Goal: Task Accomplishment & Management: Manage account settings

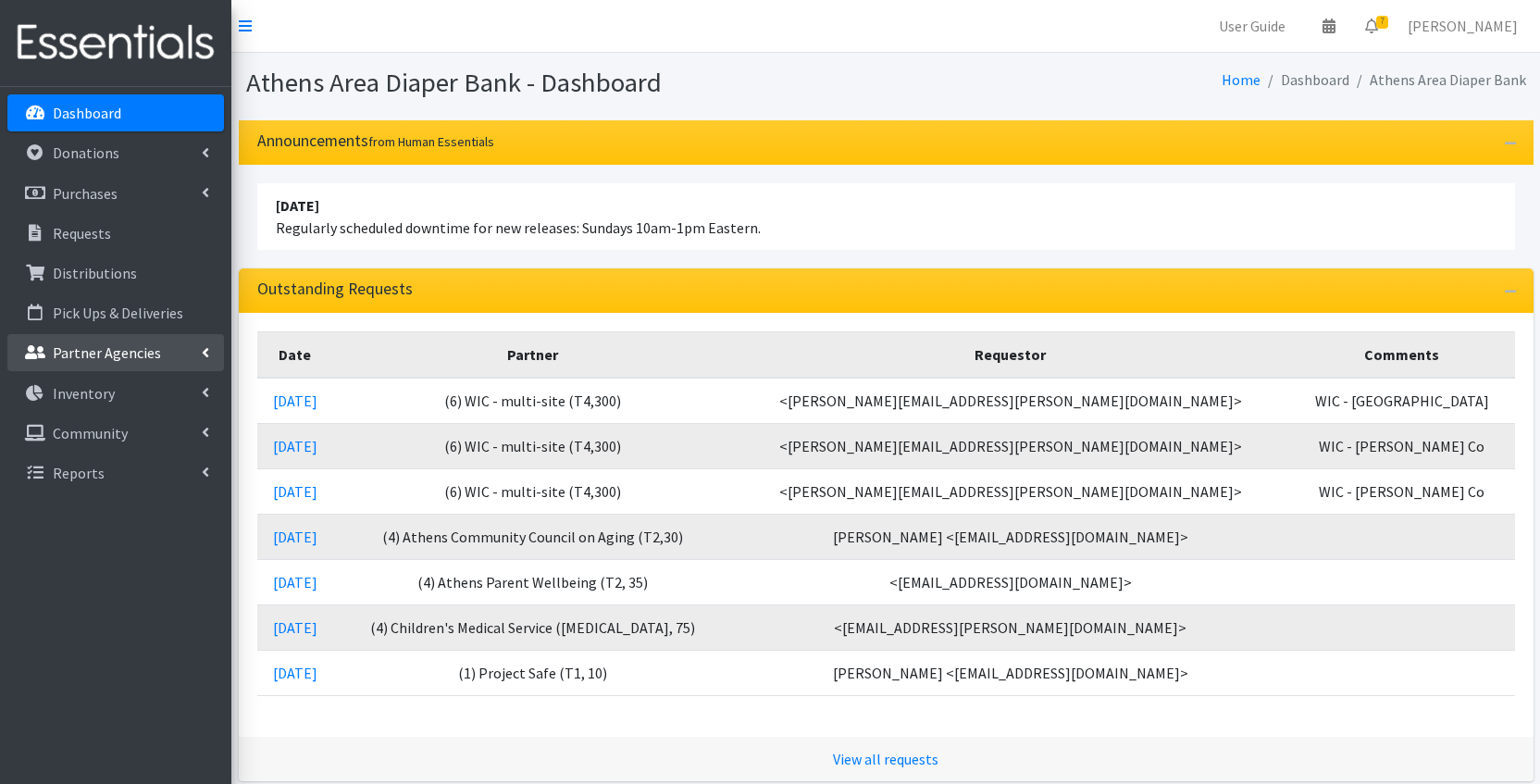
click at [208, 351] on icon at bounding box center [206, 352] width 8 height 15
click at [163, 400] on link "All Partners" at bounding box center [116, 393] width 216 height 37
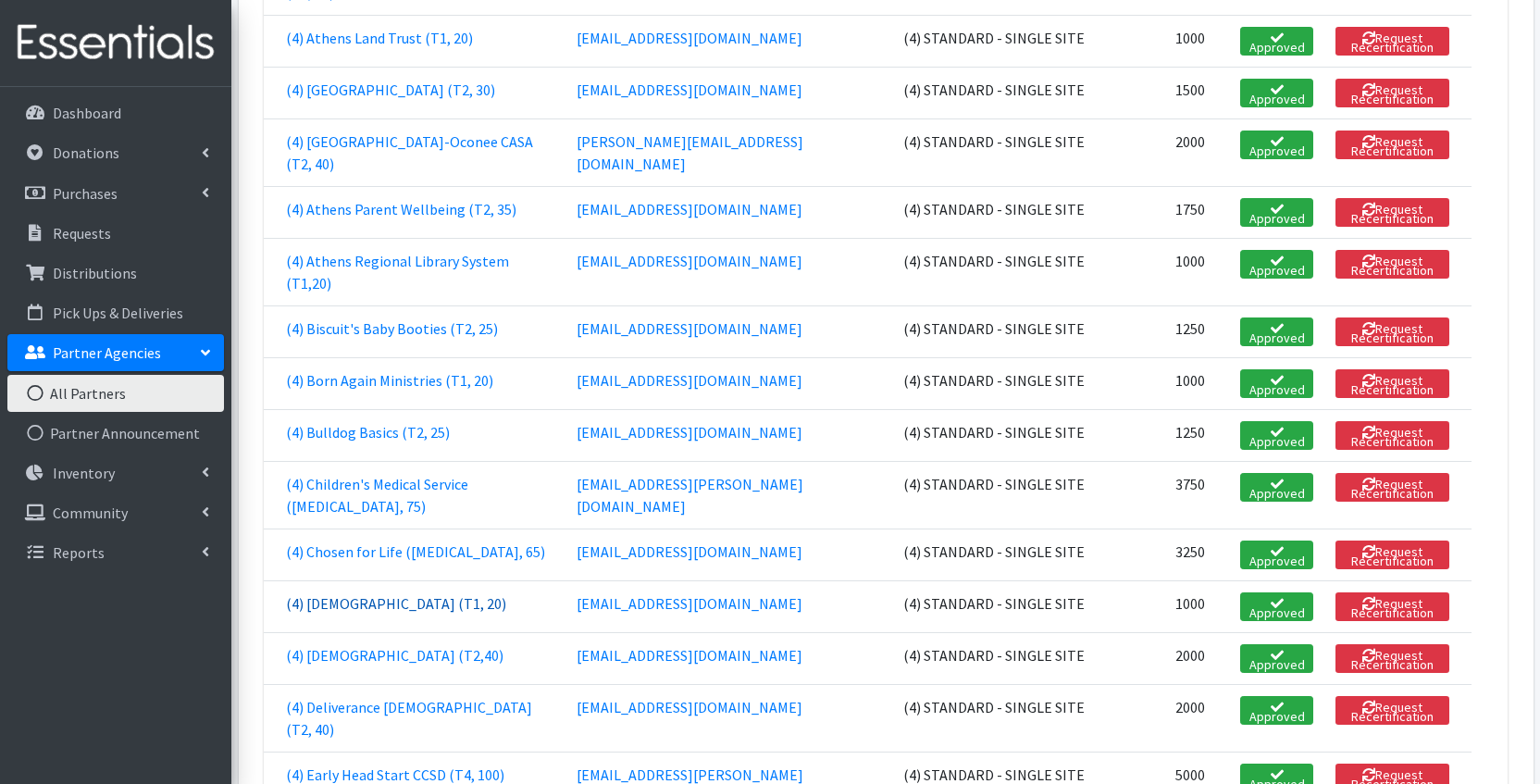
scroll to position [1213, 0]
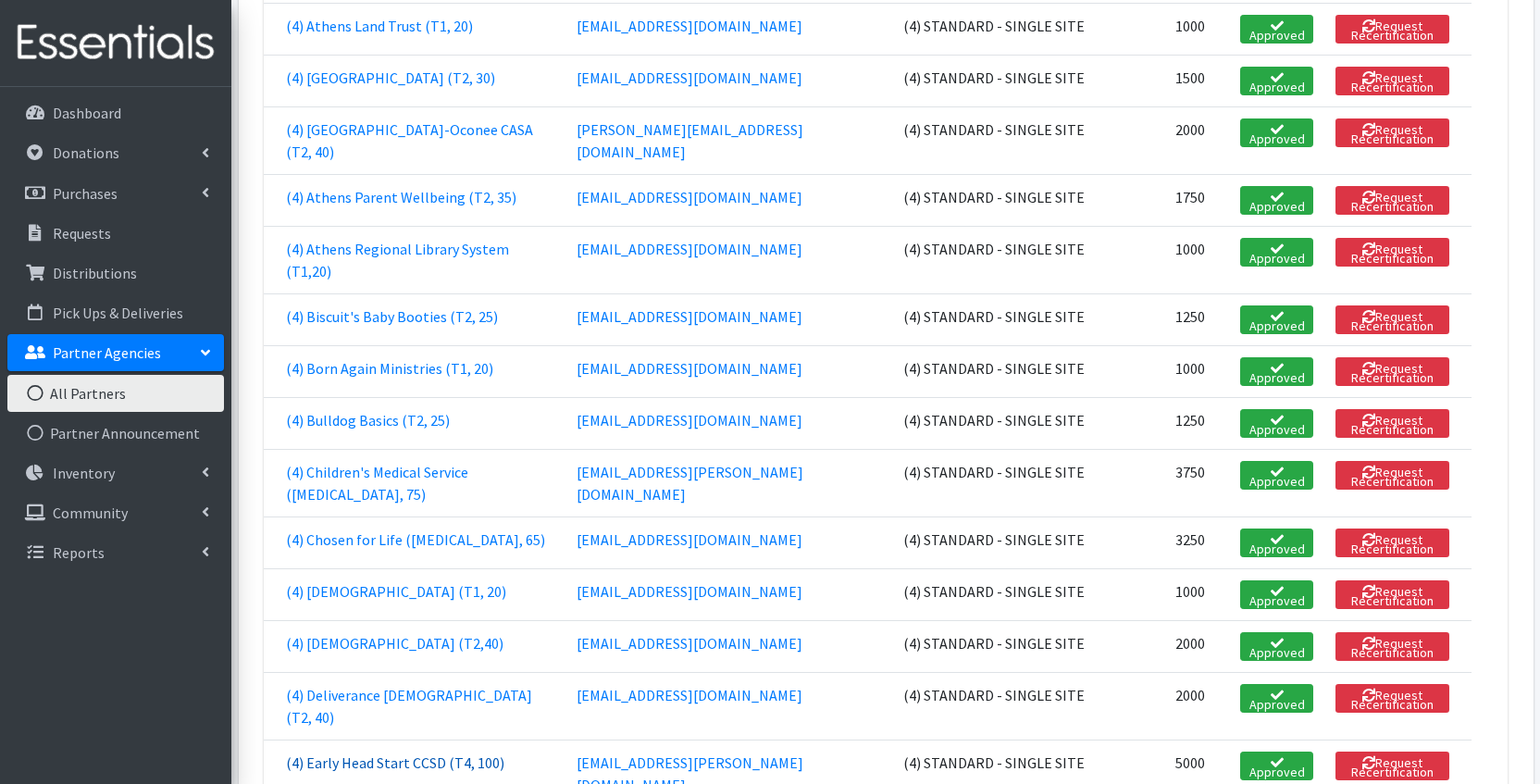
click at [467, 754] on link "(4) Early Head Start CCSD (T4, 100)" at bounding box center [395, 762] width 218 height 19
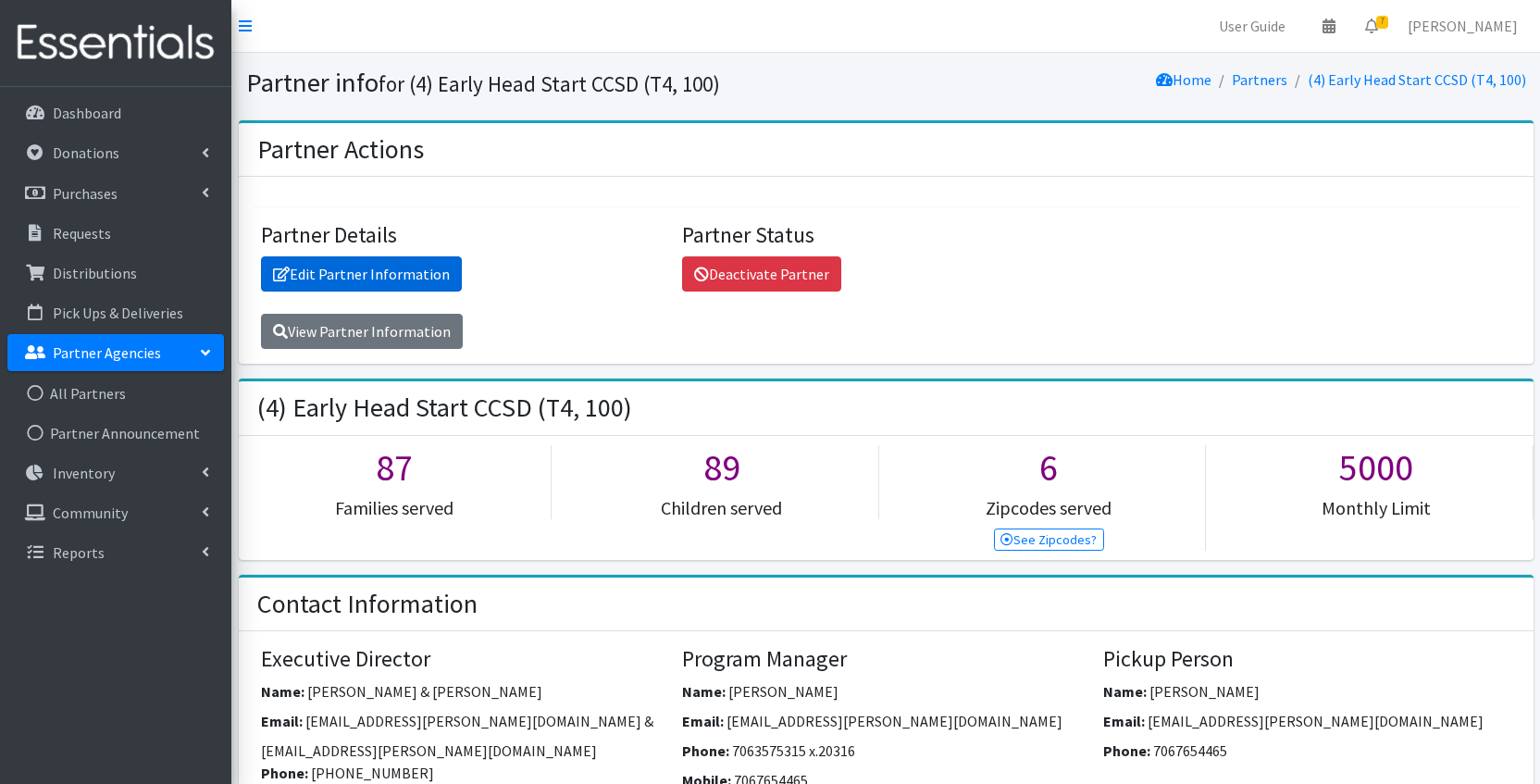
click at [422, 273] on link "Edit Partner Information" at bounding box center [361, 274] width 201 height 35
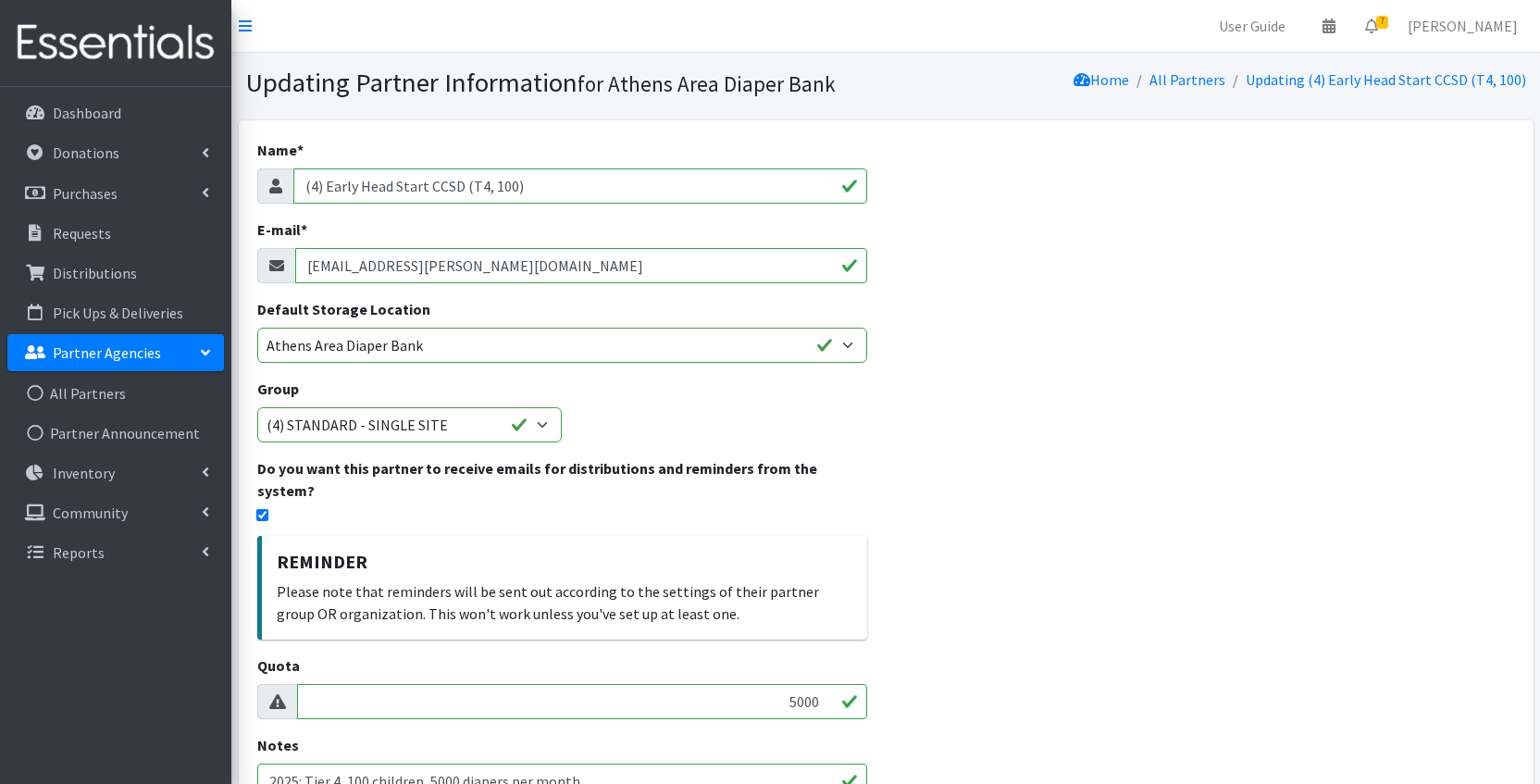
click at [525, 263] on input "[EMAIL_ADDRESS][PERSON_NAME][DOMAIN_NAME]" at bounding box center [582, 265] width 573 height 35
paste input "mailto:lawsh"
drag, startPoint x: 350, startPoint y: 266, endPoint x: 263, endPoint y: 266, distance: 87.0
click at [263, 266] on div "mailto:lawsh@clarke.k12.ga.us" at bounding box center [563, 265] width 611 height 35
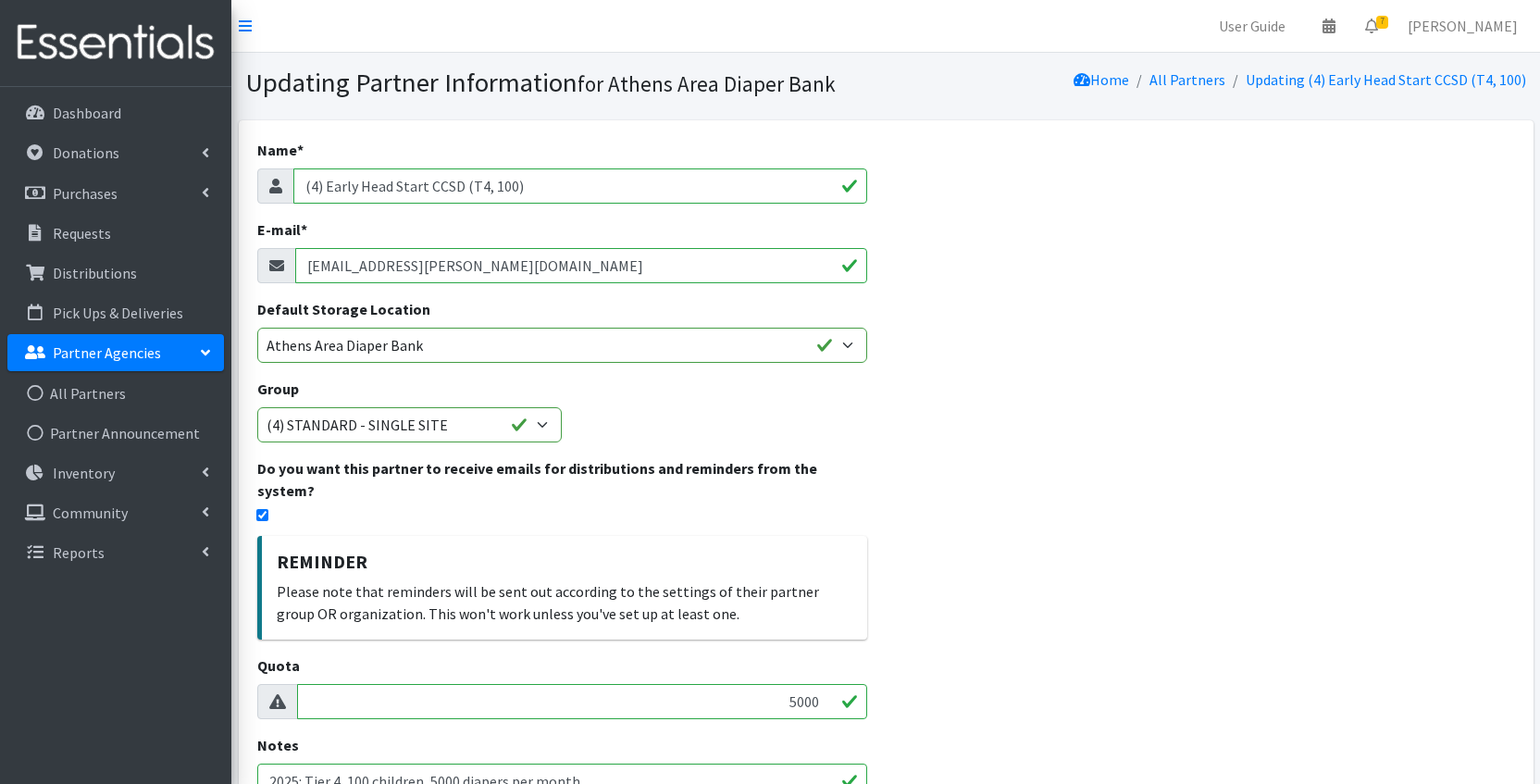
type input "lawsh@clarke.k12.ga.us"
click at [987, 574] on div "Name * (4) Early Head Start CCSD (T4, 100) E-mail * lawsh@clarke.k12.ga.us Defa…" at bounding box center [886, 620] width 1295 height 999
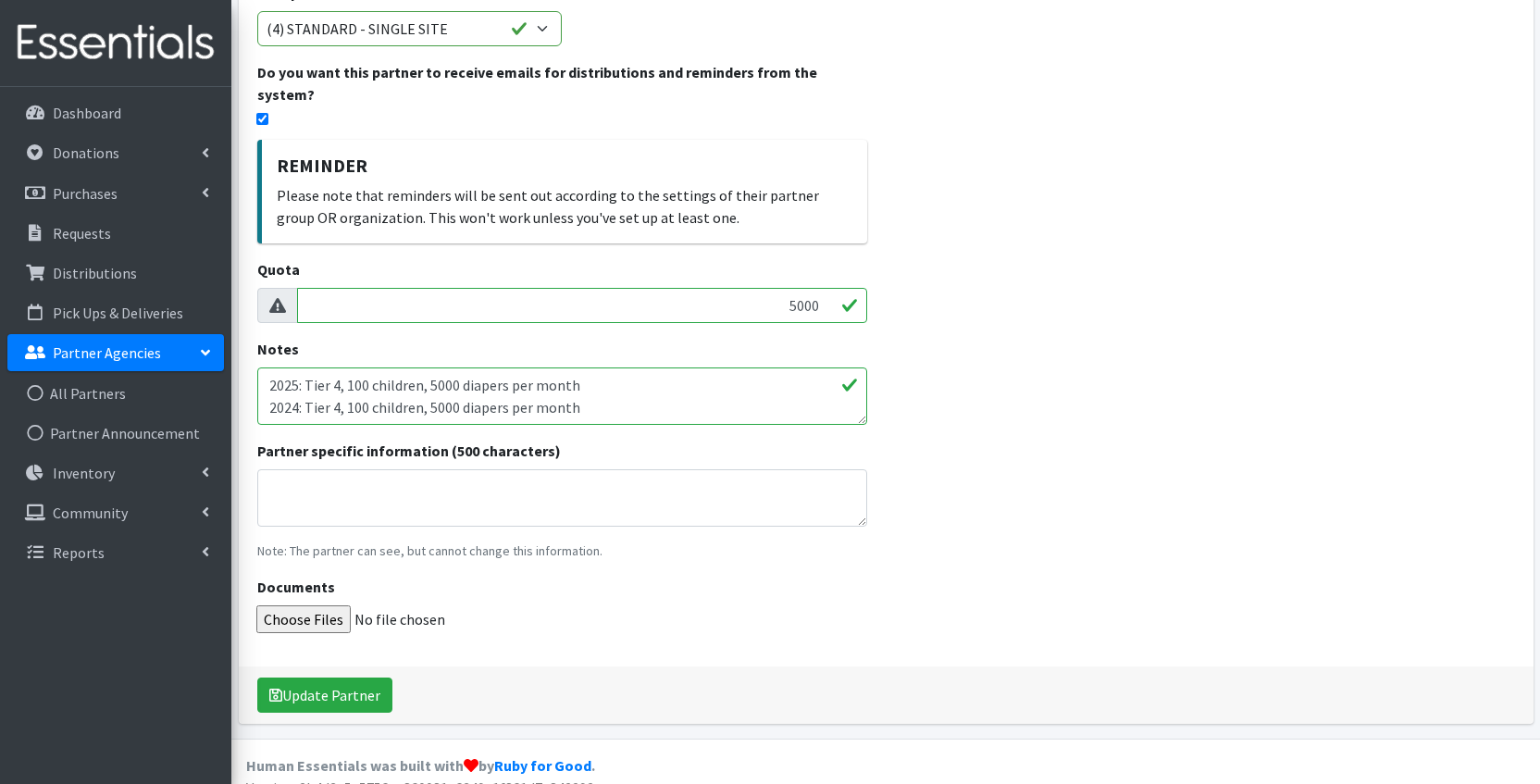
scroll to position [395, 0]
click at [364, 678] on button "Update Partner" at bounding box center [325, 696] width 135 height 35
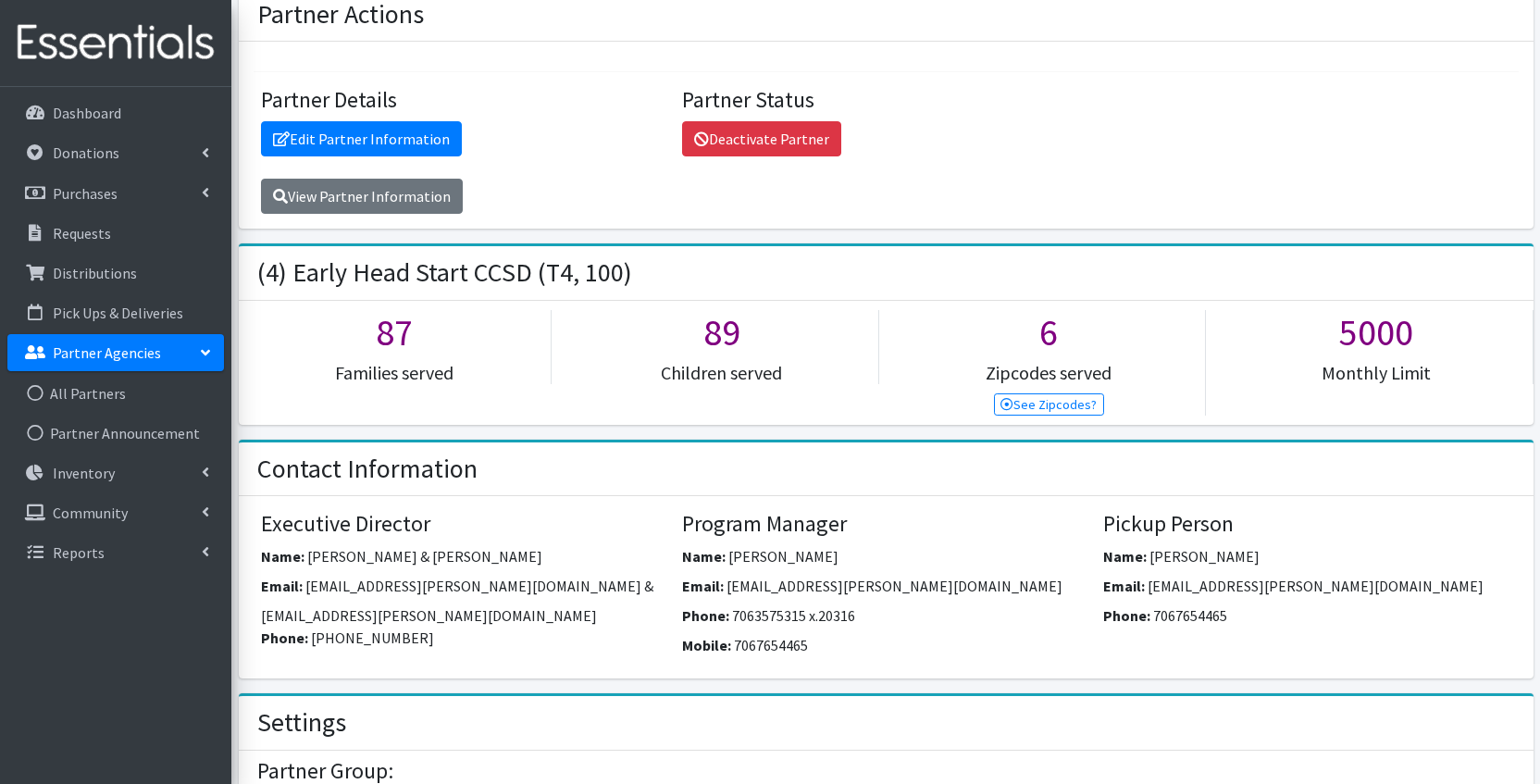
scroll to position [246, 0]
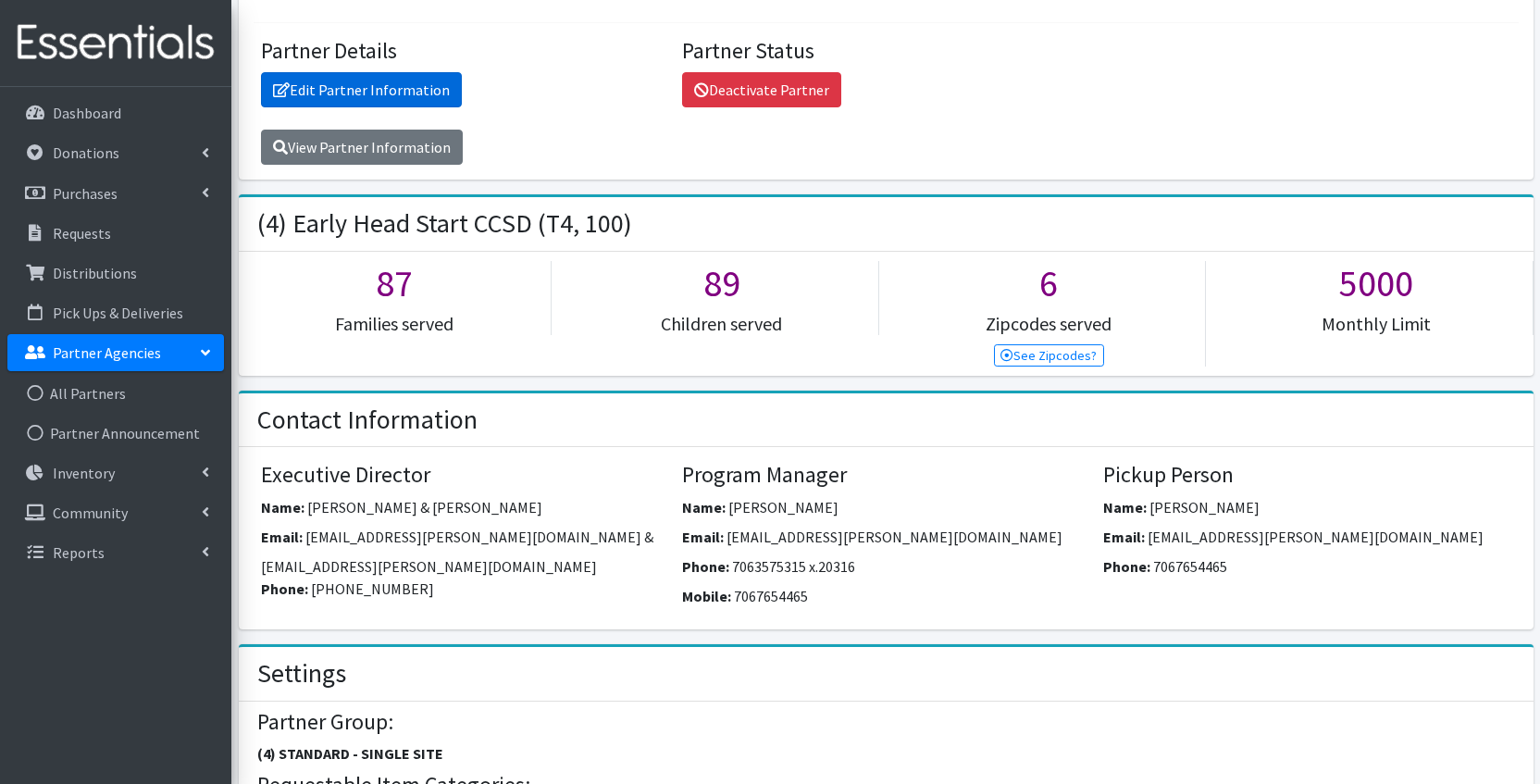
click at [424, 94] on link "Edit Partner Information" at bounding box center [361, 90] width 201 height 35
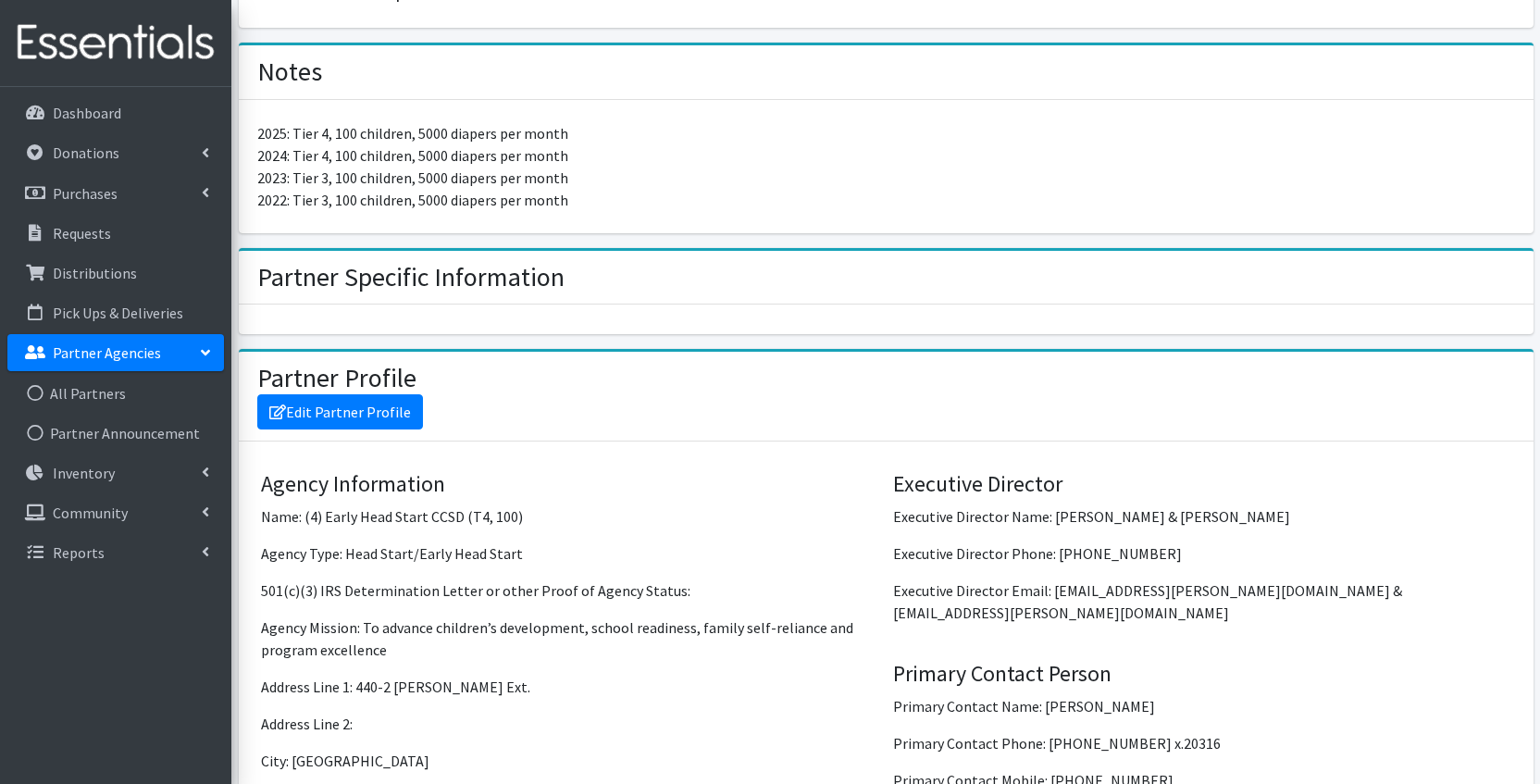
scroll to position [1268, 0]
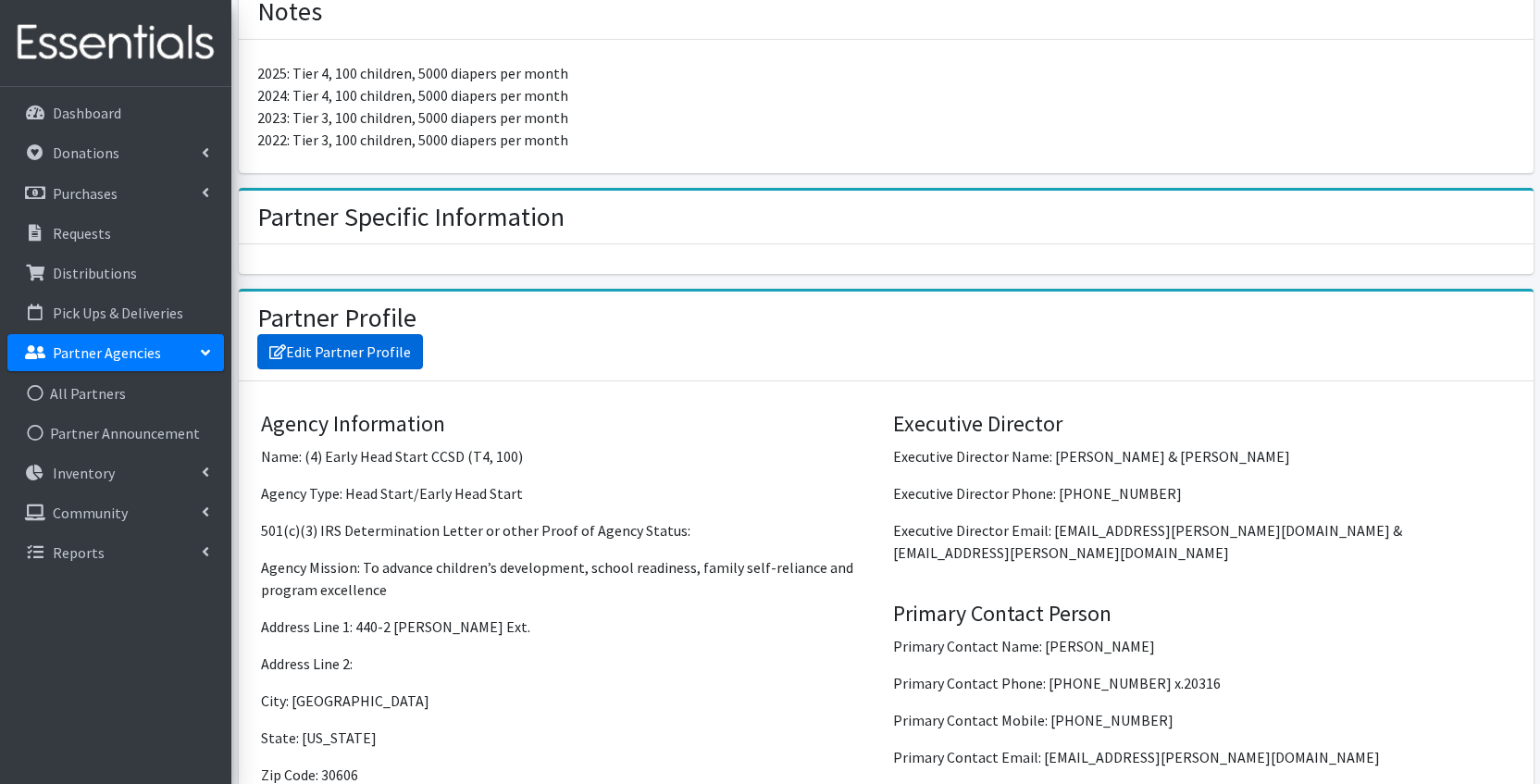
click at [328, 349] on link "Edit Partner Profile" at bounding box center [340, 351] width 165 height 35
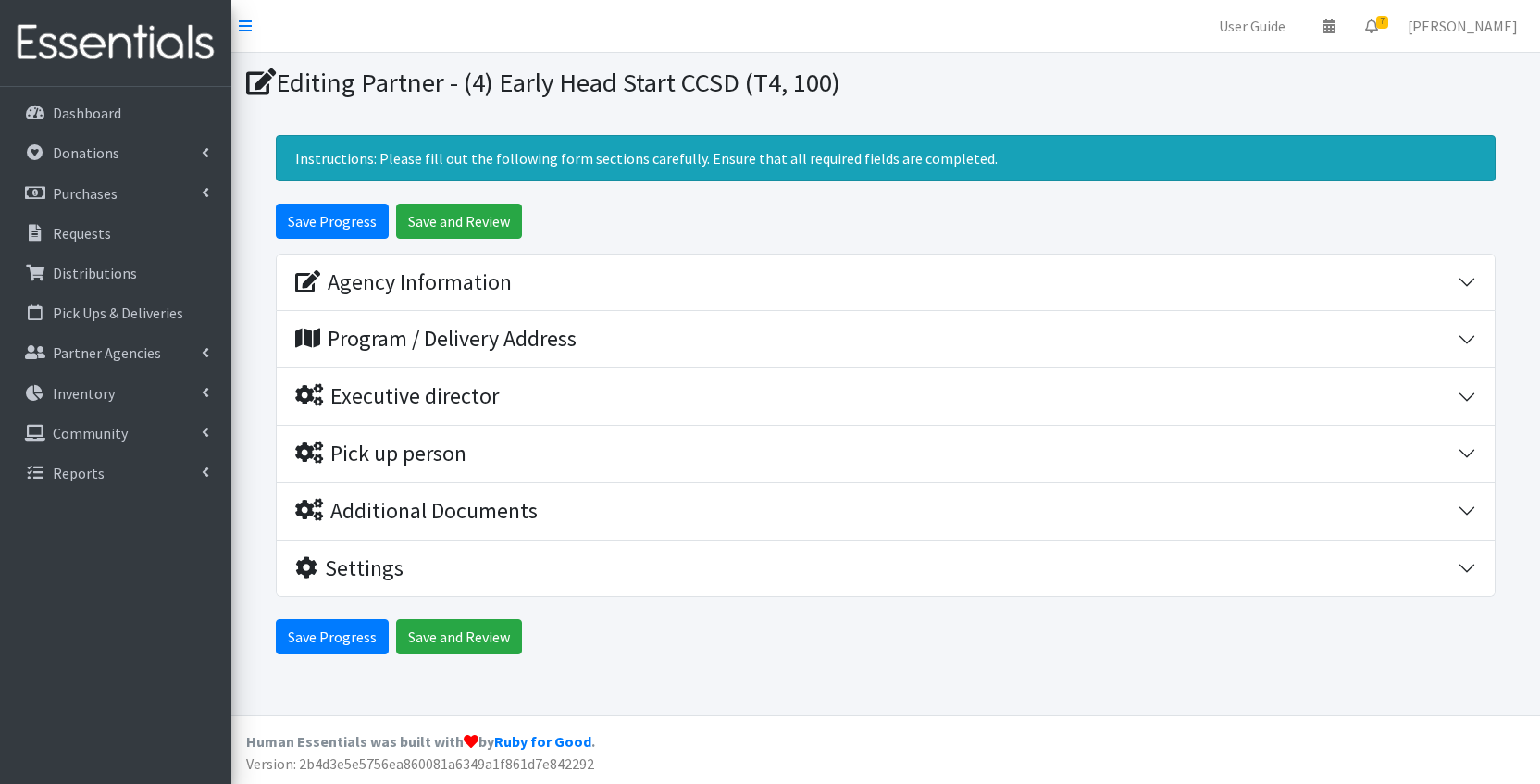
click at [545, 454] on div "Pick up person" at bounding box center [877, 453] width 1163 height 26
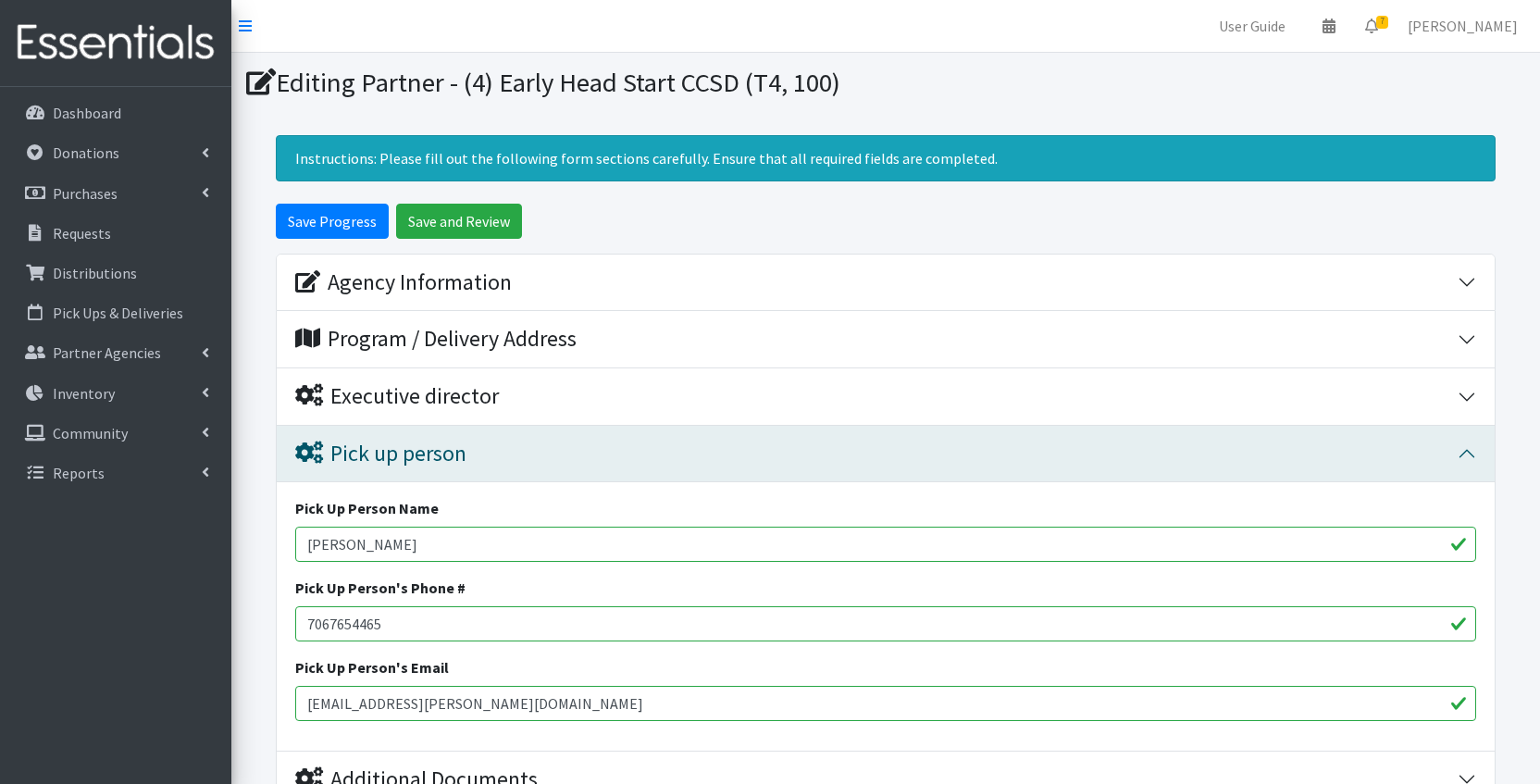
click at [491, 705] on input "[EMAIL_ADDRESS][PERSON_NAME][DOMAIN_NAME]" at bounding box center [886, 704] width 1181 height 35
paste input "mailto:lawsh"
drag, startPoint x: 349, startPoint y: 701, endPoint x: 263, endPoint y: 701, distance: 86.0
click at [263, 701] on form "Save Progress Save and Review Agency Information Agency Name * (4) Early Head S…" at bounding box center [885, 564] width 1309 height 720
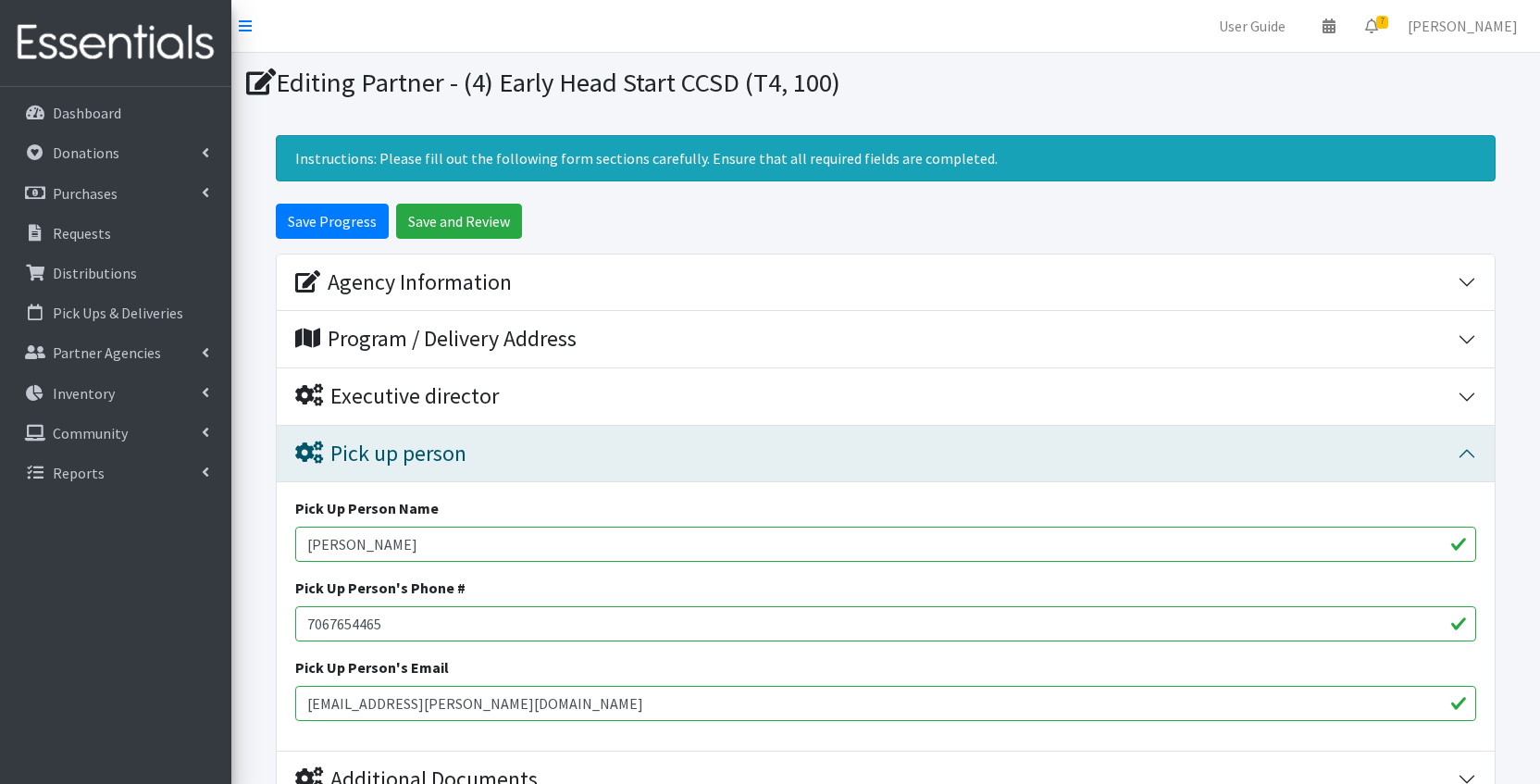
drag, startPoint x: 340, startPoint y: 700, endPoint x: -8, endPoint y: 659, distance: 350.4
click at [0, 659] on html "User Guide 0 Pick-ups remaining this week View Calendar 7 7 Requests 0 Partner …" at bounding box center [770, 503] width 1540 height 1007
type input "[EMAIL_ADDRESS][PERSON_NAME][DOMAIN_NAME]"
click at [407, 544] on input "Javier Zapata" at bounding box center [886, 544] width 1181 height 35
click at [404, 544] on input "Javier Zapata" at bounding box center [886, 544] width 1181 height 35
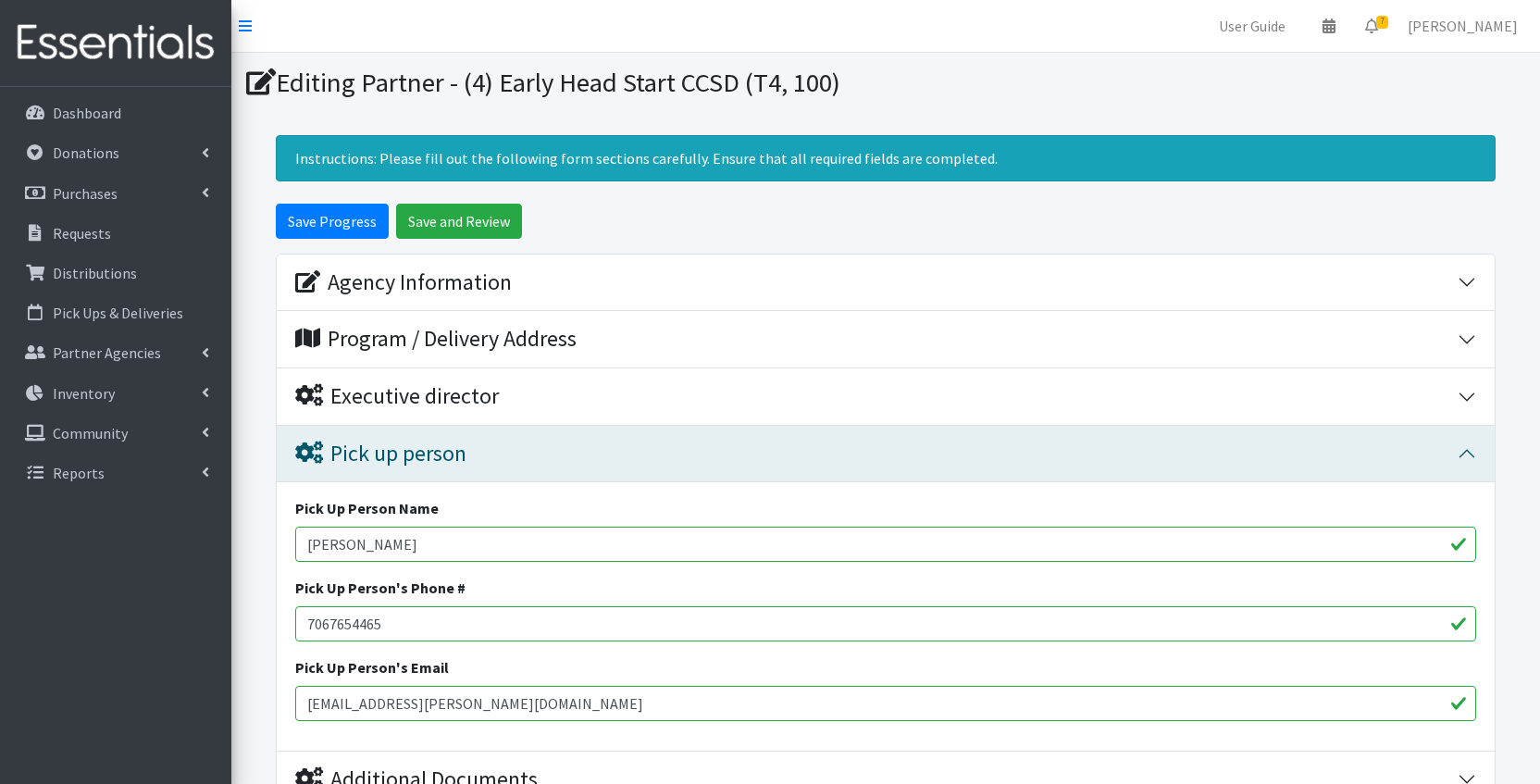
click at [403, 544] on input "Javier Zapata" at bounding box center [886, 544] width 1181 height 35
type input "J"
type input "Shakristan ([PERSON_NAME]) Law"
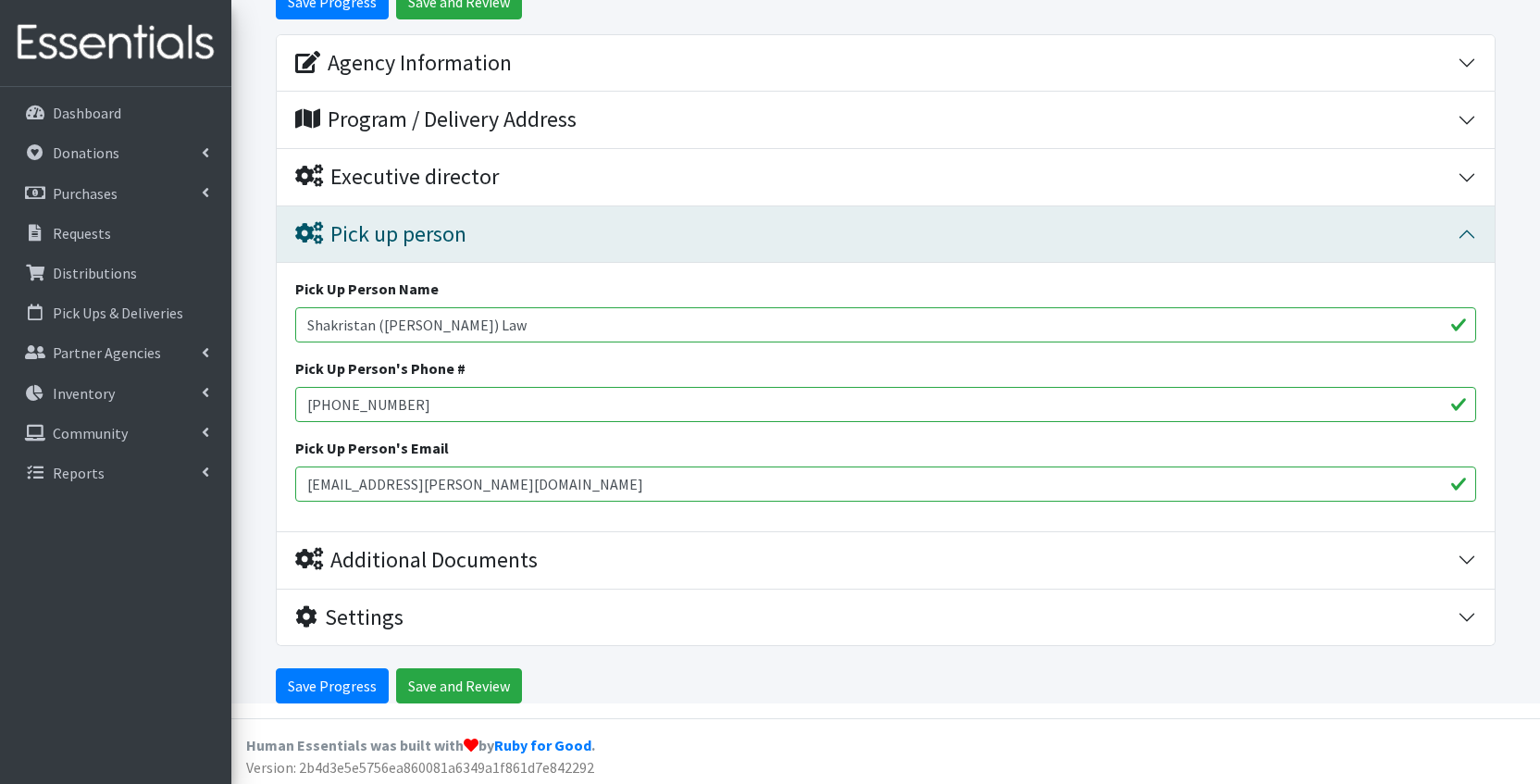
scroll to position [218, 0]
type input "[PHONE_NUMBER]"
click at [563, 548] on div "Additional Documents" at bounding box center [877, 561] width 1163 height 26
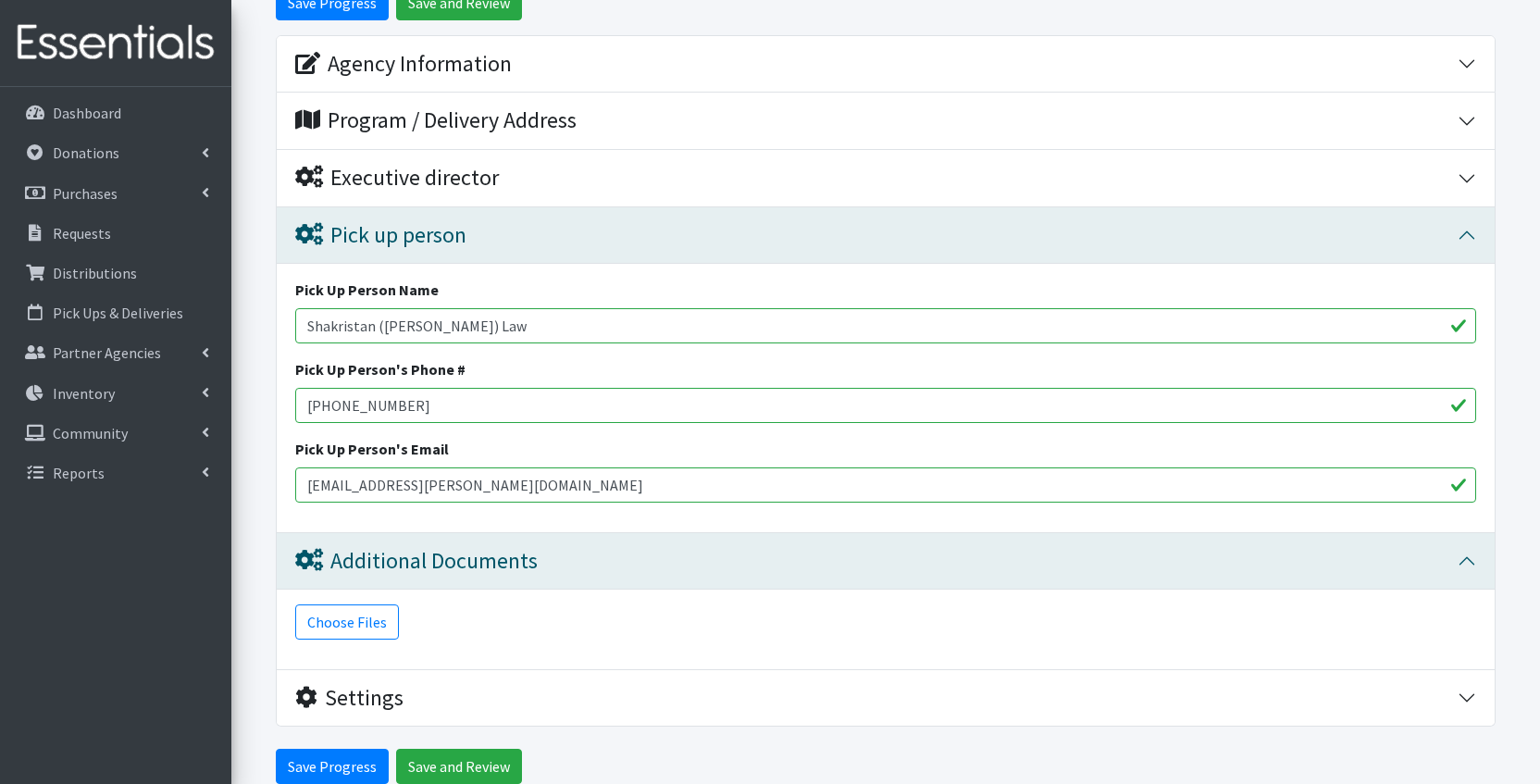
click at [591, 707] on button "Settings" at bounding box center [886, 699] width 1218 height 57
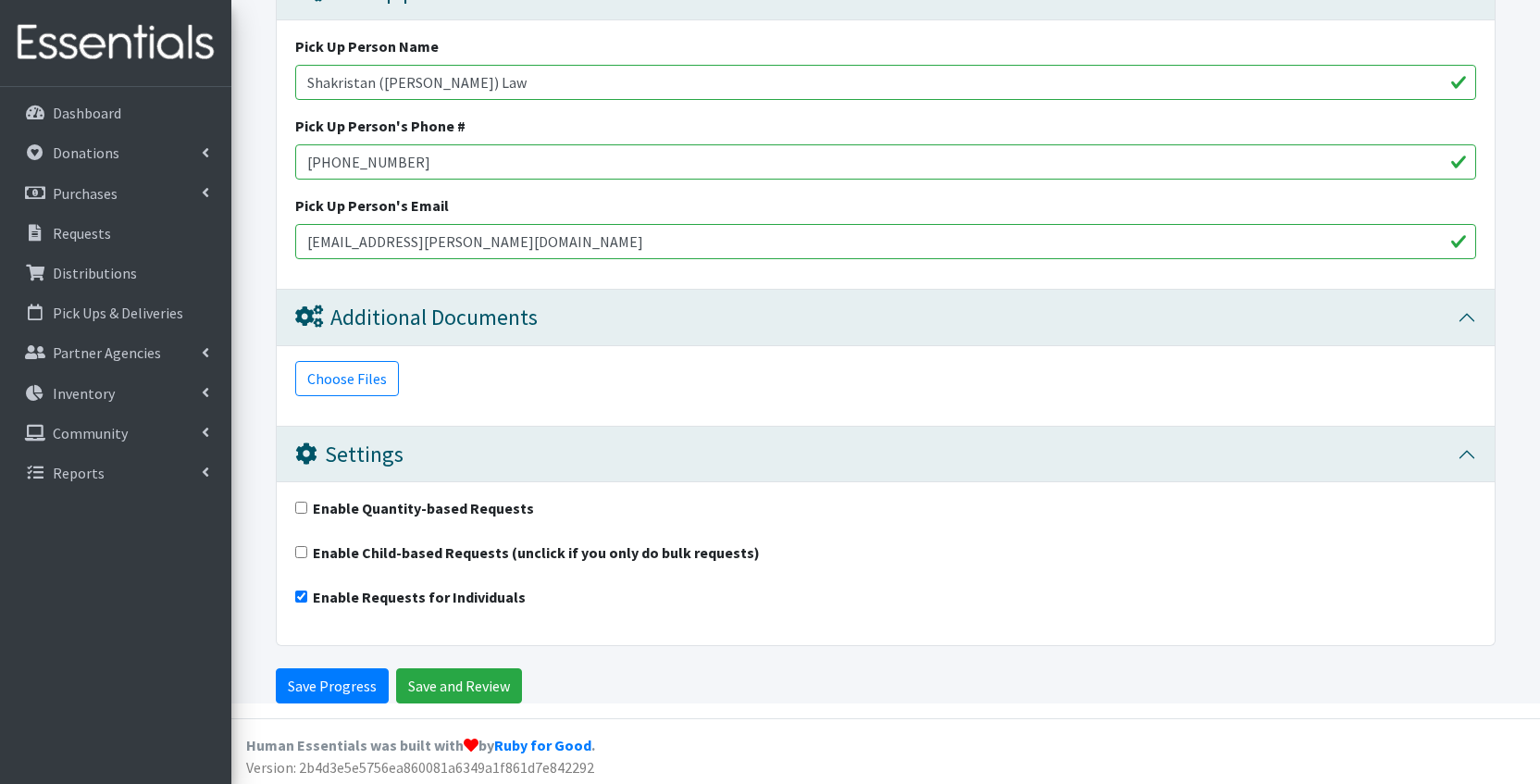
scroll to position [461, 0]
click at [325, 700] on div "Editing Partner - (4) Early Head Start CCSD (T4, 100) Instructions: Please fill…" at bounding box center [885, 148] width 1309 height 1113
click at [325, 678] on input "Save Progress" at bounding box center [332, 687] width 113 height 35
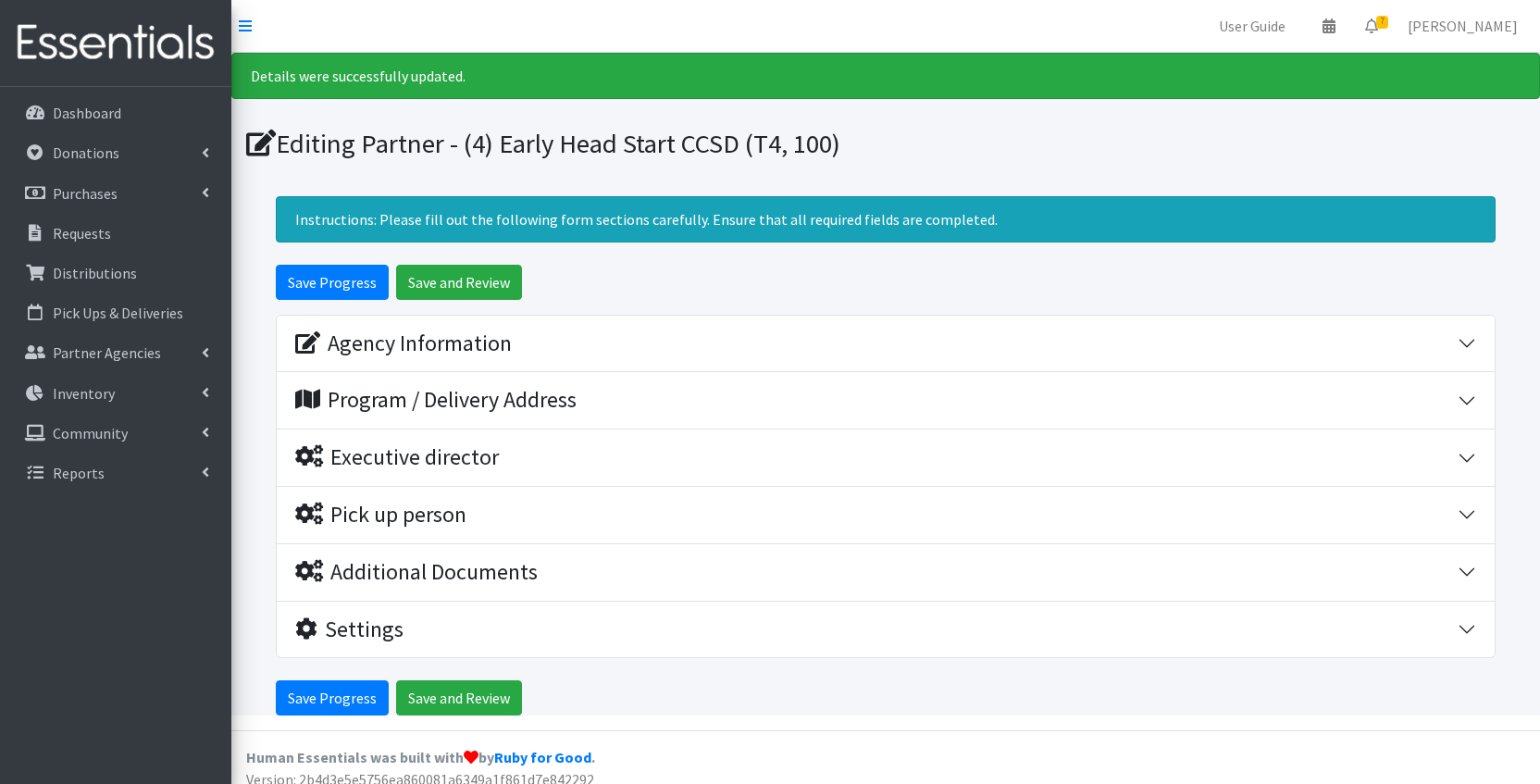
click at [451, 404] on div "Program / Delivery Address" at bounding box center [436, 399] width 281 height 26
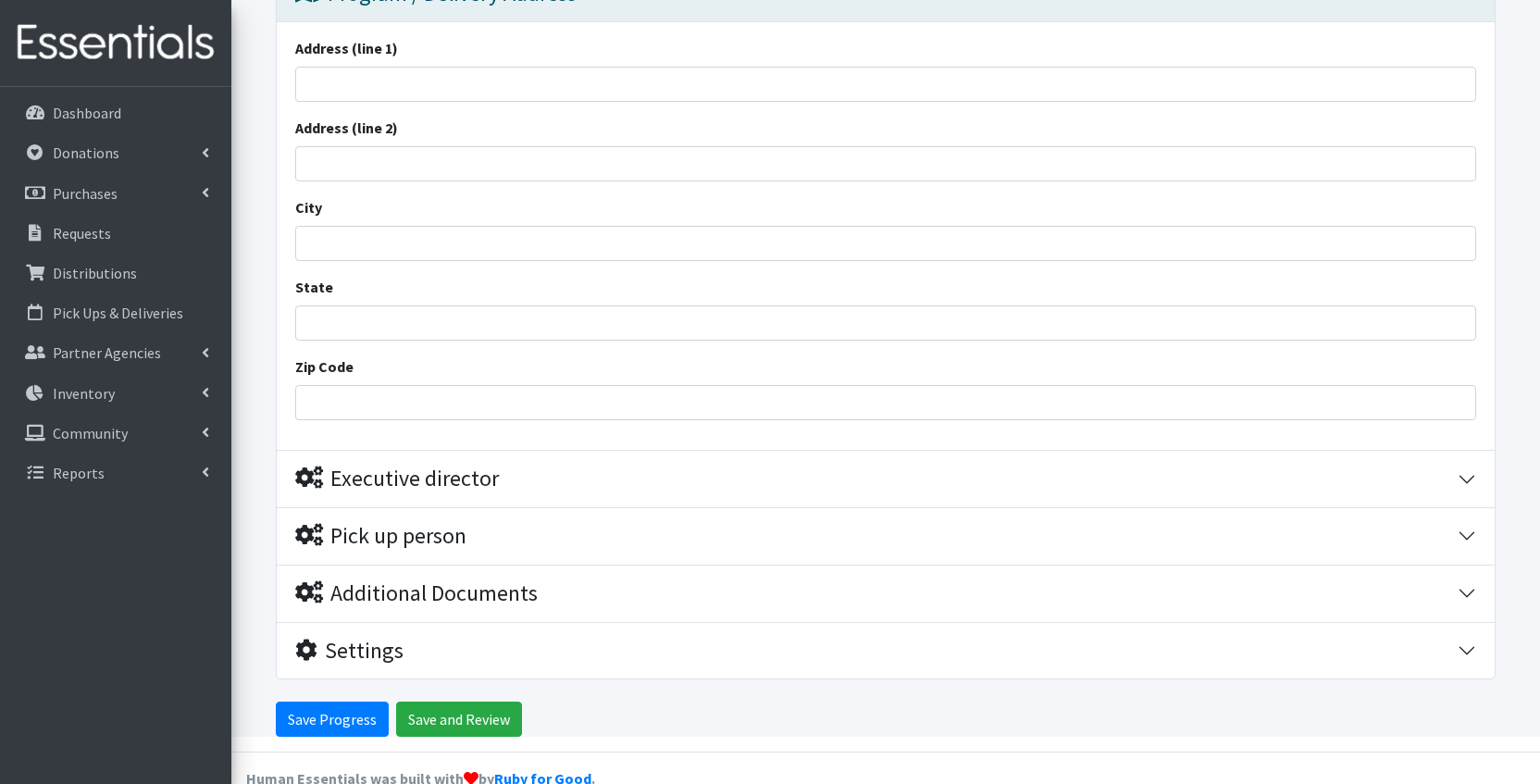
scroll to position [410, 0]
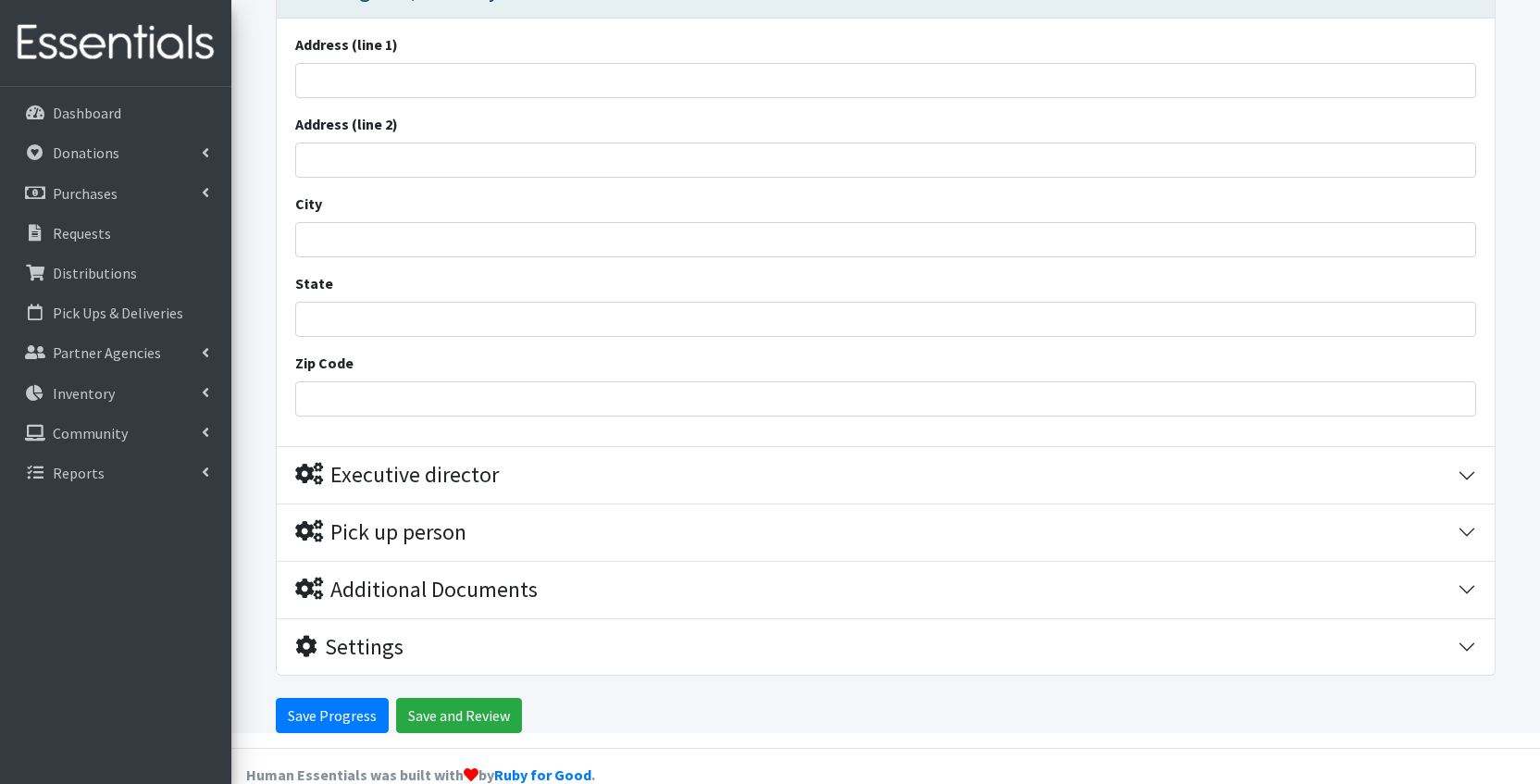
click at [536, 528] on div "Pick up person" at bounding box center [877, 531] width 1163 height 26
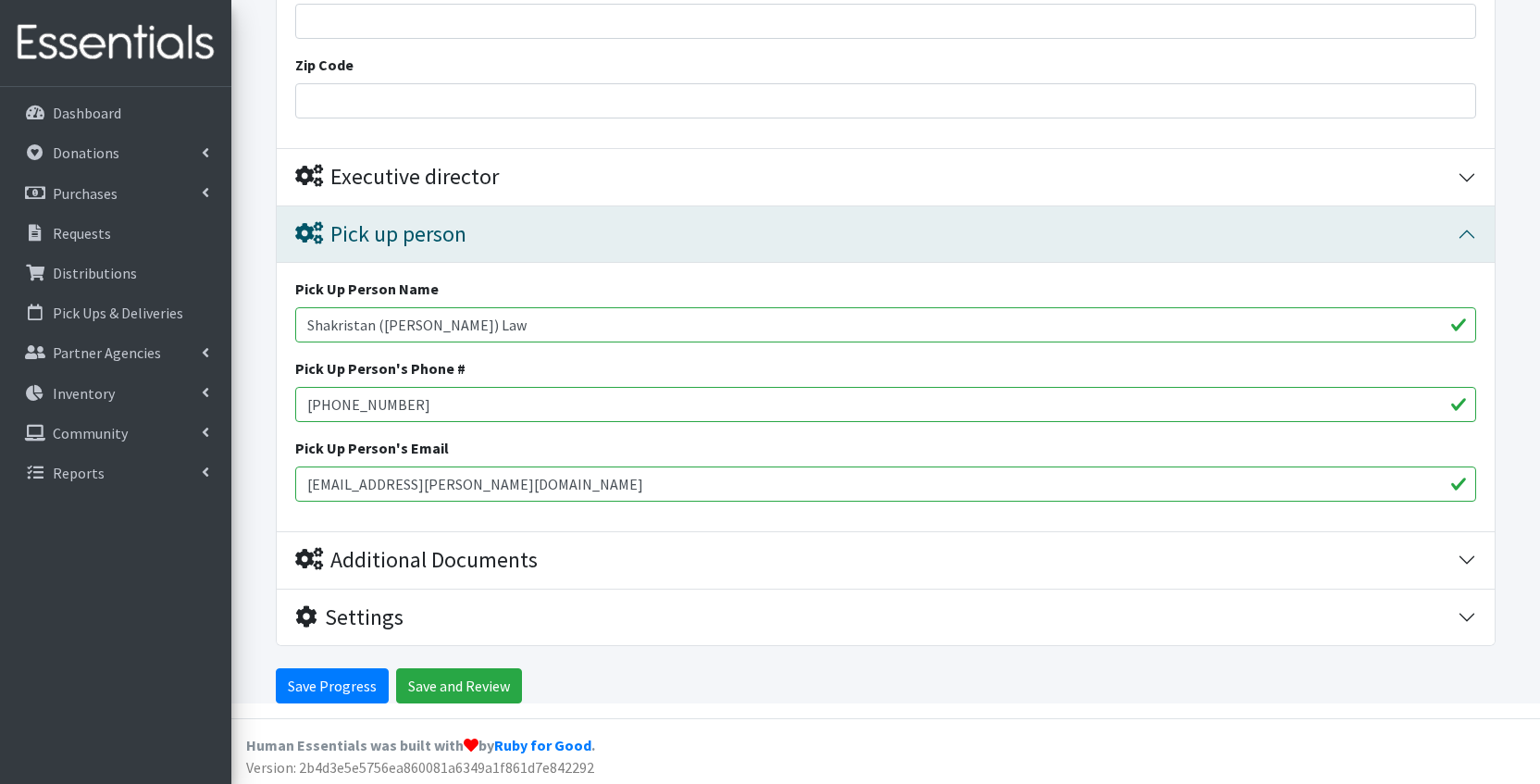
scroll to position [707, 0]
click at [536, 552] on div "Additional Documents" at bounding box center [417, 561] width 243 height 26
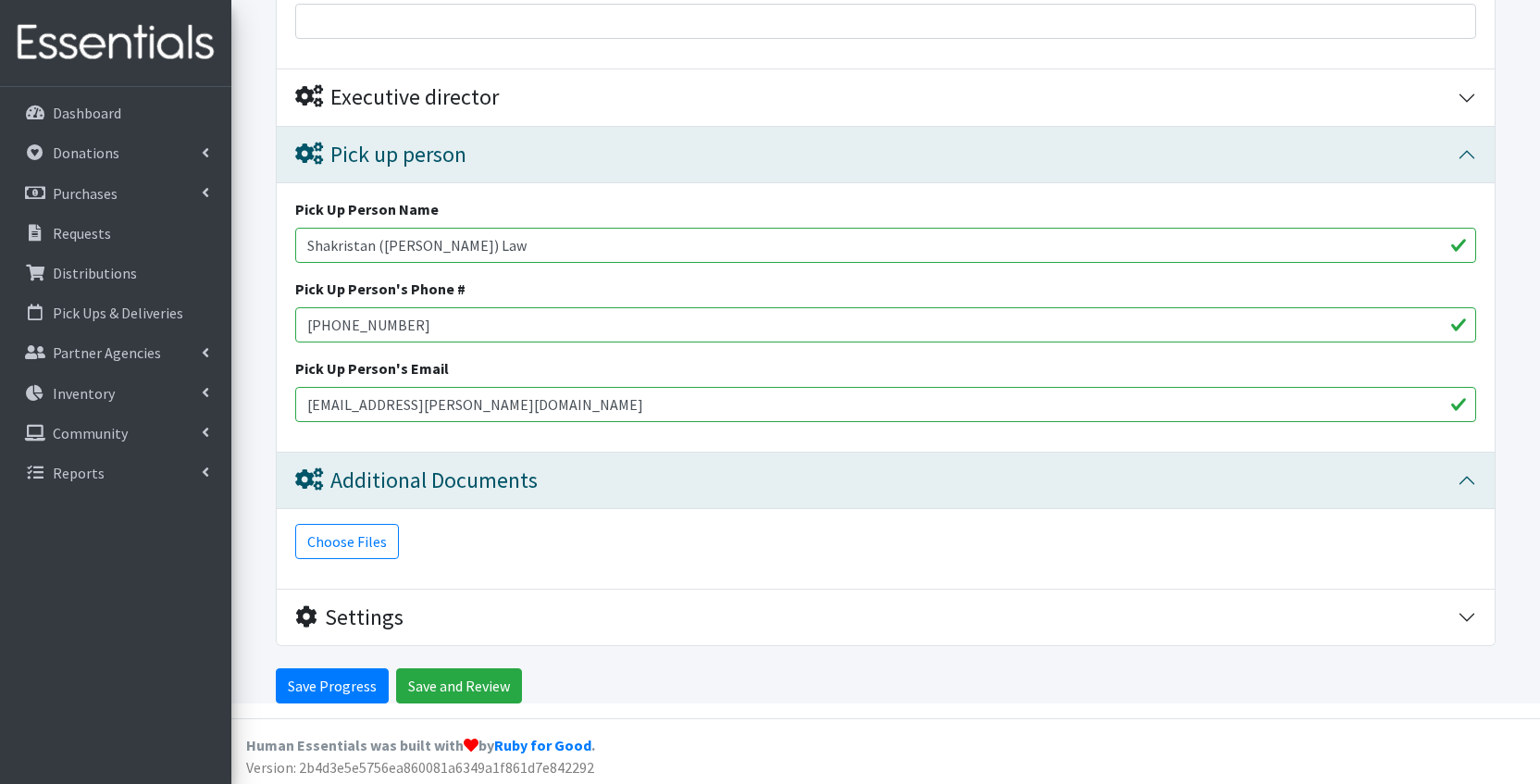
scroll to position [787, 0]
click at [535, 613] on div "Settings" at bounding box center [877, 618] width 1163 height 26
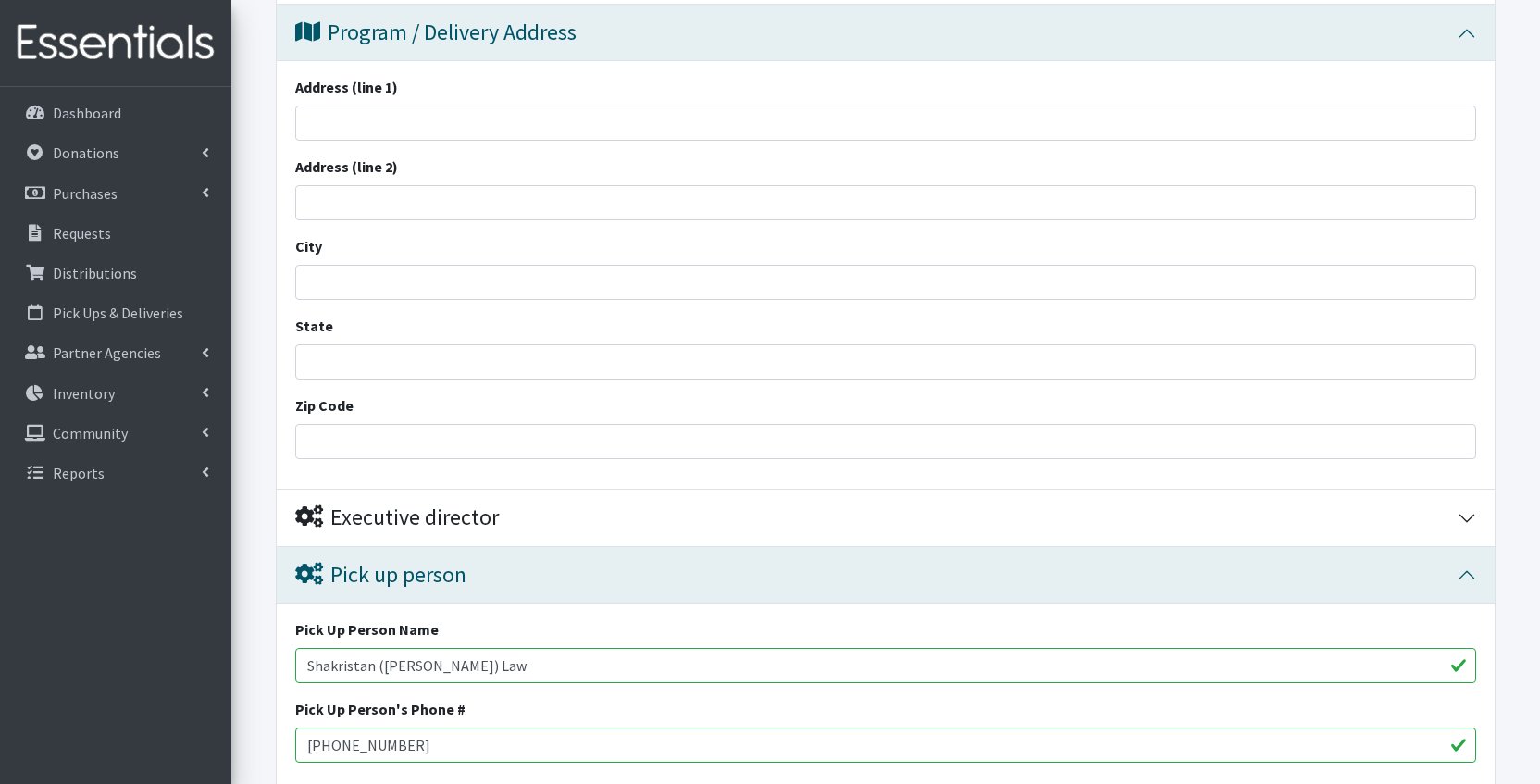
scroll to position [365, 0]
click at [532, 509] on div "Executive director" at bounding box center [877, 519] width 1163 height 26
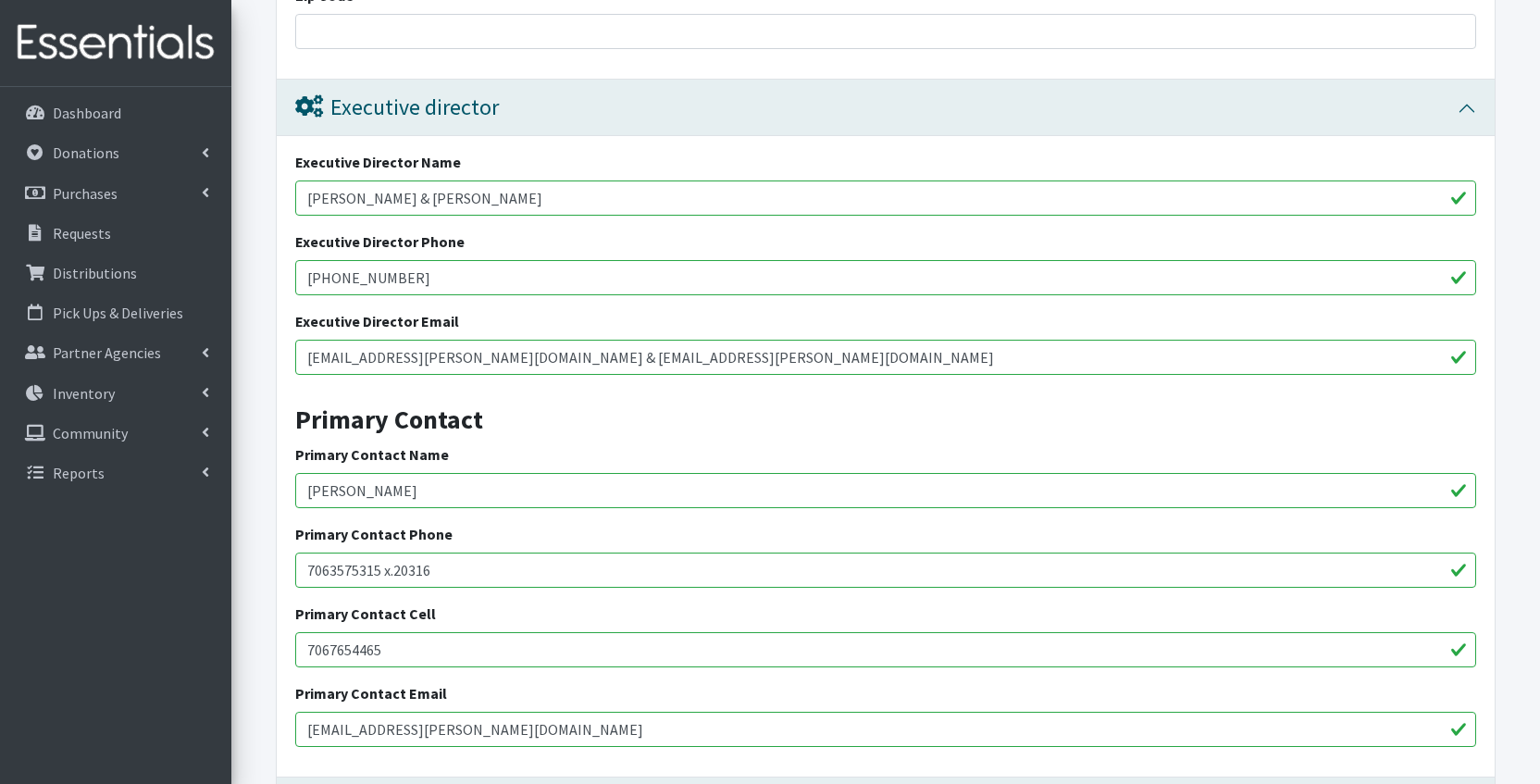
scroll to position [777, 0]
drag, startPoint x: 477, startPoint y: 484, endPoint x: 223, endPoint y: 484, distance: 254.0
type input "Shakristan Law"
type input "[PHONE_NUMBER]"
drag, startPoint x: 352, startPoint y: 566, endPoint x: 463, endPoint y: 566, distance: 111.0
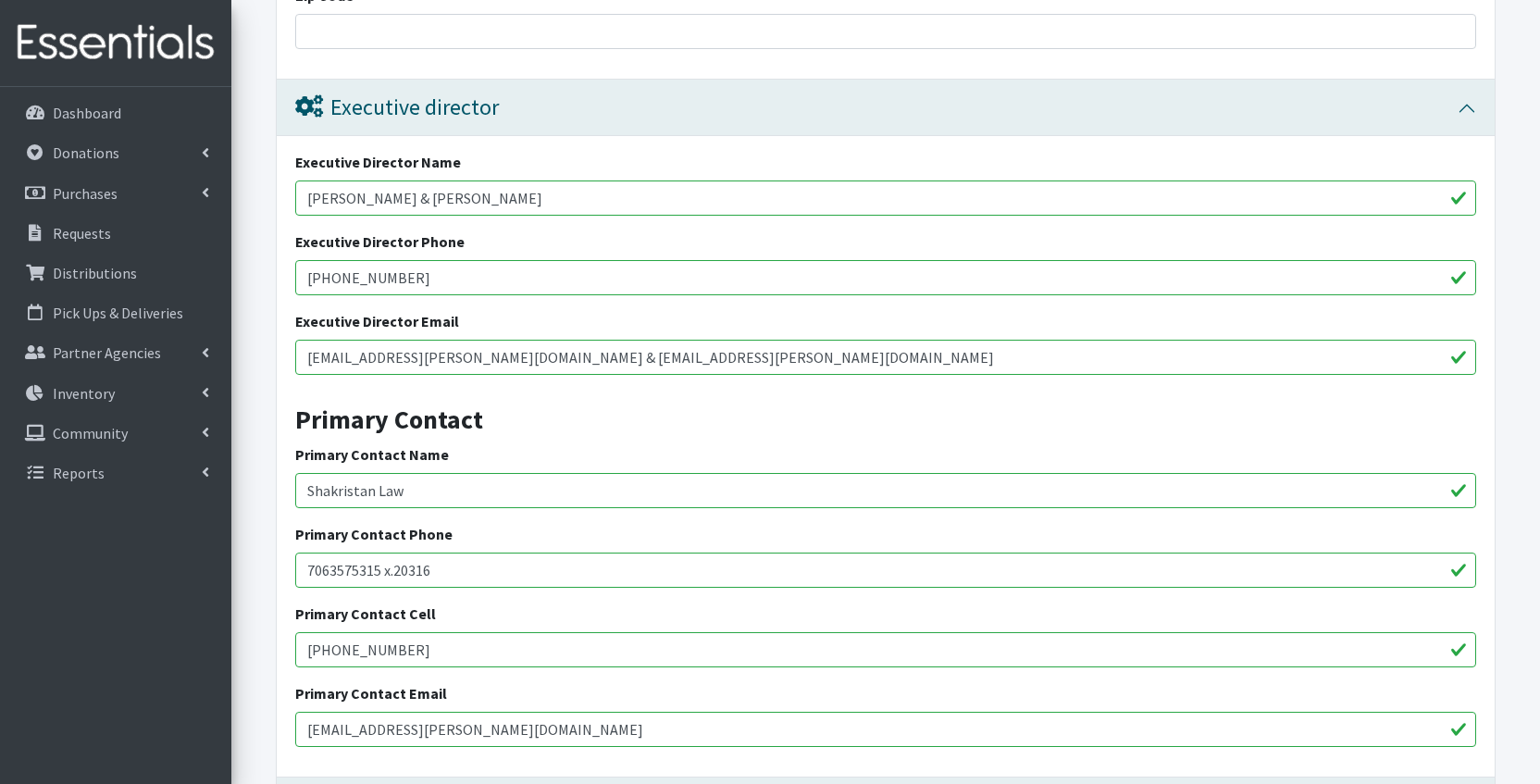
click at [463, 566] on input "7063575315 x.20316" at bounding box center [886, 570] width 1181 height 35
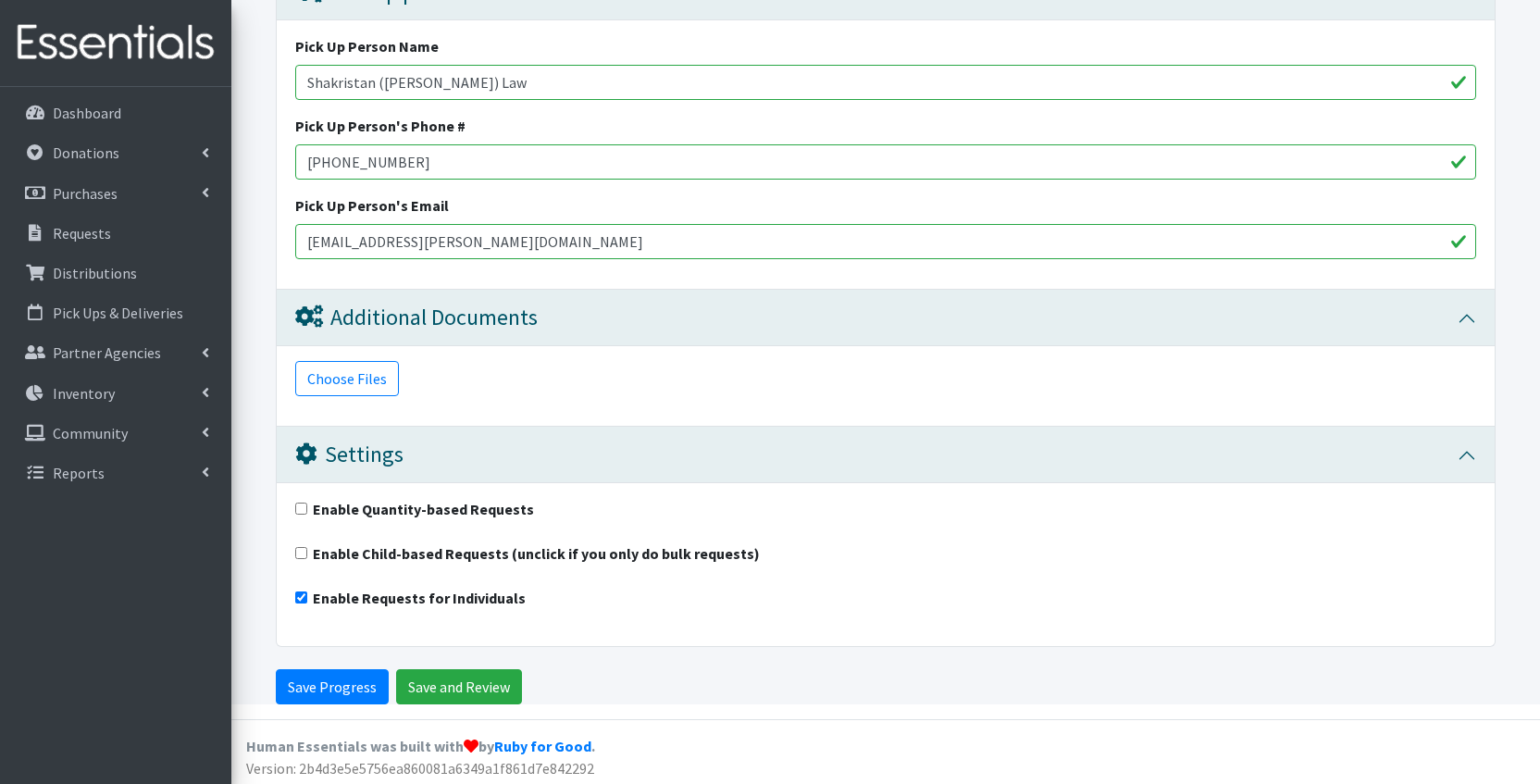
scroll to position [1589, 0]
type input "7063575239"
click at [428, 687] on input "Save and Review" at bounding box center [459, 688] width 126 height 35
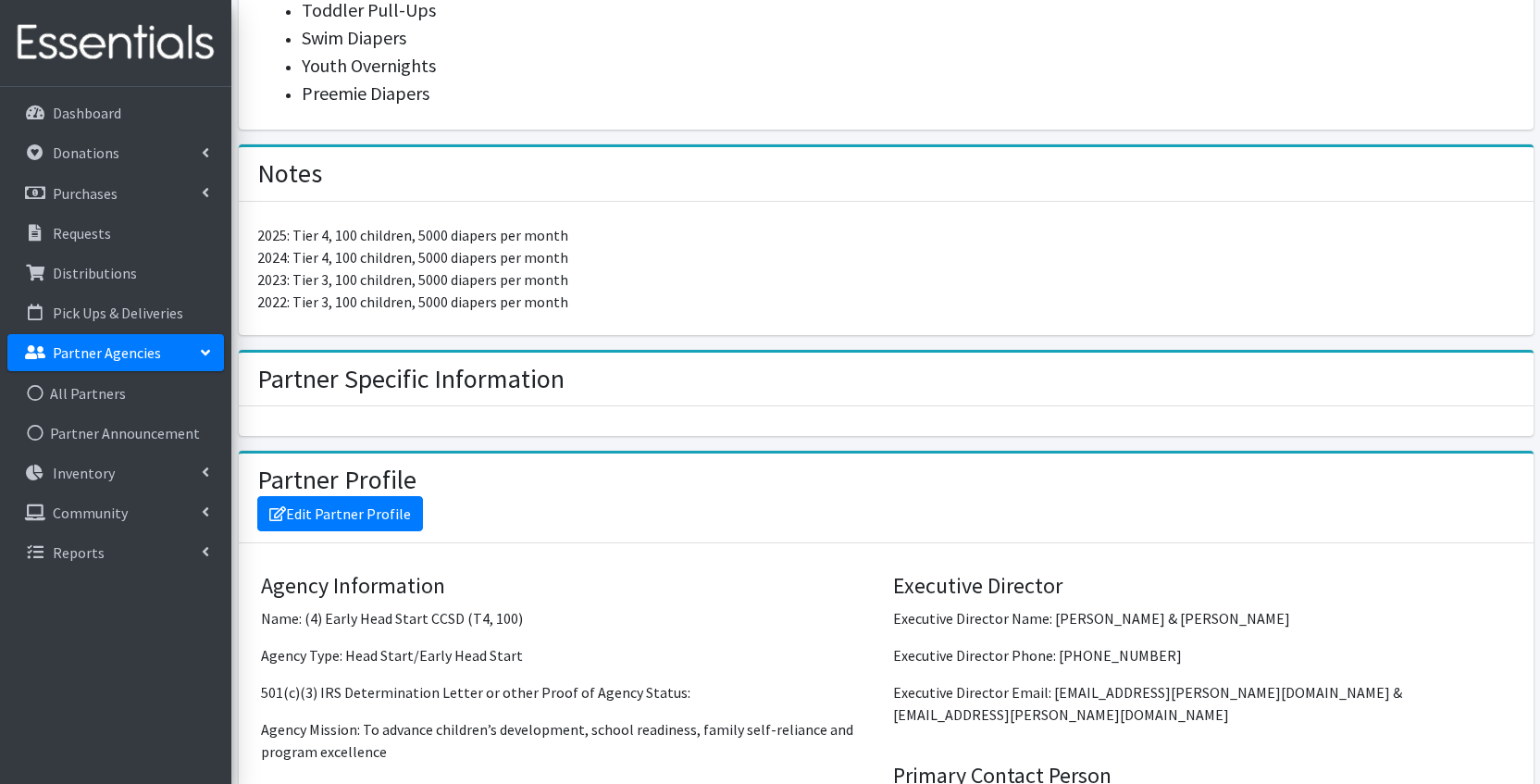
scroll to position [1102, 0]
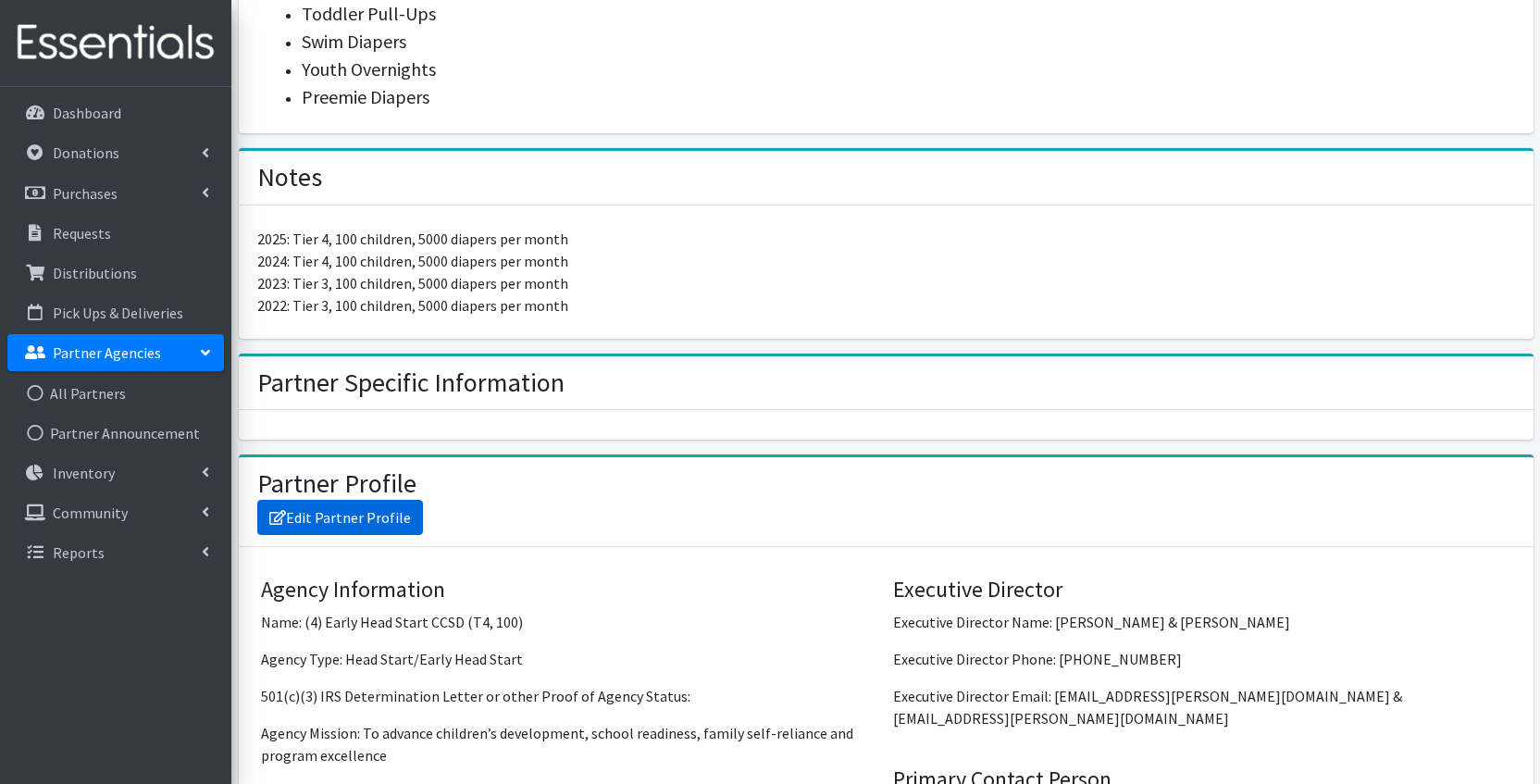
click at [378, 518] on link "Edit Partner Profile" at bounding box center [340, 518] width 165 height 35
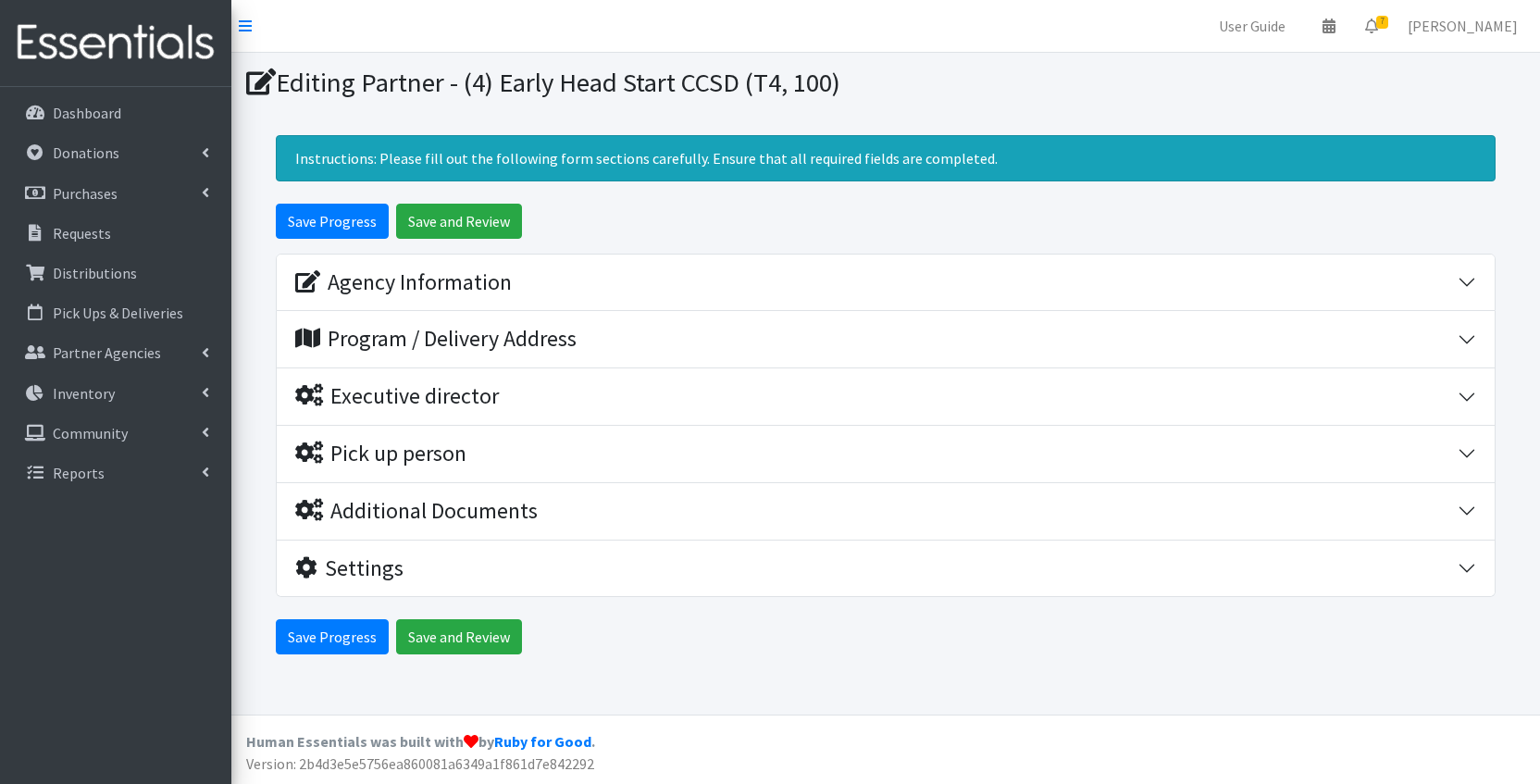
click at [720, 347] on div "Program / Delivery Address" at bounding box center [877, 339] width 1163 height 26
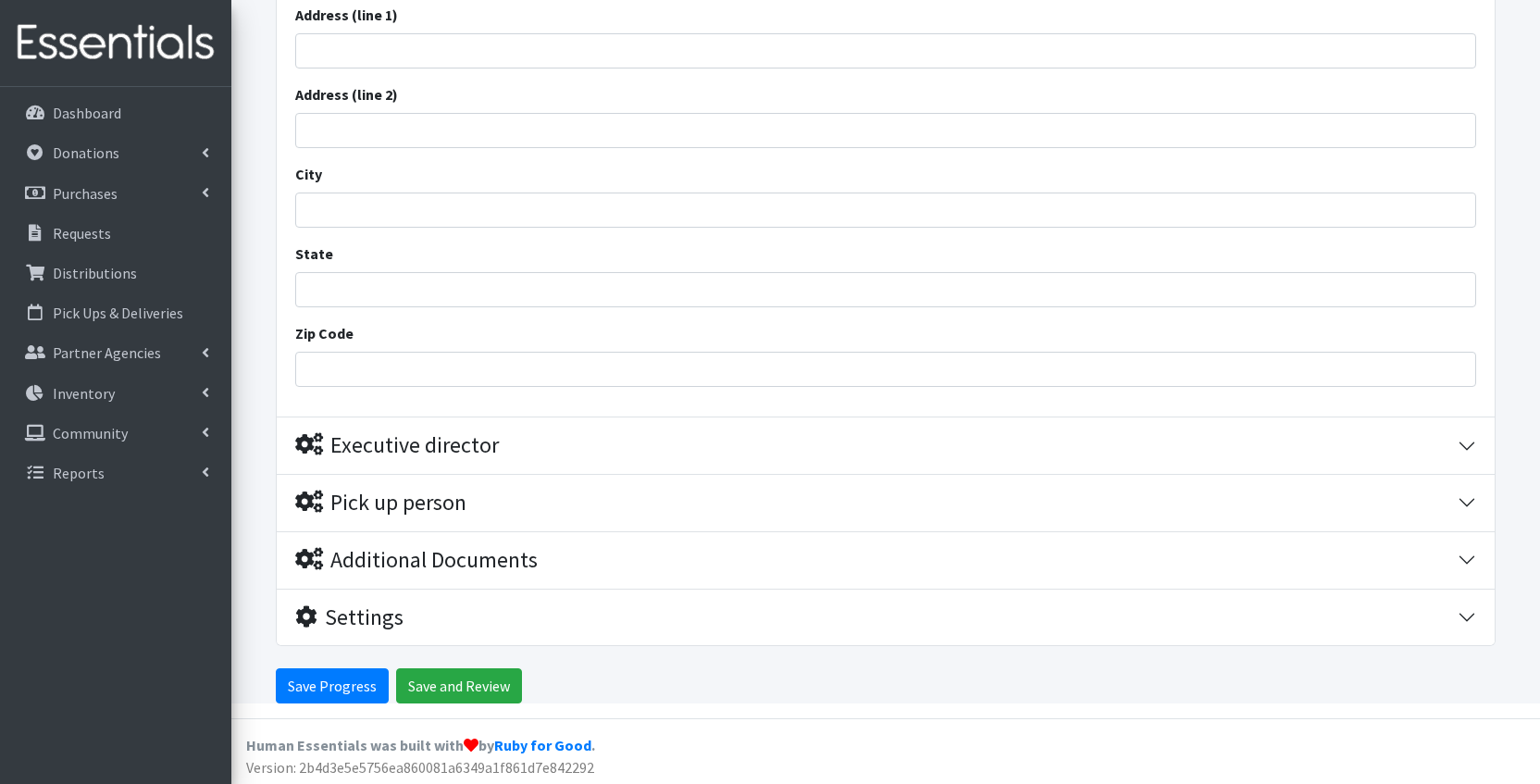
scroll to position [378, 0]
click at [667, 548] on div "Additional Documents" at bounding box center [877, 561] width 1163 height 26
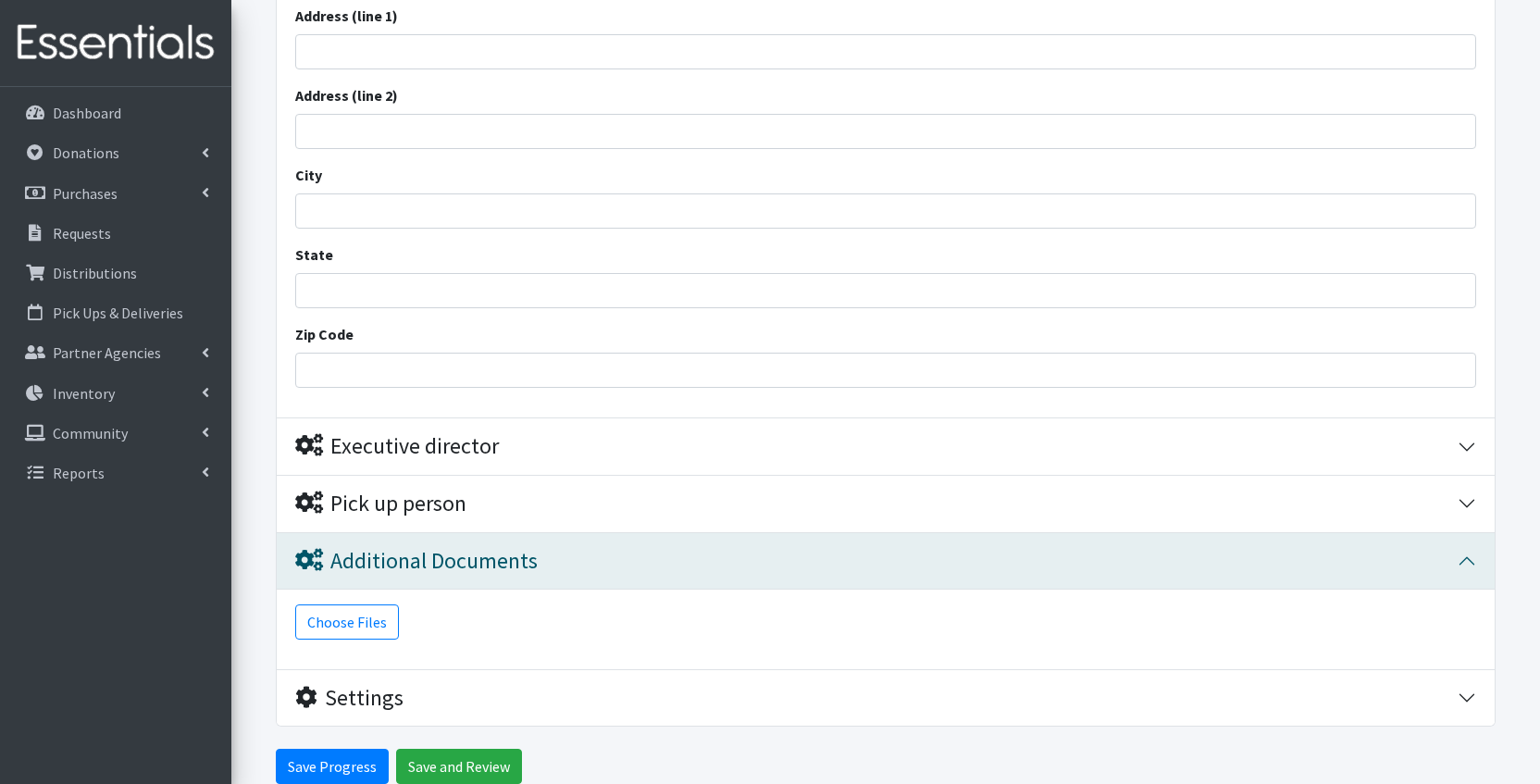
click at [651, 516] on button "Pick up person" at bounding box center [886, 504] width 1218 height 57
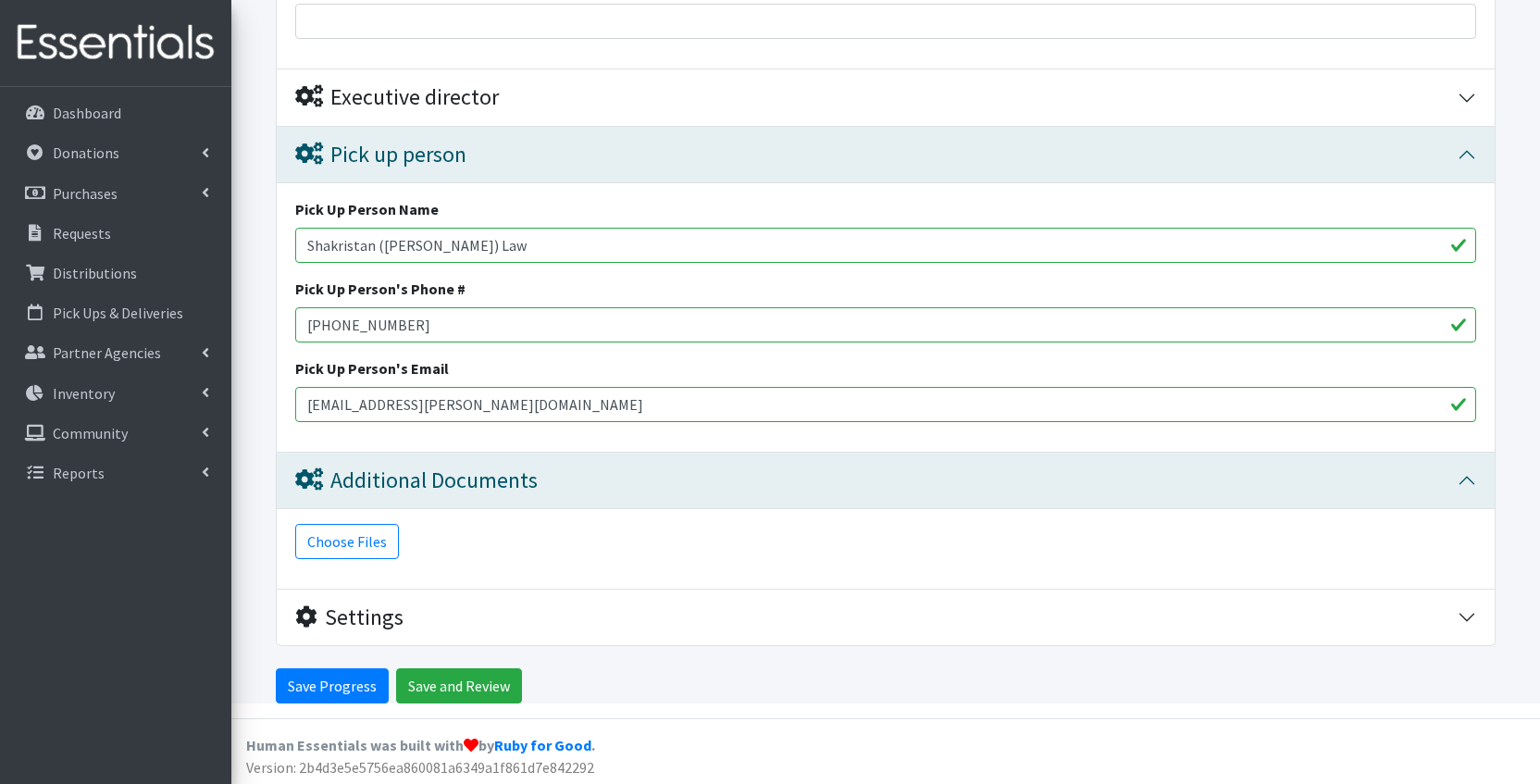
scroll to position [725, 0]
click at [622, 614] on div "Settings" at bounding box center [877, 618] width 1163 height 26
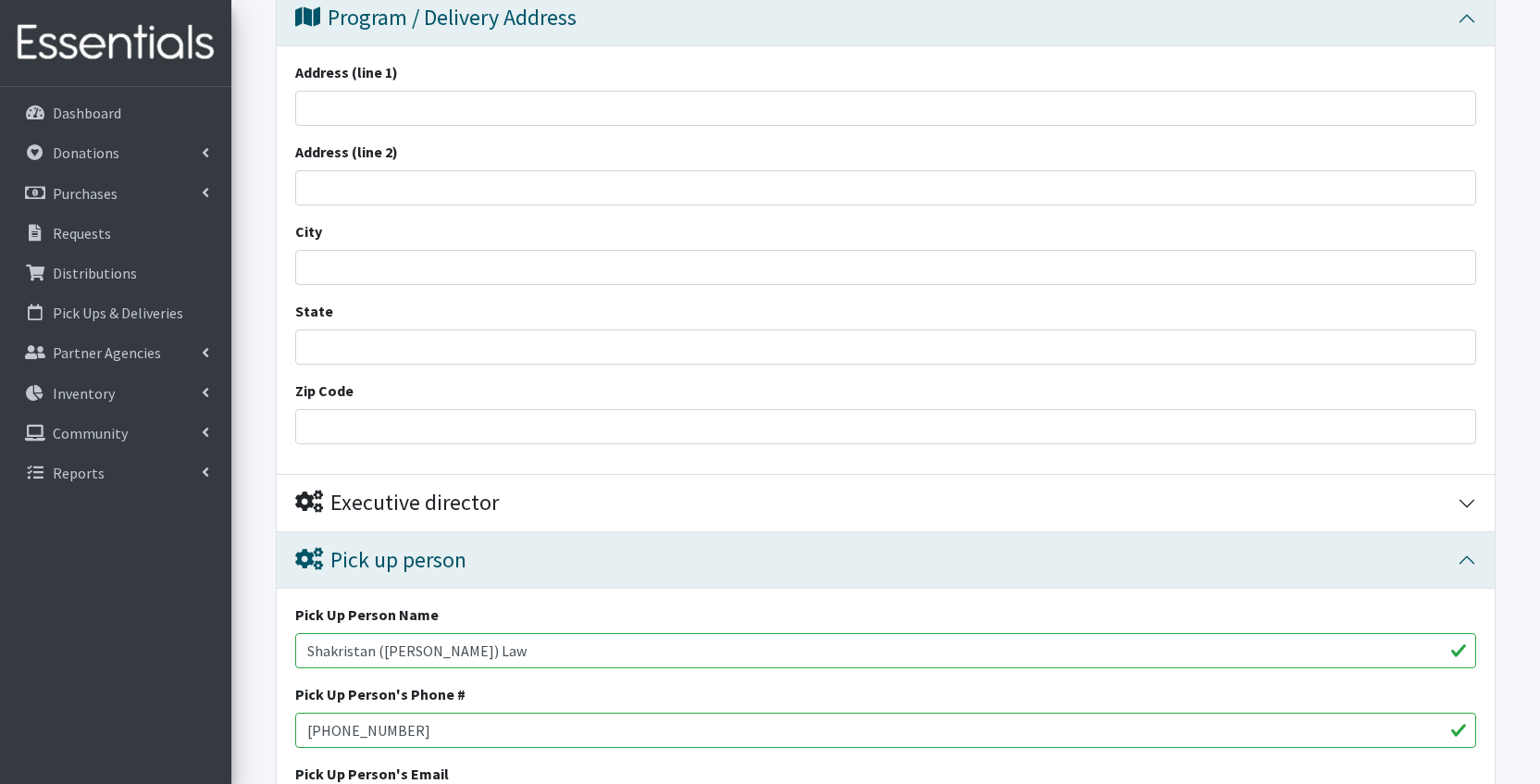
click at [620, 499] on div "Executive director" at bounding box center [877, 502] width 1163 height 26
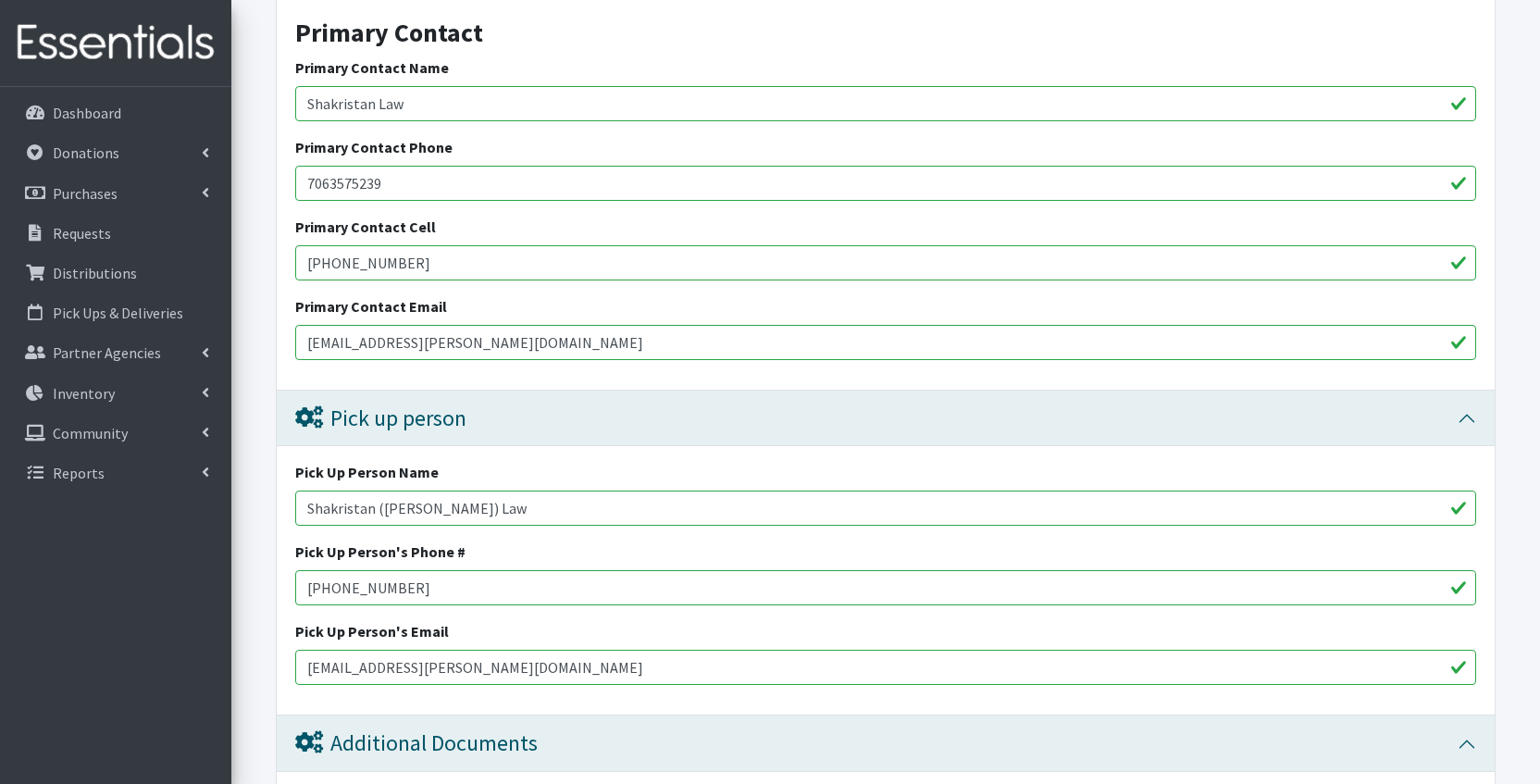
scroll to position [1108, 0]
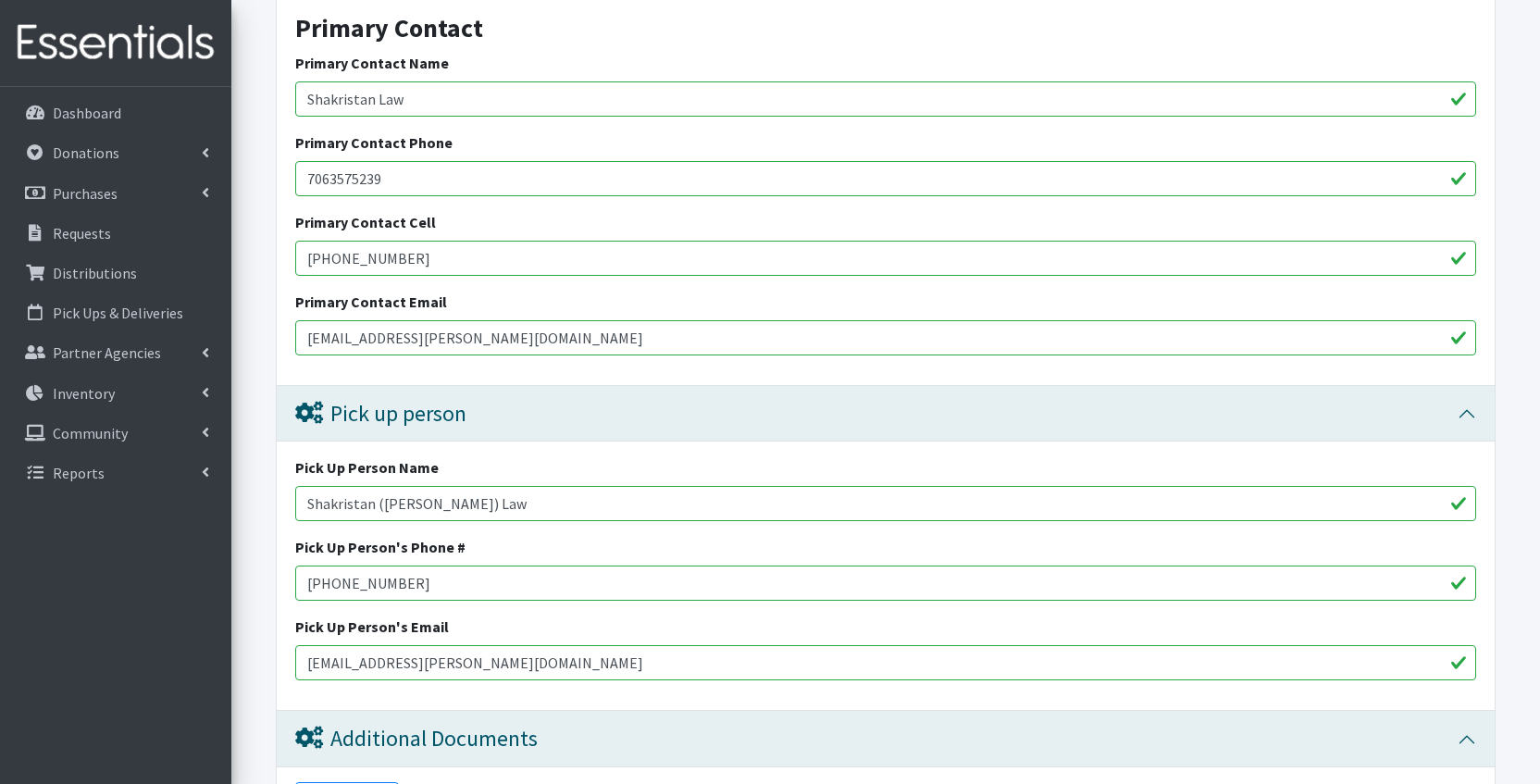
click at [421, 332] on input "[EMAIL_ADDRESS][PERSON_NAME][DOMAIN_NAME]" at bounding box center [886, 338] width 1181 height 35
paste input "email"
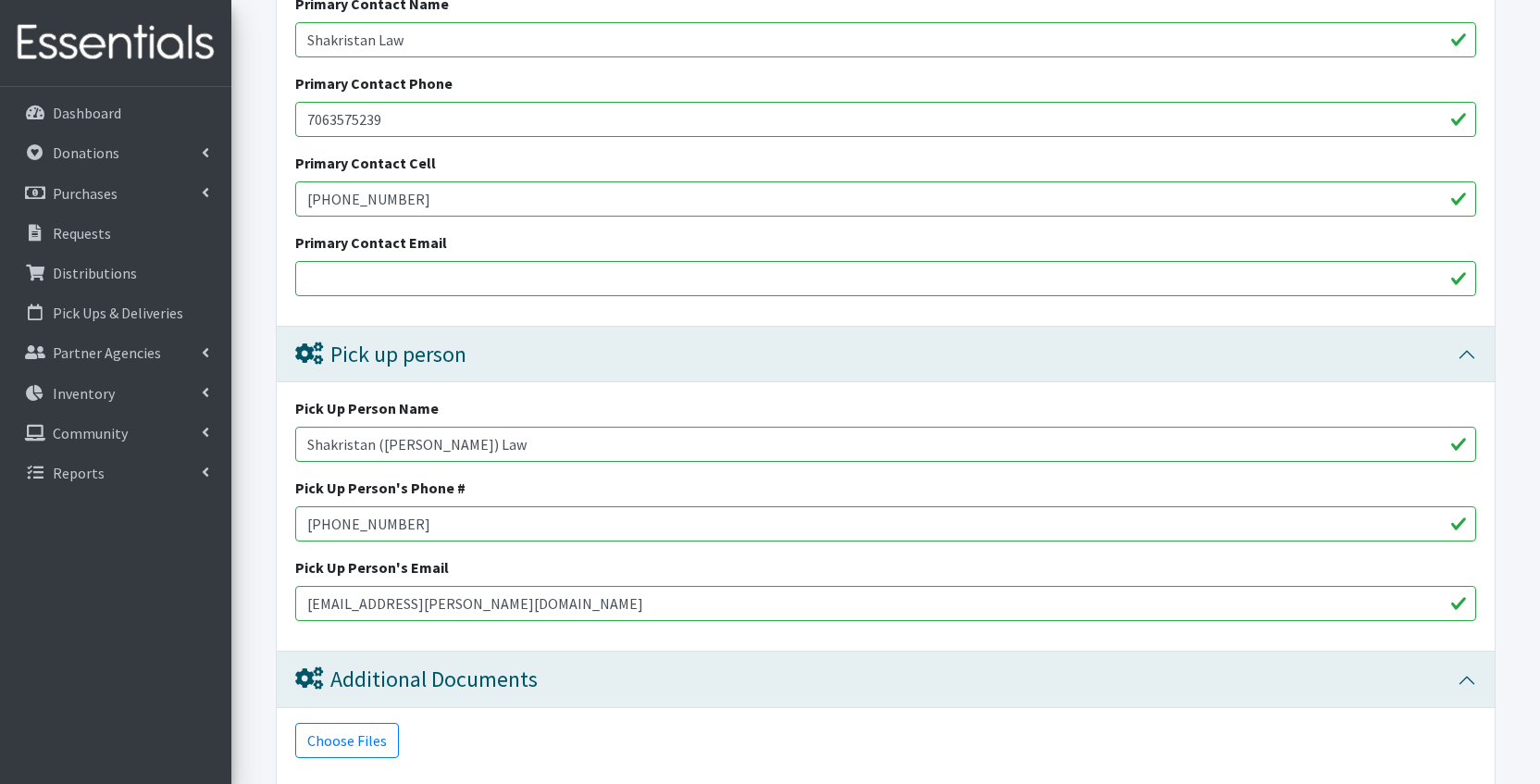
scroll to position [1176, 0]
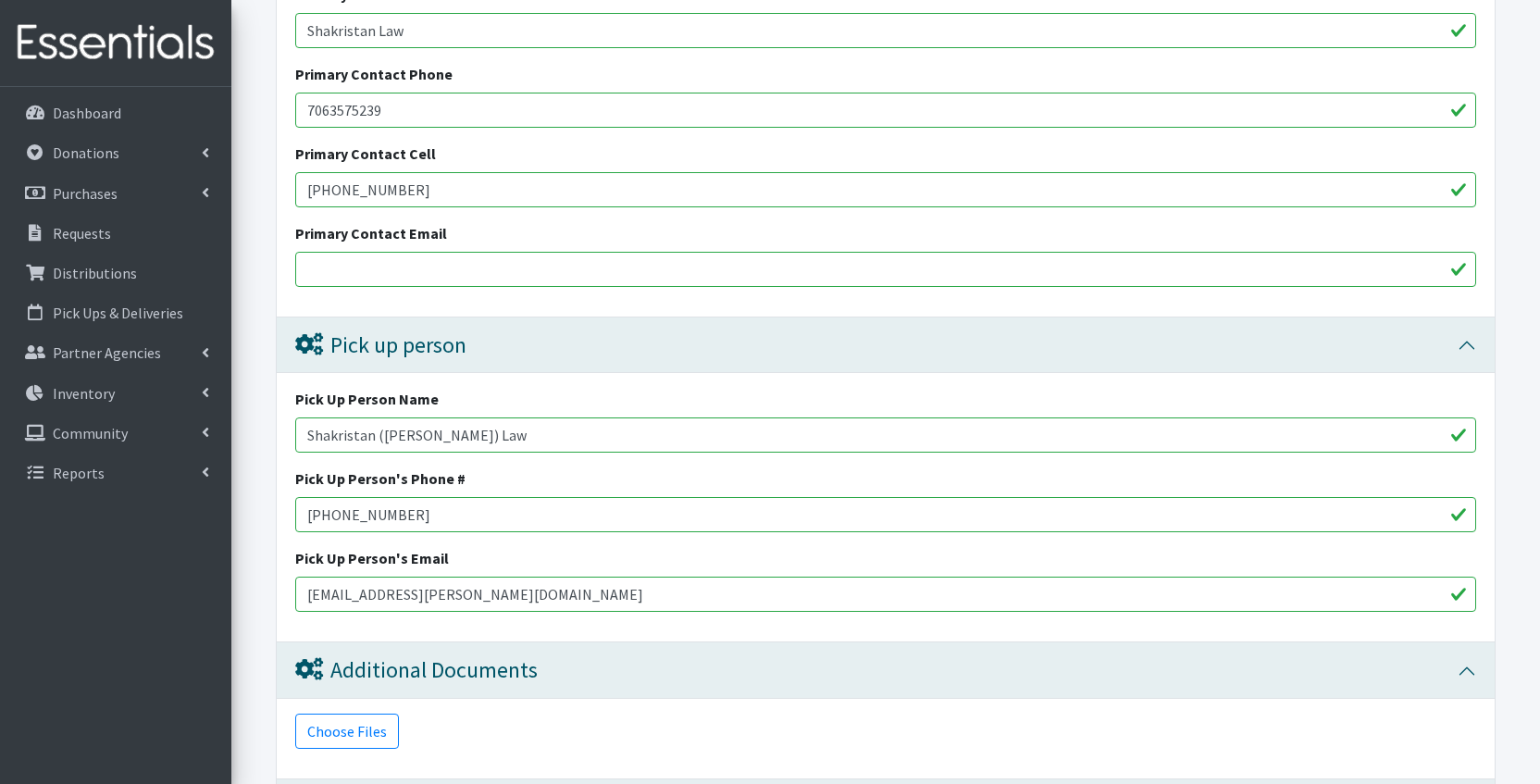
click at [770, 475] on div "Pick Up Person's Phone # 706-224-0945" at bounding box center [886, 499] width 1181 height 65
click at [514, 258] on input "Primary Contact Email" at bounding box center [886, 269] width 1181 height 35
paste input "mailto:lawsh@clarke.k12.ga.us"
drag, startPoint x: 349, startPoint y: 268, endPoint x: 251, endPoint y: 268, distance: 98.0
click at [251, 268] on form "Save Progress Save and Review Agency Information Agency Name * (4) Early Head S…" at bounding box center [885, 42] width 1309 height 2030
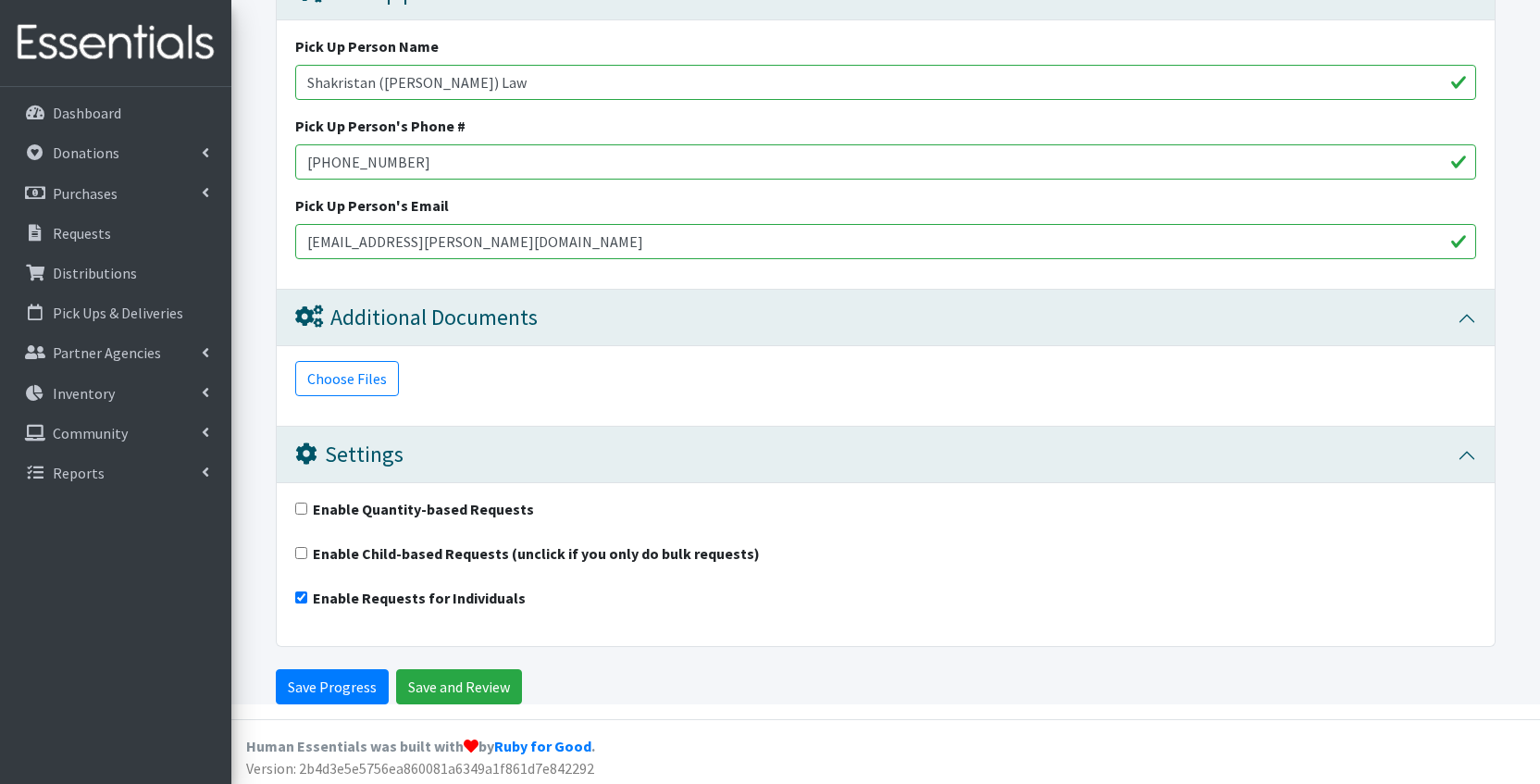
scroll to position [1528, 0]
type input "[EMAIL_ADDRESS][PERSON_NAME][DOMAIN_NAME]"
click at [450, 684] on input "Save and Review" at bounding box center [459, 688] width 126 height 35
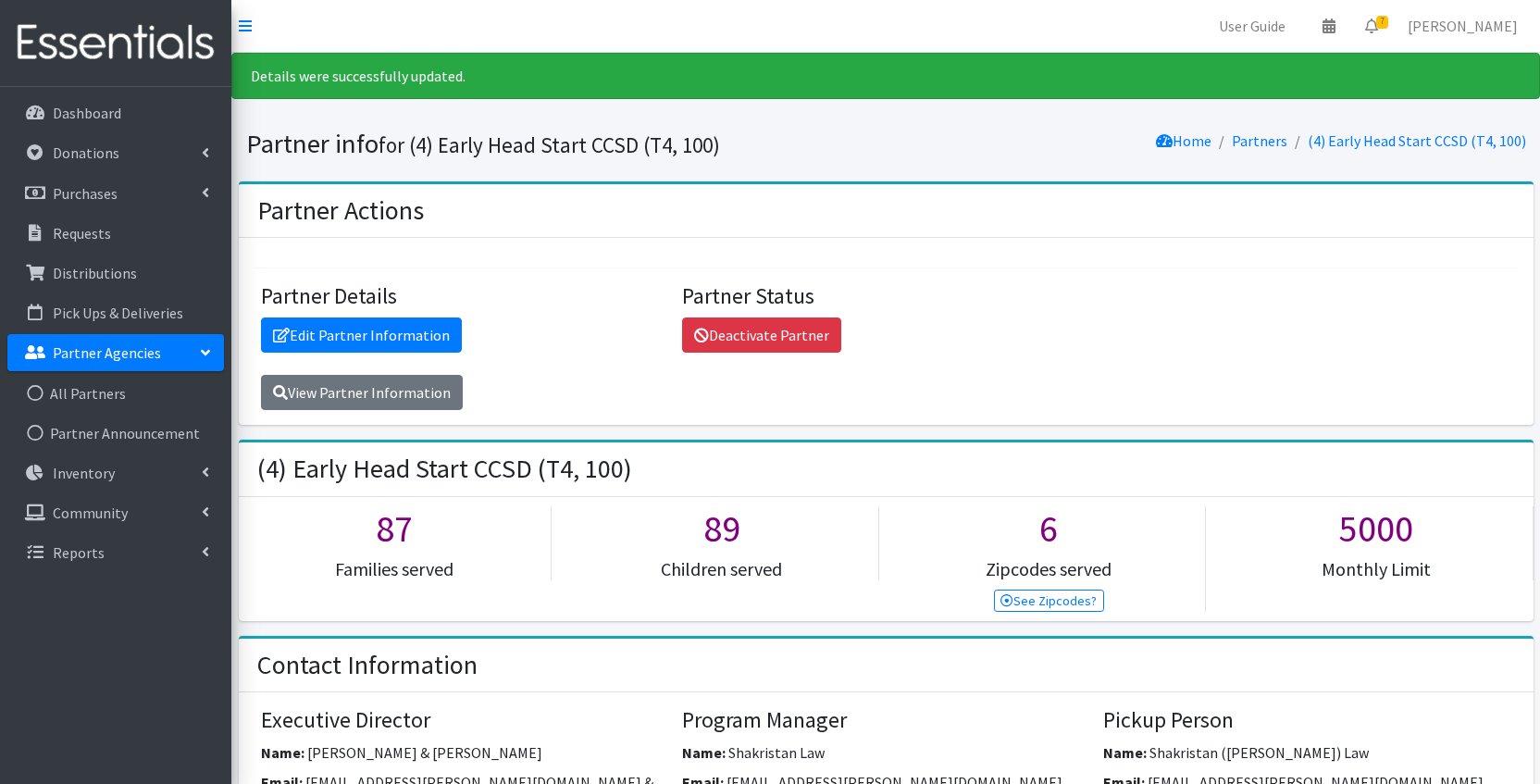
click at [122, 348] on p "Partner Agencies" at bounding box center [107, 352] width 109 height 19
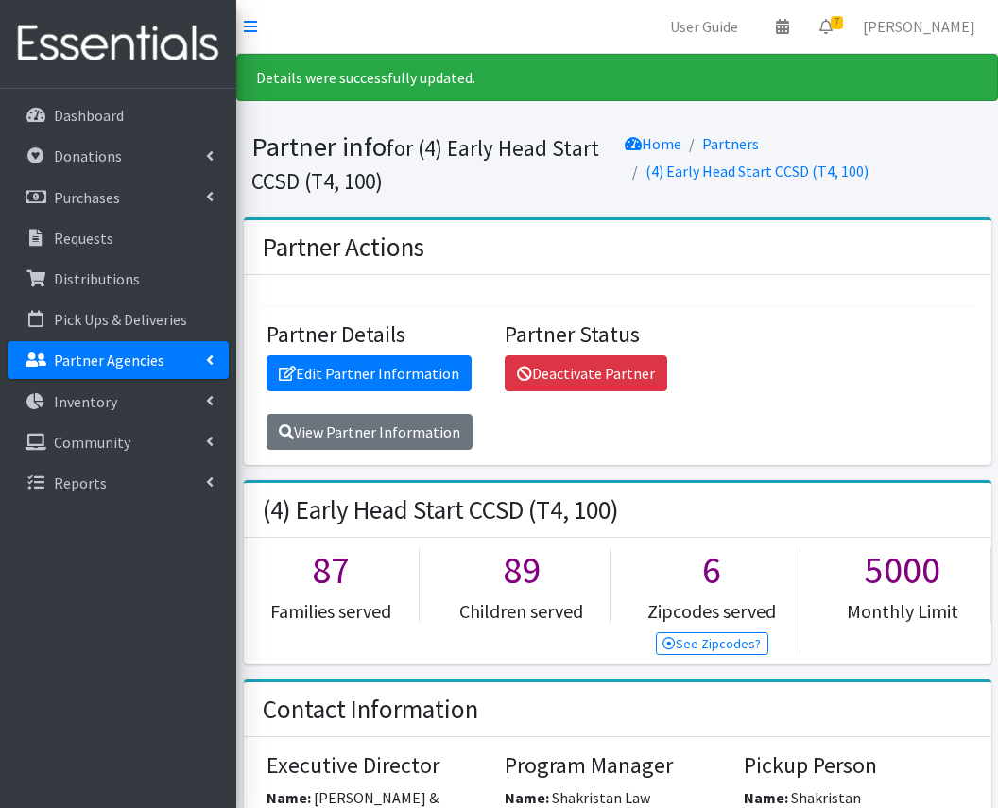
click at [133, 357] on p "Partner Agencies" at bounding box center [109, 360] width 111 height 19
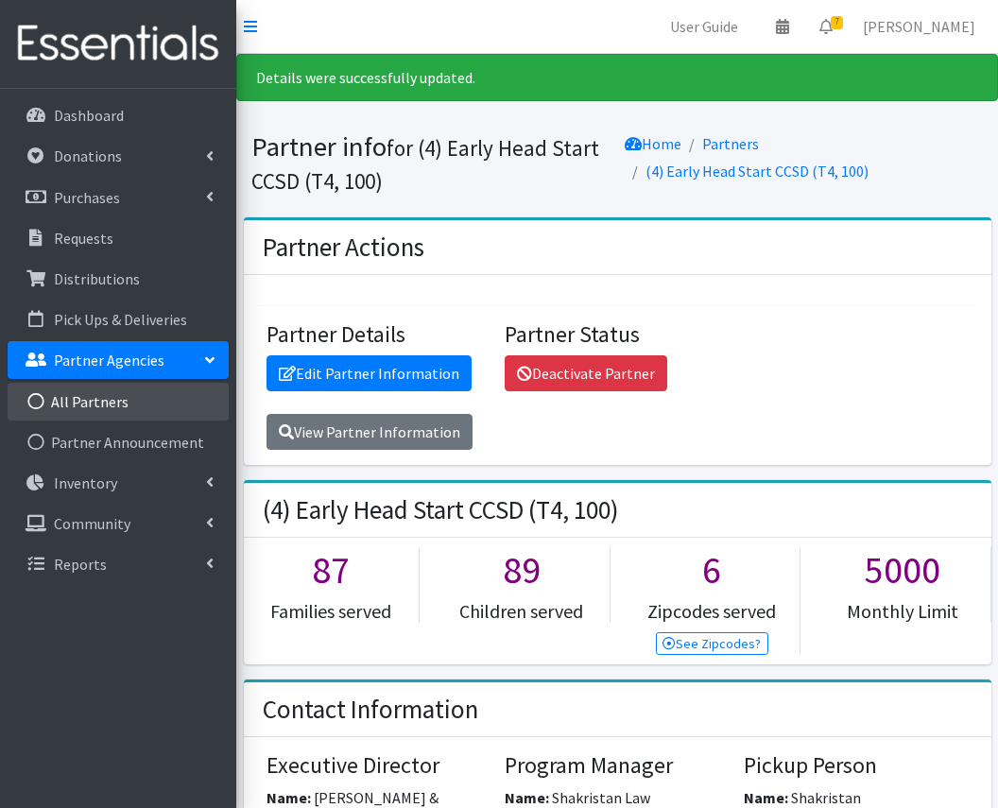
click at [115, 397] on link "All Partners" at bounding box center [118, 402] width 221 height 38
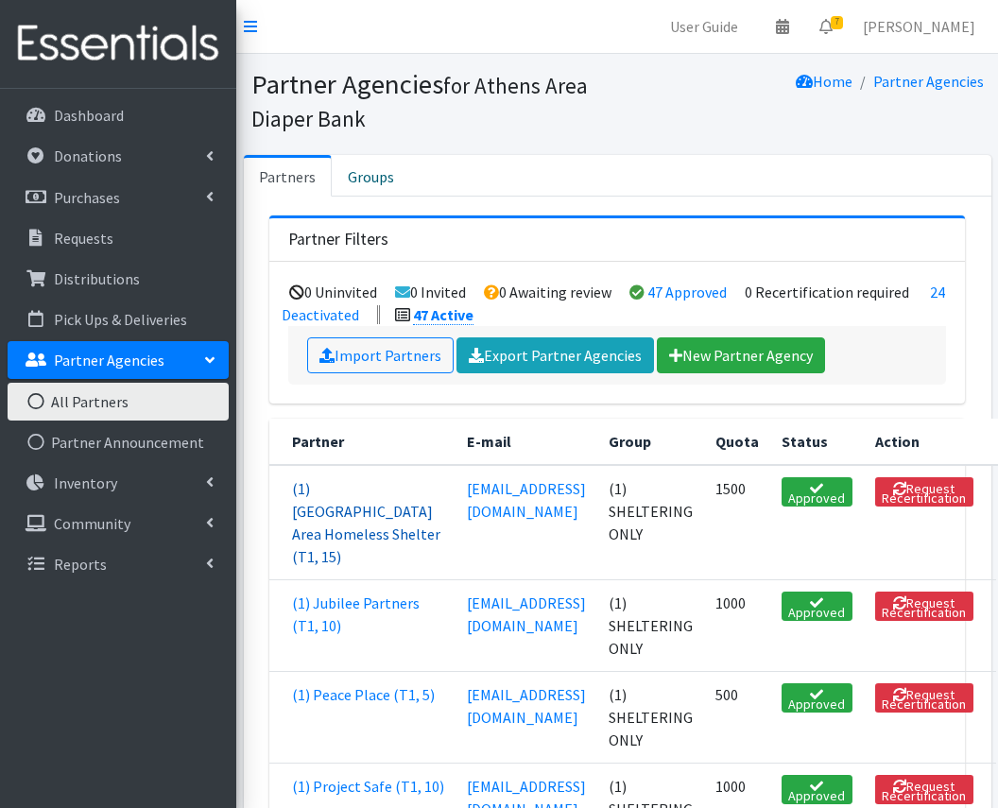
click at [314, 541] on link "(1) [GEOGRAPHIC_DATA] Area Homeless Shelter (T1, 15)" at bounding box center [366, 522] width 148 height 87
click at [304, 557] on link "(1) [GEOGRAPHIC_DATA] Area Homeless Shelter (T1, 15)" at bounding box center [366, 522] width 148 height 87
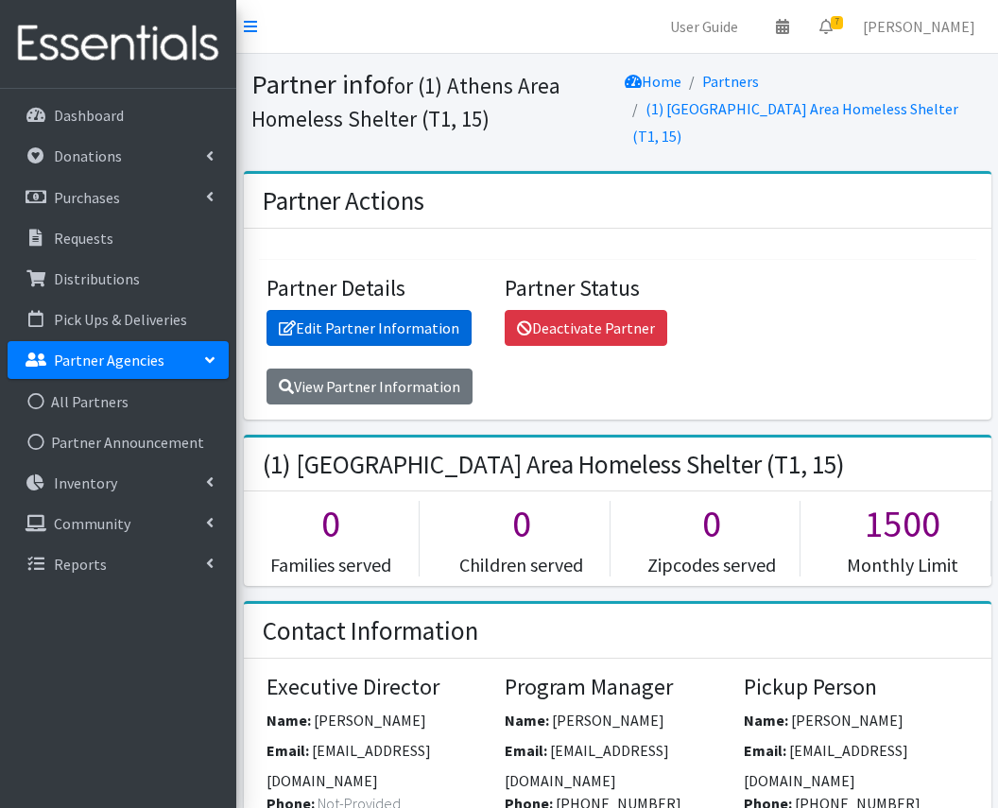
click at [382, 310] on link "Edit Partner Information" at bounding box center [369, 328] width 205 height 36
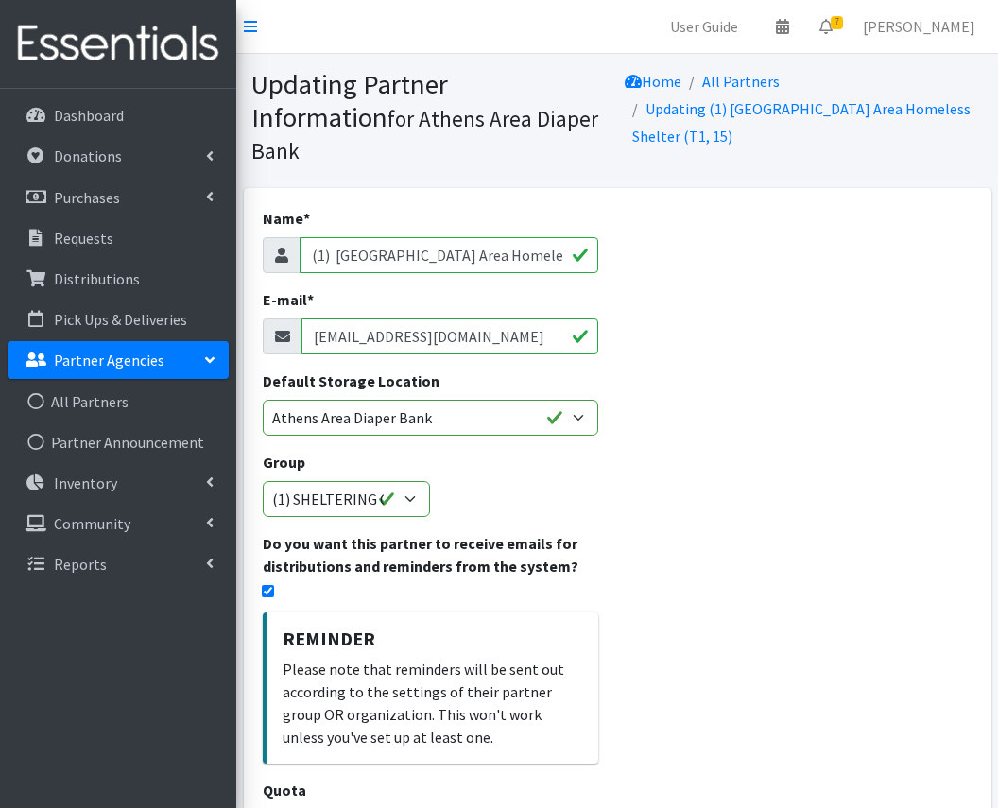
click at [360, 319] on input "[EMAIL_ADDRESS][DOMAIN_NAME]" at bounding box center [451, 337] width 298 height 36
paste input "mailto:director"
drag, startPoint x: 381, startPoint y: 305, endPoint x: 369, endPoint y: 305, distance: 12.3
click at [369, 319] on input "mailto:director@helpathenshomeless.org" at bounding box center [451, 337] width 298 height 36
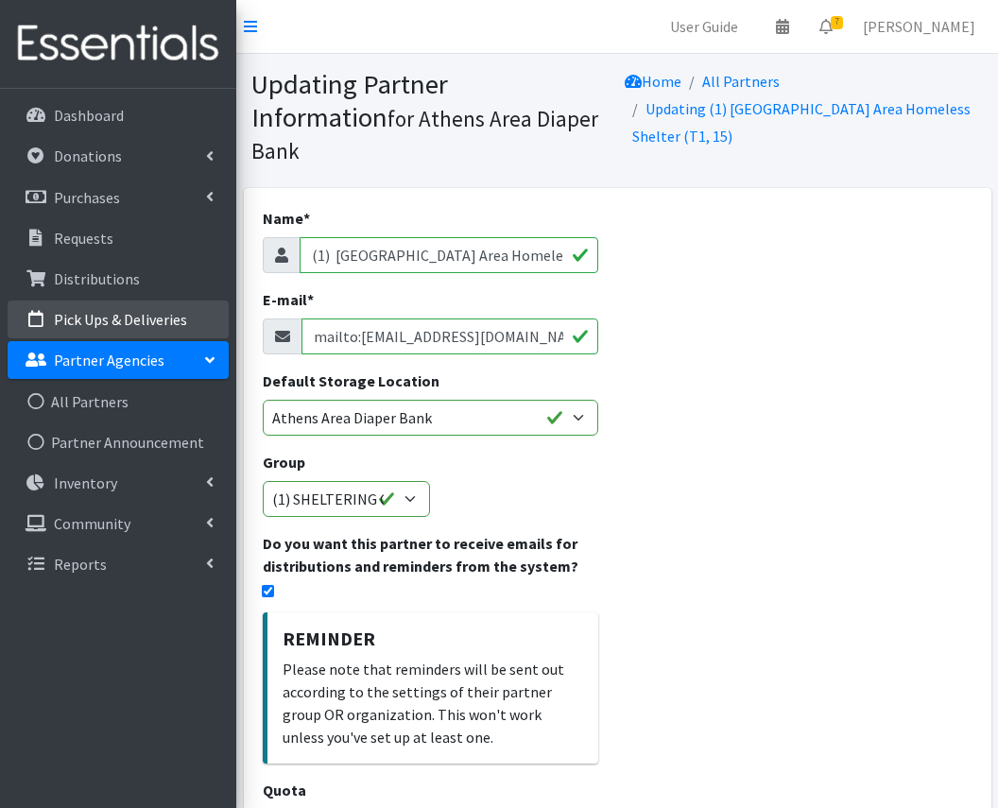
drag, startPoint x: 320, startPoint y: 304, endPoint x: 171, endPoint y: 302, distance: 148.5
click at [171, 302] on div "User Guide 0 Pick-ups remaining this week View Calendar 7 7 Requests 0 Partner …" at bounding box center [499, 680] width 998 height 1361
type input "[EMAIL_ADDRESS][DOMAIN_NAME]"
click at [808, 510] on div "Name * (1) Athens Area Homeless Shelter (T1, 15) E-mail * director@helpathensho…" at bounding box center [618, 731] width 748 height 1086
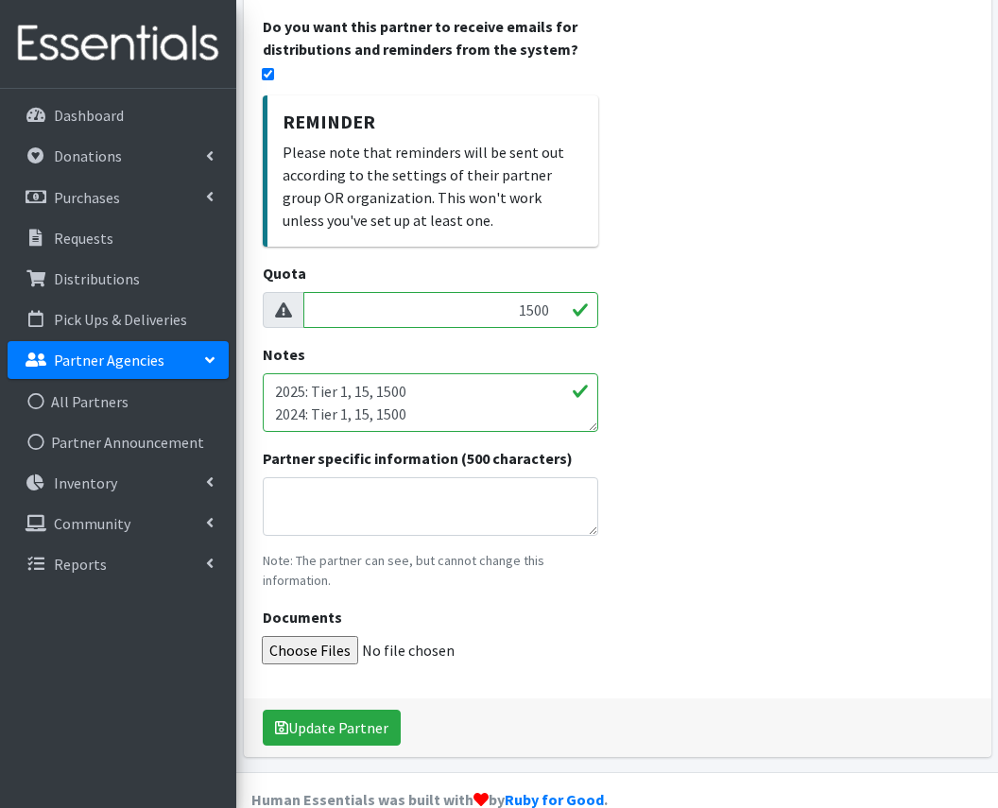
scroll to position [516, 0]
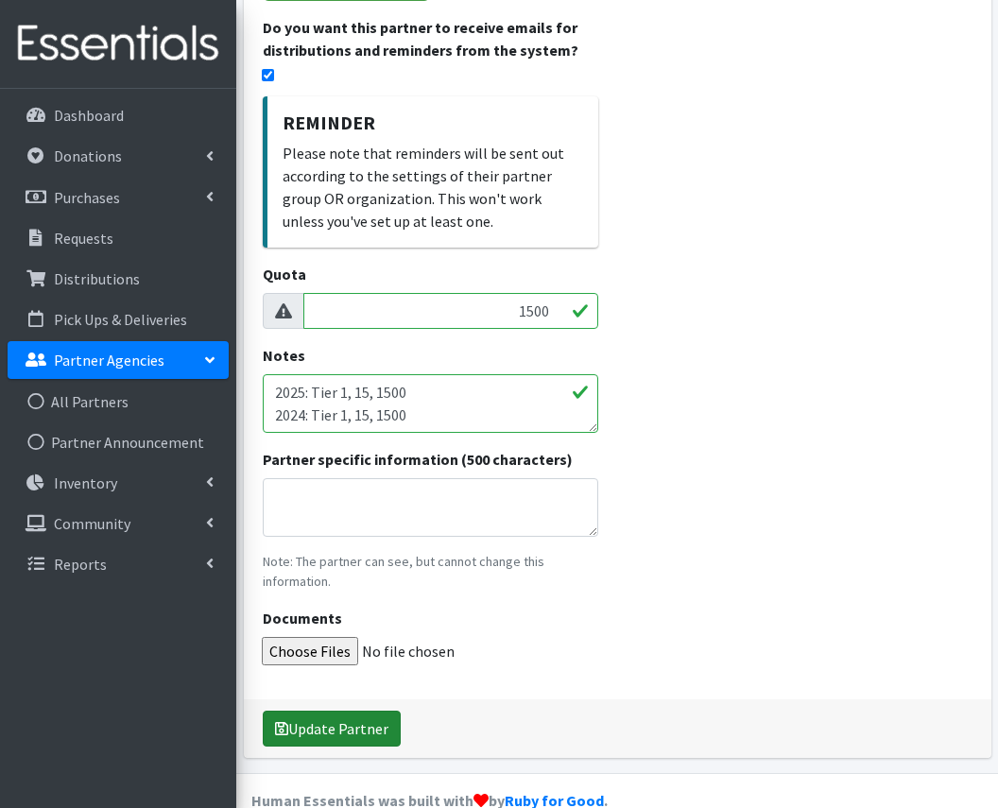
click at [338, 711] on button "Update Partner" at bounding box center [332, 729] width 138 height 36
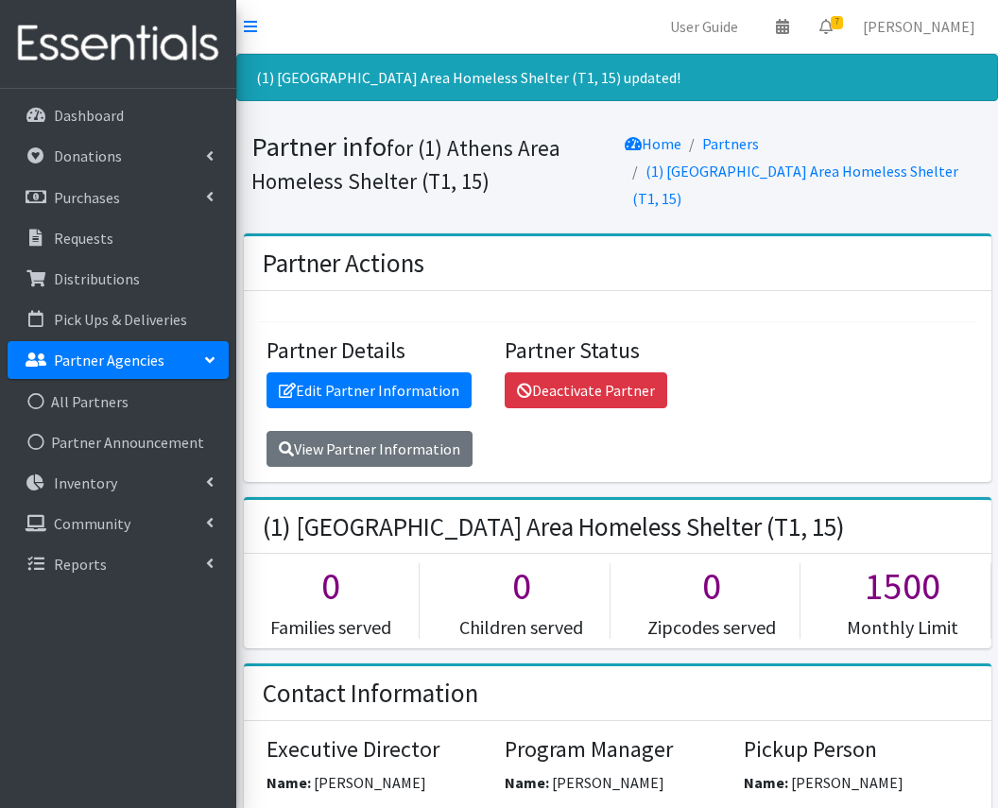
click at [178, 361] on link "Partner Agencies" at bounding box center [118, 360] width 221 height 38
click at [142, 370] on p "Partner Agencies" at bounding box center [109, 360] width 111 height 19
click at [61, 404] on link "All Partners" at bounding box center [118, 402] width 221 height 38
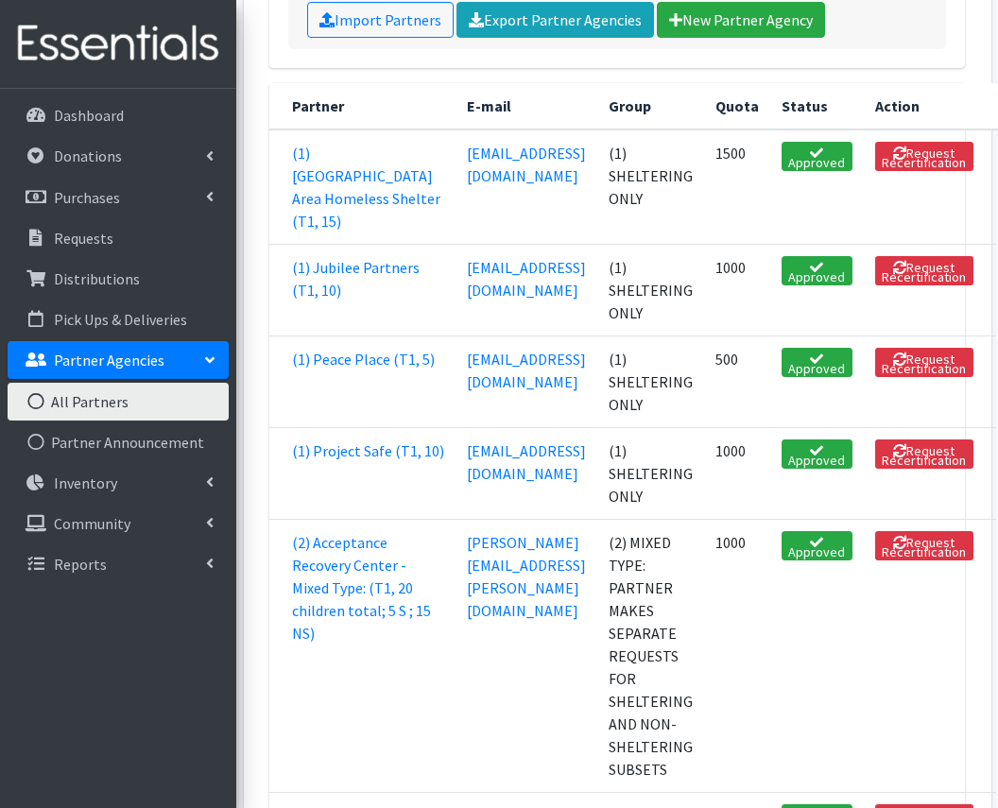
scroll to position [344, 0]
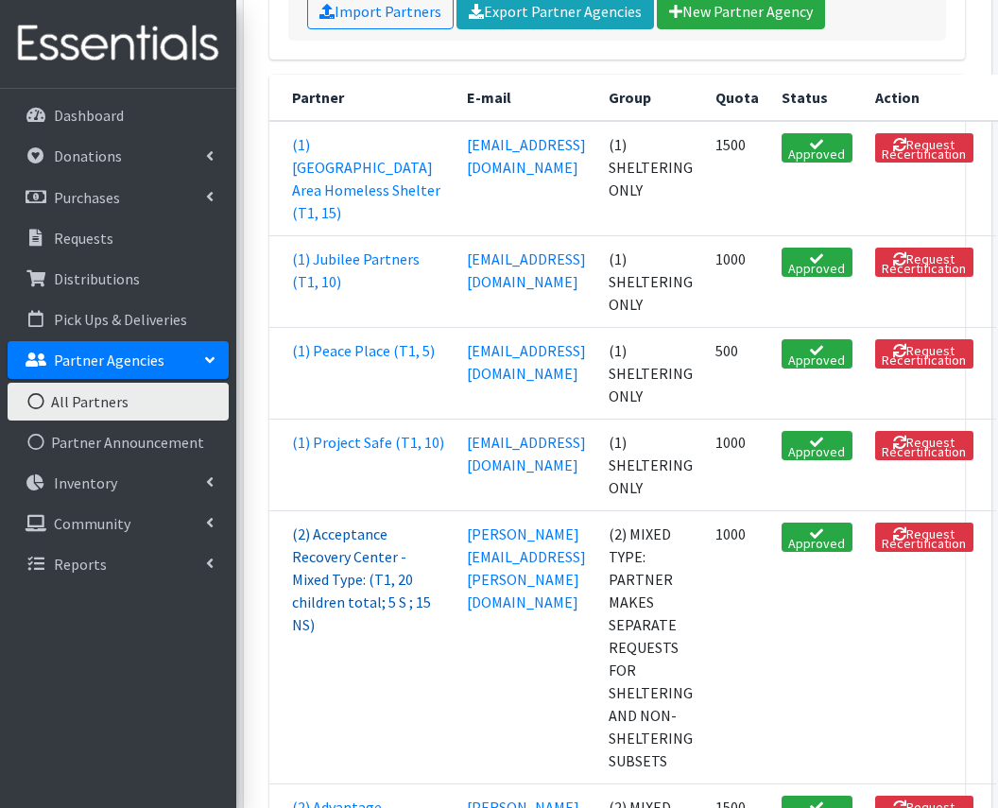
click at [351, 598] on link "(2) Acceptance Recovery Center - Mixed Type: (T1, 20 children total; 5 S ; 15 N…" at bounding box center [361, 580] width 139 height 110
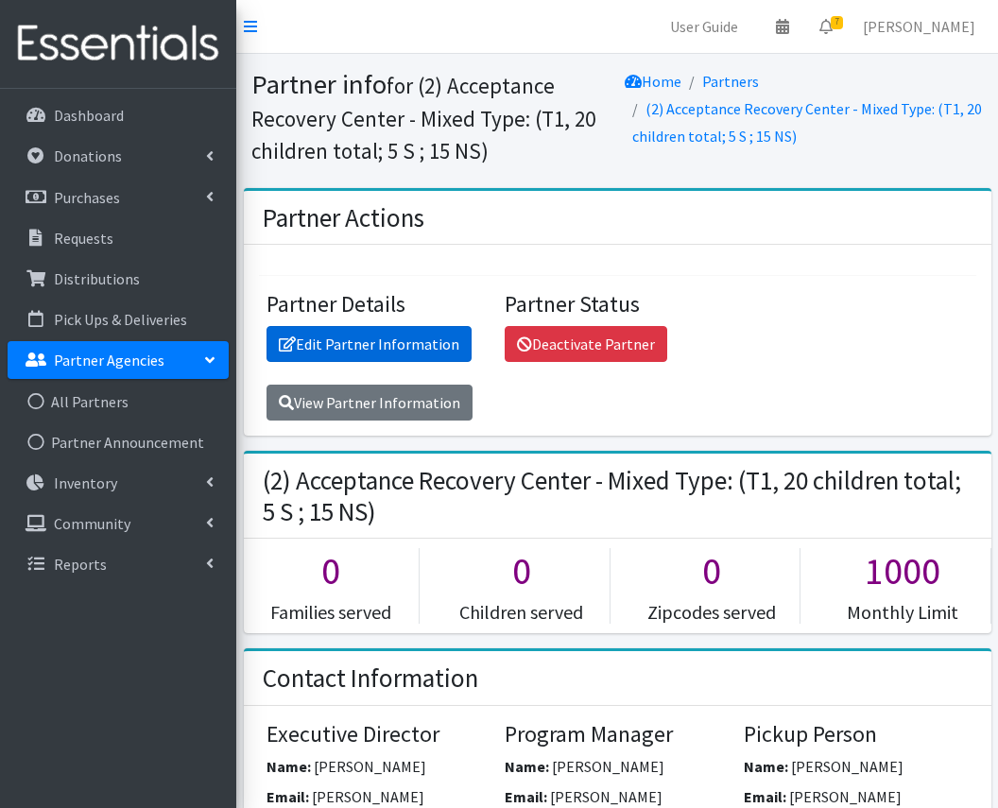
click at [424, 345] on link "Edit Partner Information" at bounding box center [369, 344] width 205 height 36
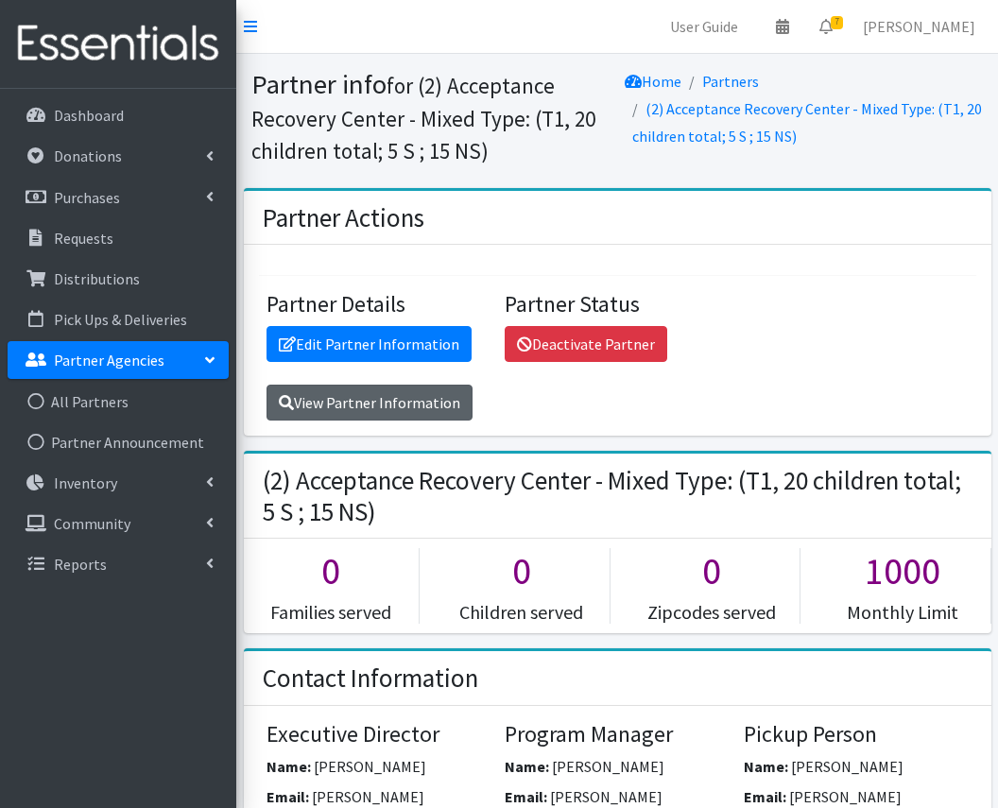
click at [366, 416] on link "View Partner Information" at bounding box center [370, 403] width 206 height 36
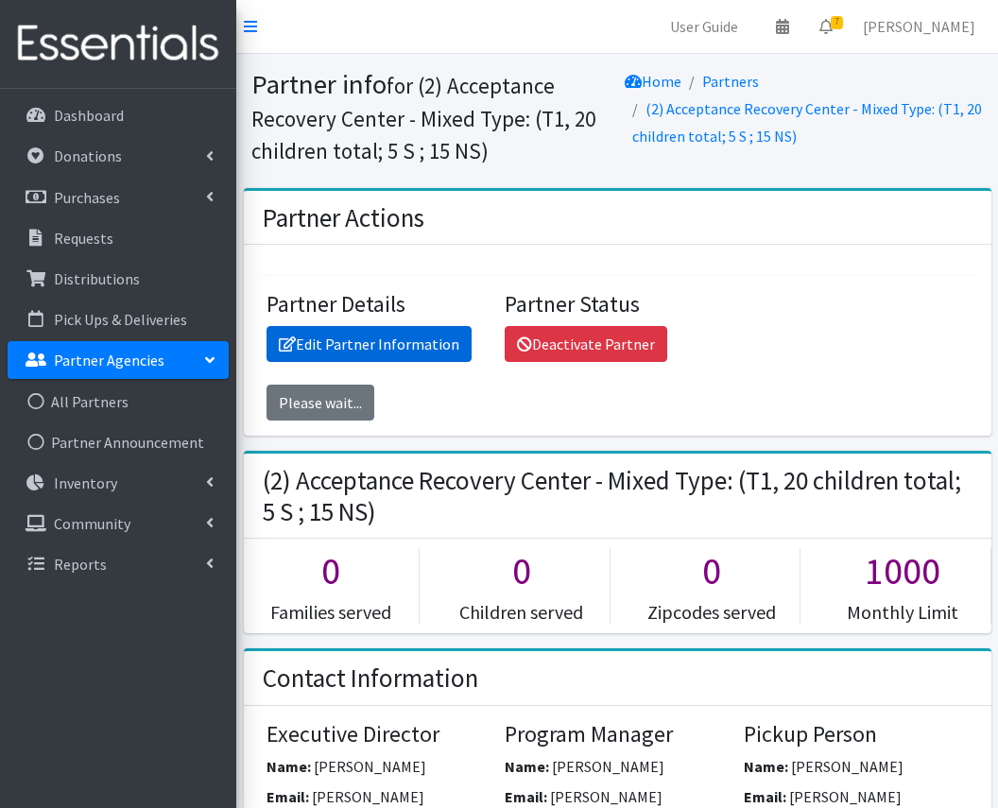
click at [388, 348] on link "Edit Partner Information" at bounding box center [369, 344] width 205 height 36
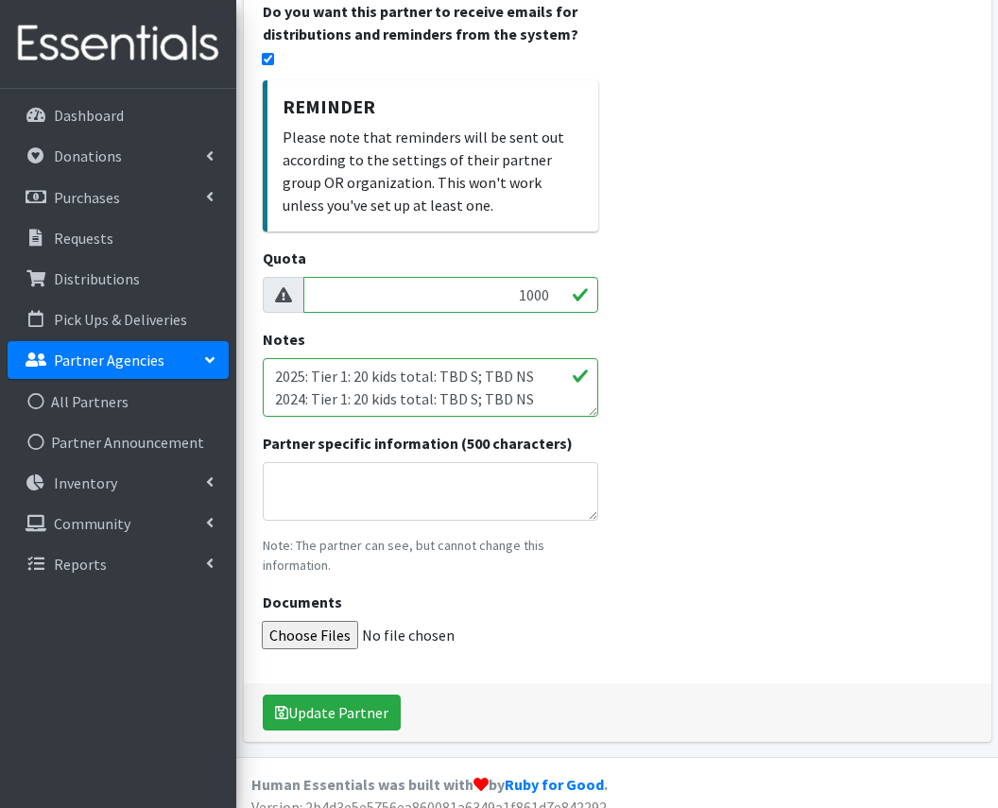
scroll to position [531, 0]
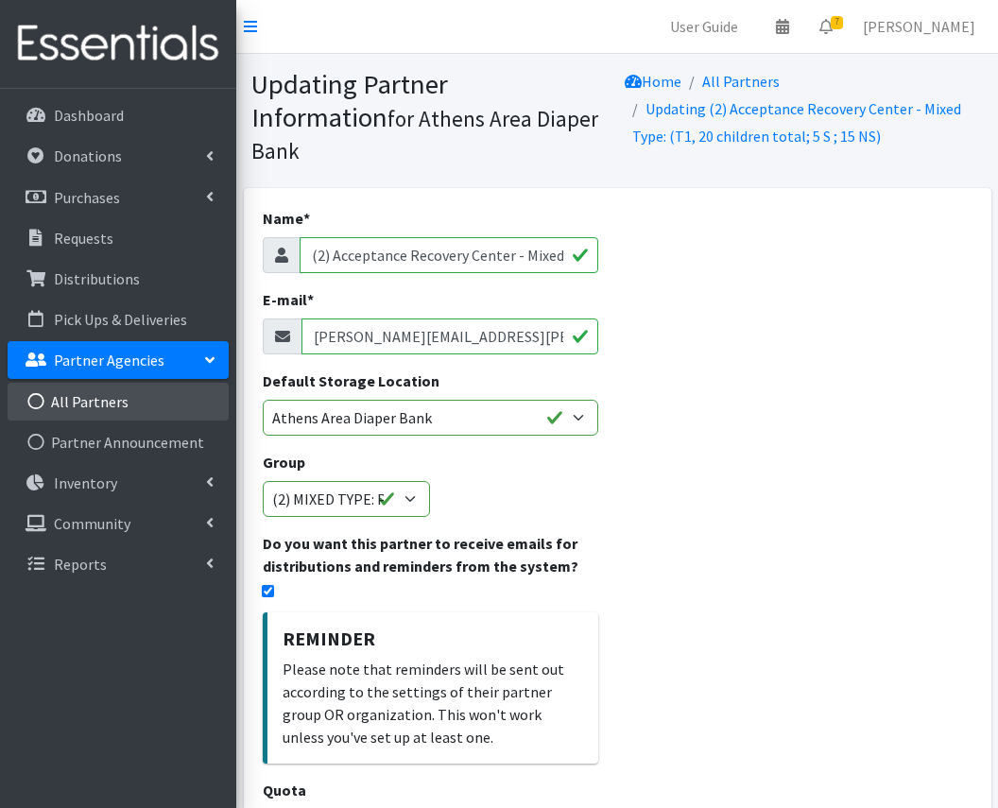
click at [90, 405] on link "All Partners" at bounding box center [118, 402] width 221 height 38
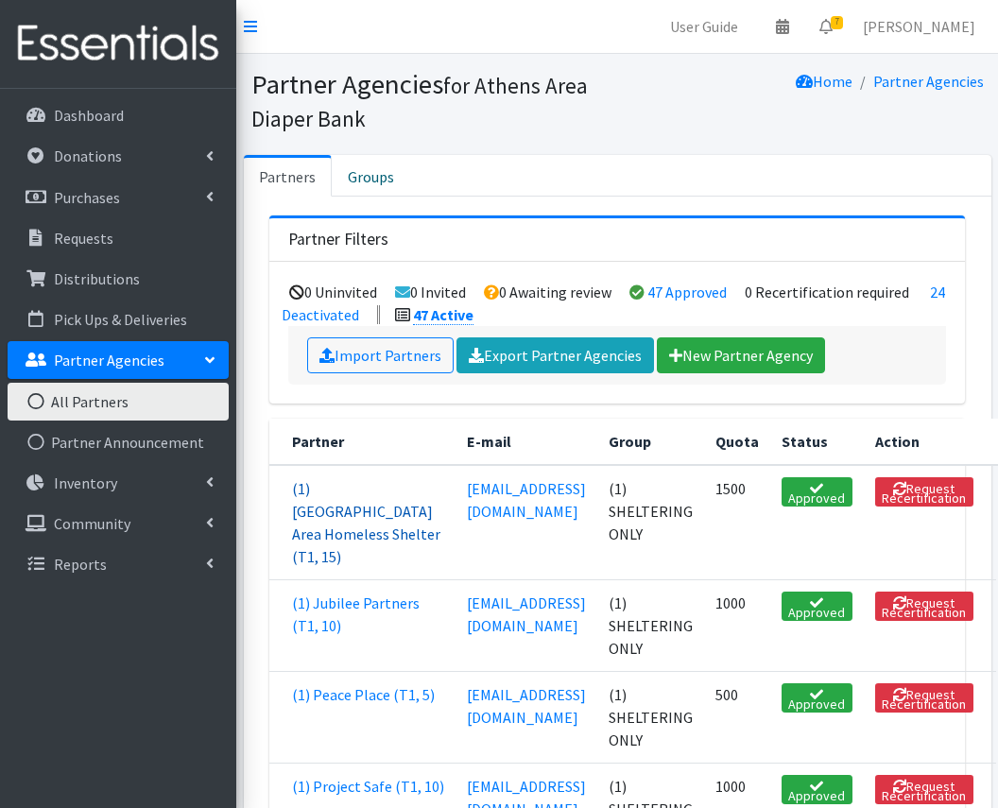
click at [322, 492] on link "(1) [GEOGRAPHIC_DATA] Area Homeless Shelter (T1, 15)" at bounding box center [366, 522] width 148 height 87
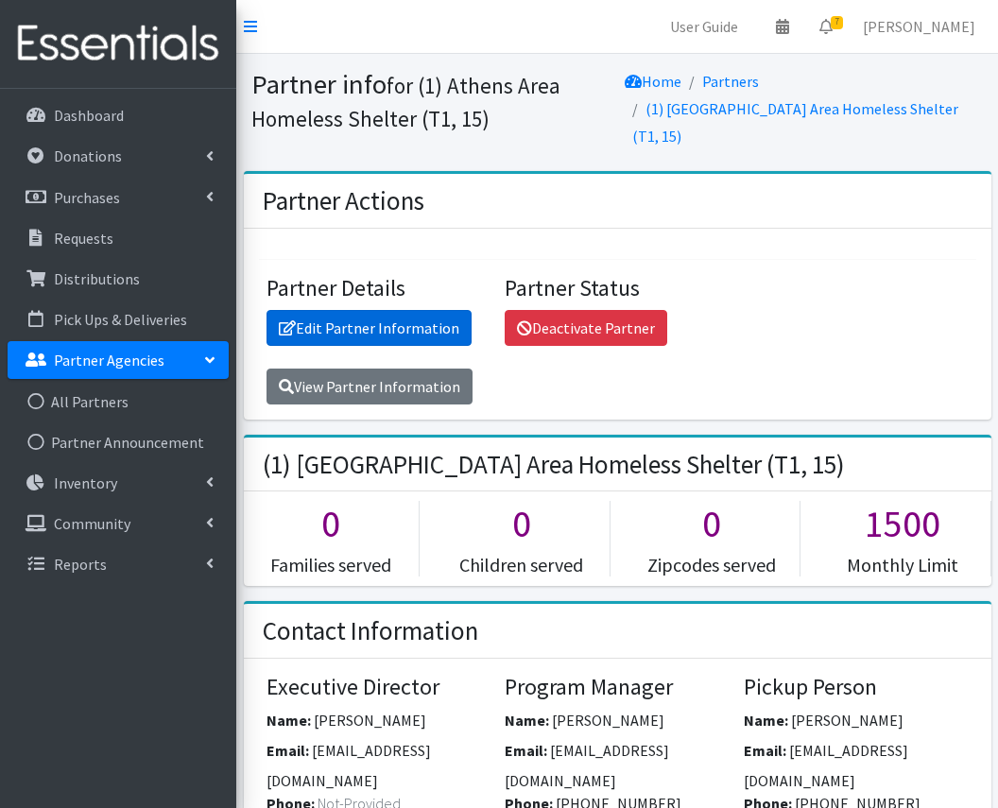
click at [359, 315] on link "Edit Partner Information" at bounding box center [369, 328] width 205 height 36
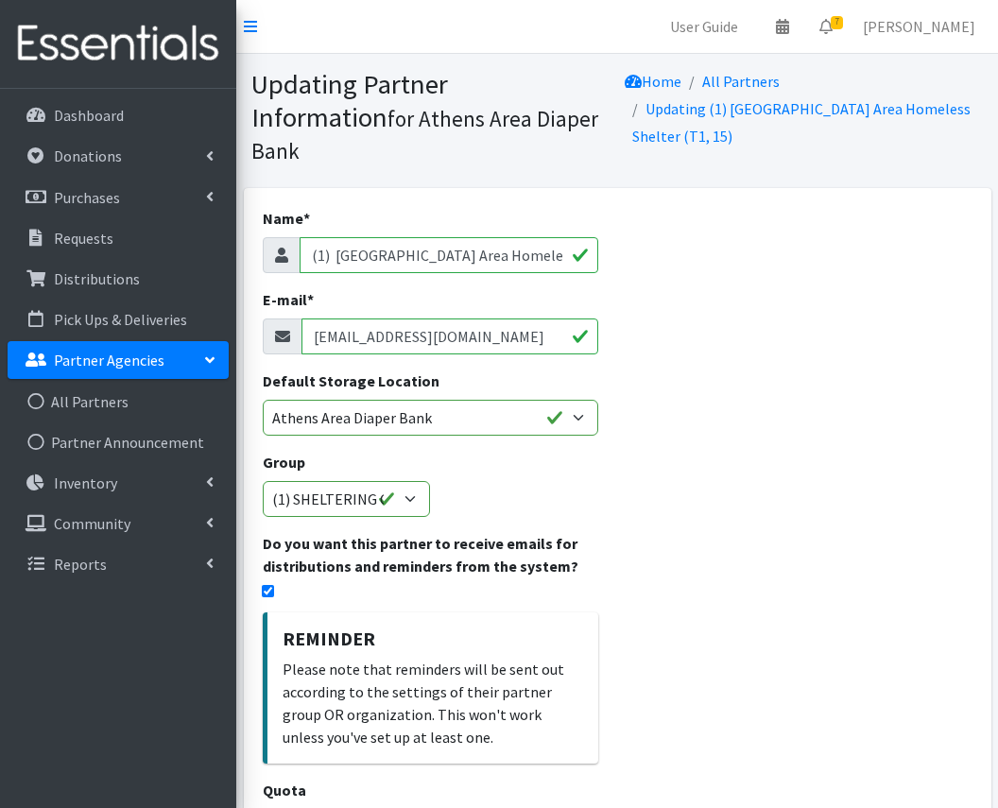
click at [403, 319] on input "[EMAIL_ADDRESS][DOMAIN_NAME]" at bounding box center [451, 337] width 298 height 36
click at [403, 319] on input "director@helpathenshomeless.org" at bounding box center [451, 337] width 298 height 36
paste input "rblankenship"
drag, startPoint x: 311, startPoint y: 309, endPoint x: 220, endPoint y: 309, distance: 90.8
click at [220, 309] on div "User Guide 0 Pick-ups remaining this week View Calendar 7 7 Requests 0 Partner …" at bounding box center [499, 680] width 998 height 1361
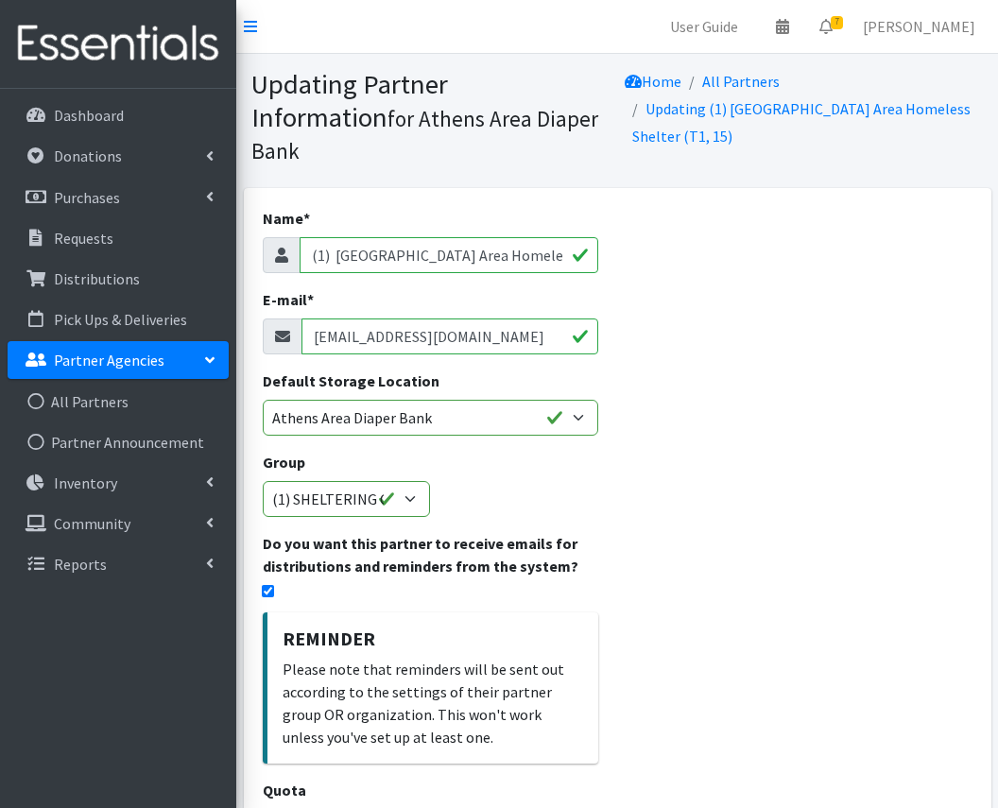
click at [366, 319] on input "rblankenship@helpathenshomeless.org" at bounding box center [451, 337] width 298 height 36
drag, startPoint x: 366, startPoint y: 296, endPoint x: 88, endPoint y: 291, distance: 278.0
click at [88, 291] on div "User Guide 0 Pick-ups remaining this week View Calendar 7 7 Requests 0 Partner …" at bounding box center [499, 680] width 998 height 1361
click at [315, 319] on input "rblankenship@helpathenshomeless.org" at bounding box center [451, 337] width 298 height 36
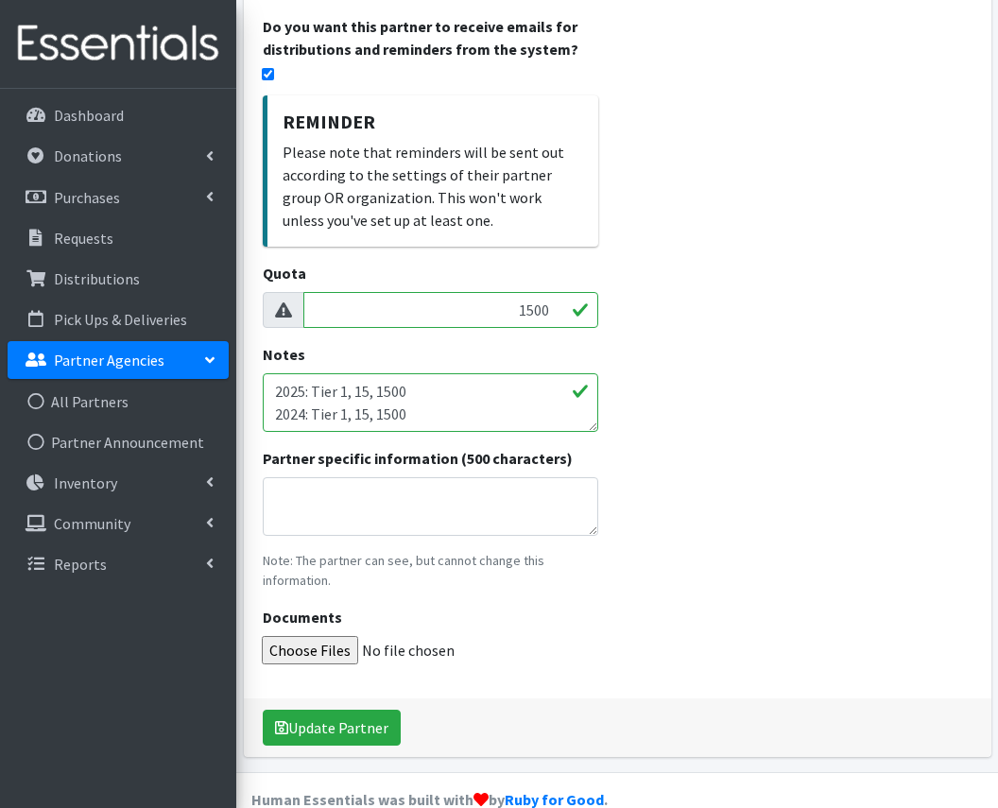
scroll to position [516, 0]
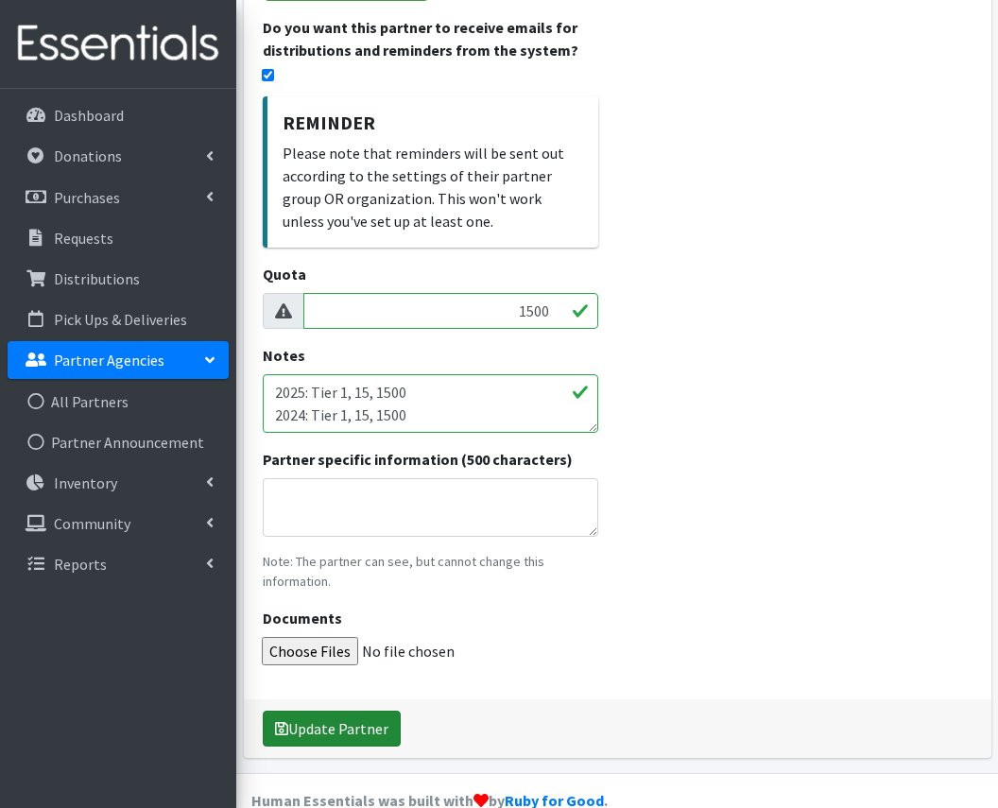
type input "rblankenship@helpathenshomeless.org"
click at [314, 711] on button "Update Partner" at bounding box center [332, 729] width 138 height 36
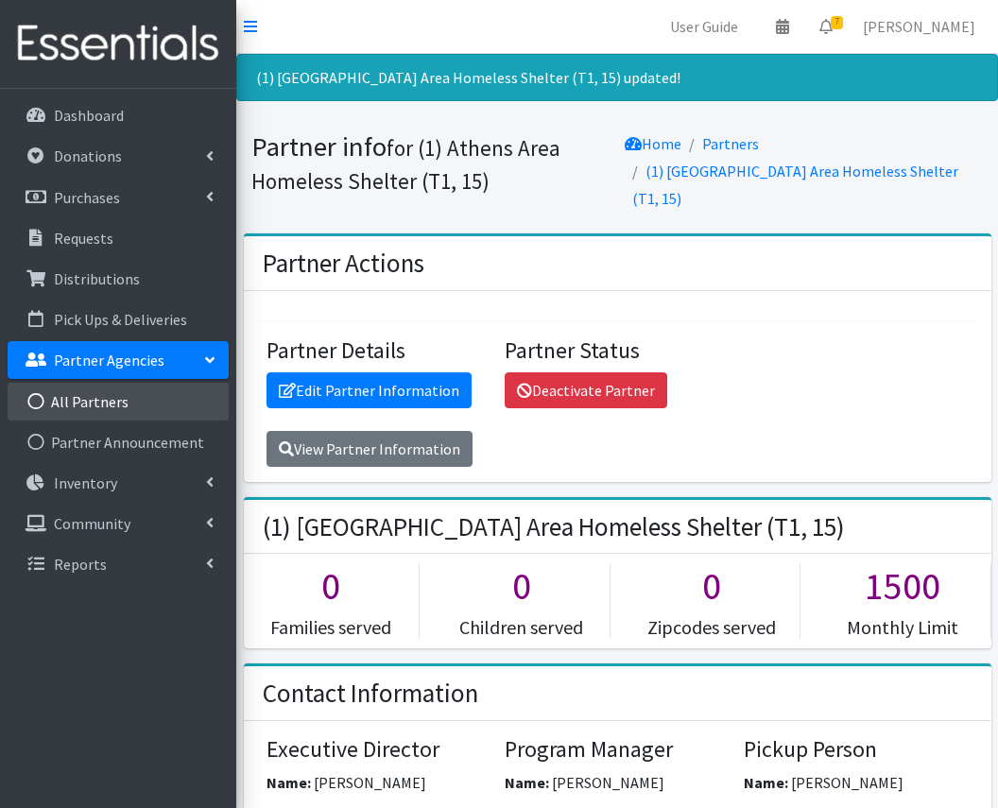
click at [76, 405] on link "All Partners" at bounding box center [118, 402] width 221 height 38
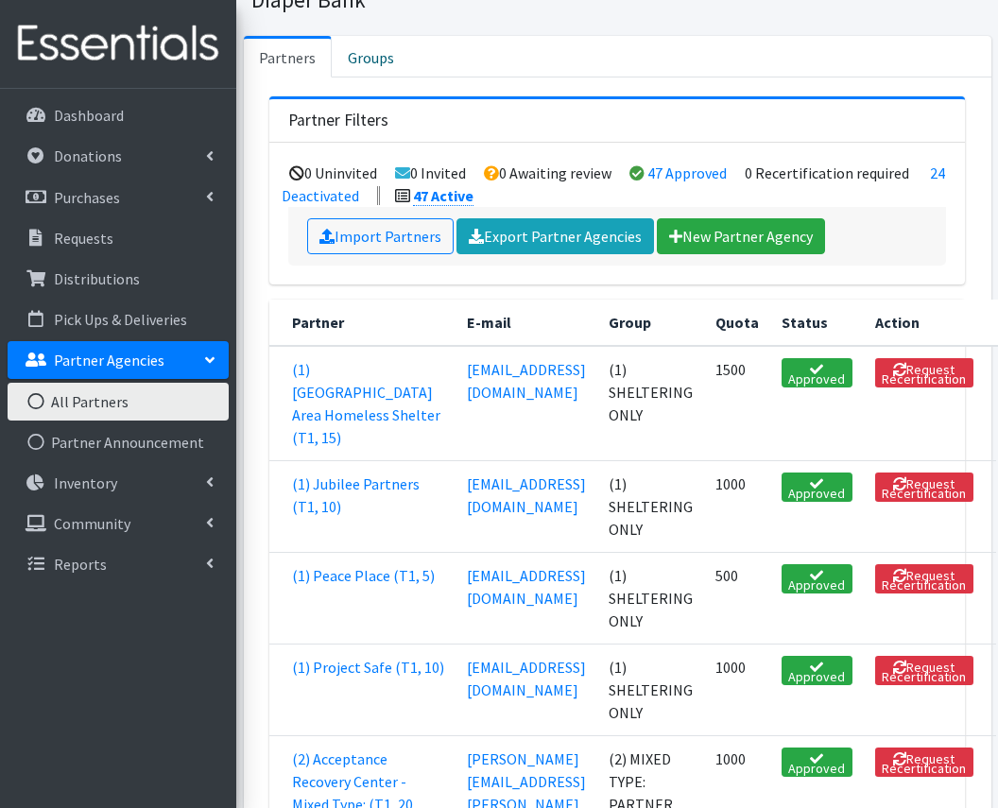
scroll to position [120, 0]
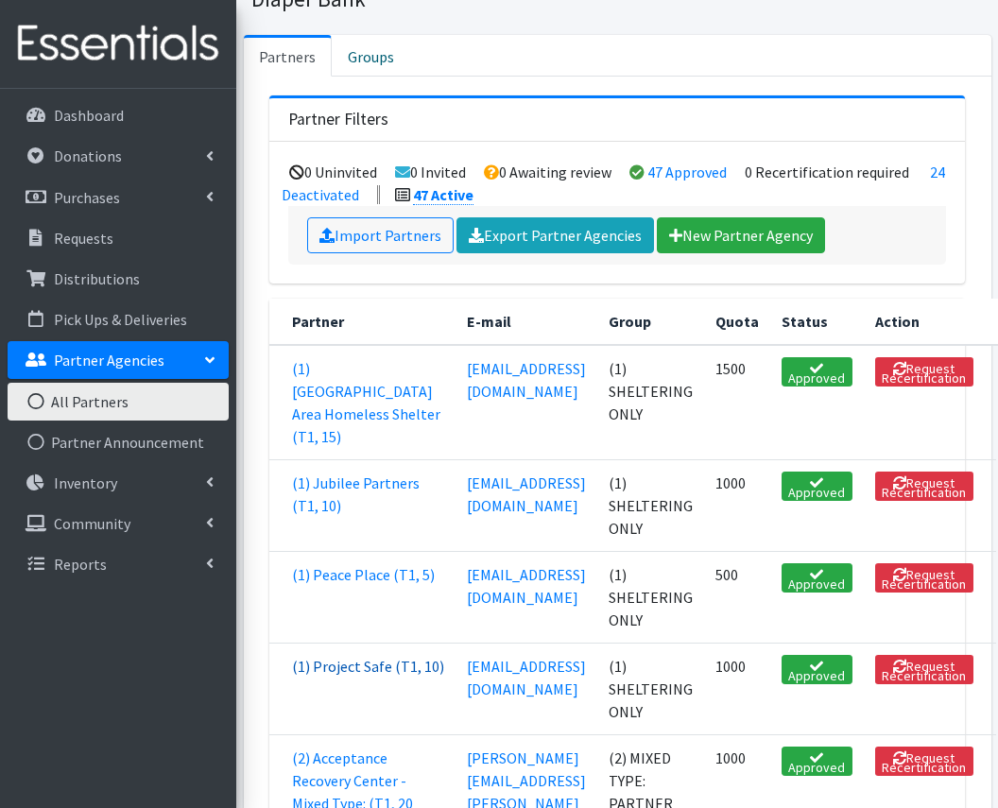
click at [335, 676] on link "(1) Project Safe (T1, 10)" at bounding box center [368, 666] width 152 height 19
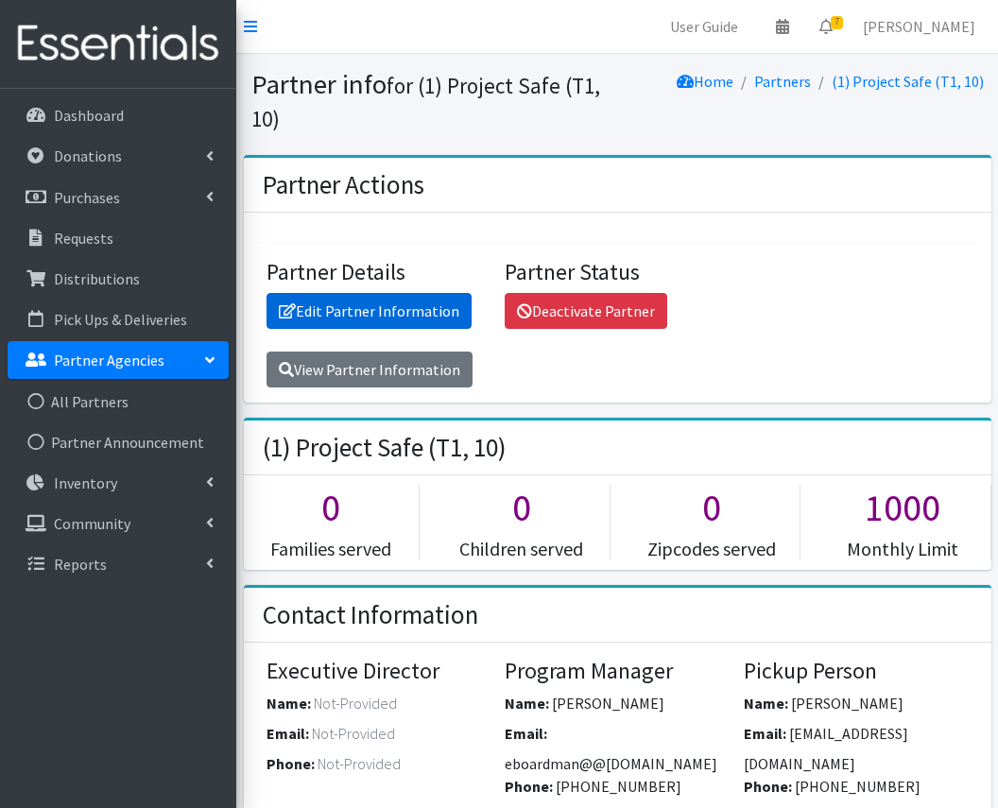
click at [368, 307] on link "Edit Partner Information" at bounding box center [369, 311] width 205 height 36
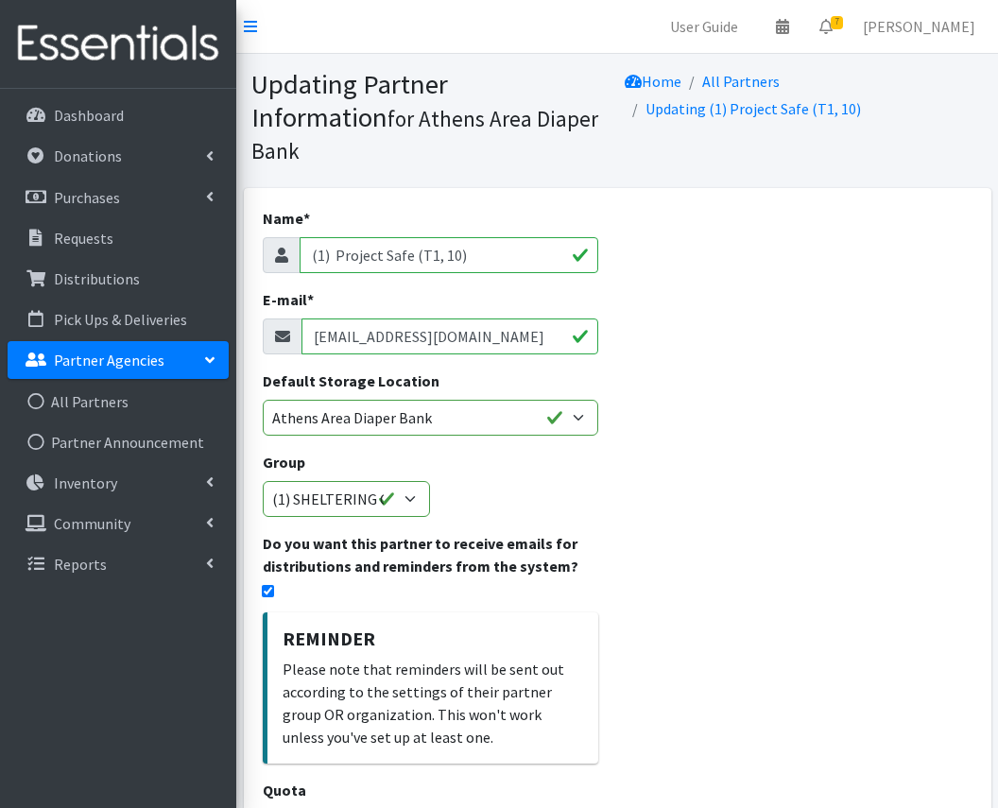
click at [387, 319] on input "eboardman@project-safe.org" at bounding box center [451, 337] width 298 height 36
paste input "rchakrabarti"
type input "rchakrabarti@project-safe.org"
click at [667, 469] on div "Name * (1) Project Safe (T1, 10) E-mail * rchakrabarti@project-safe.org Default…" at bounding box center [618, 731] width 748 height 1086
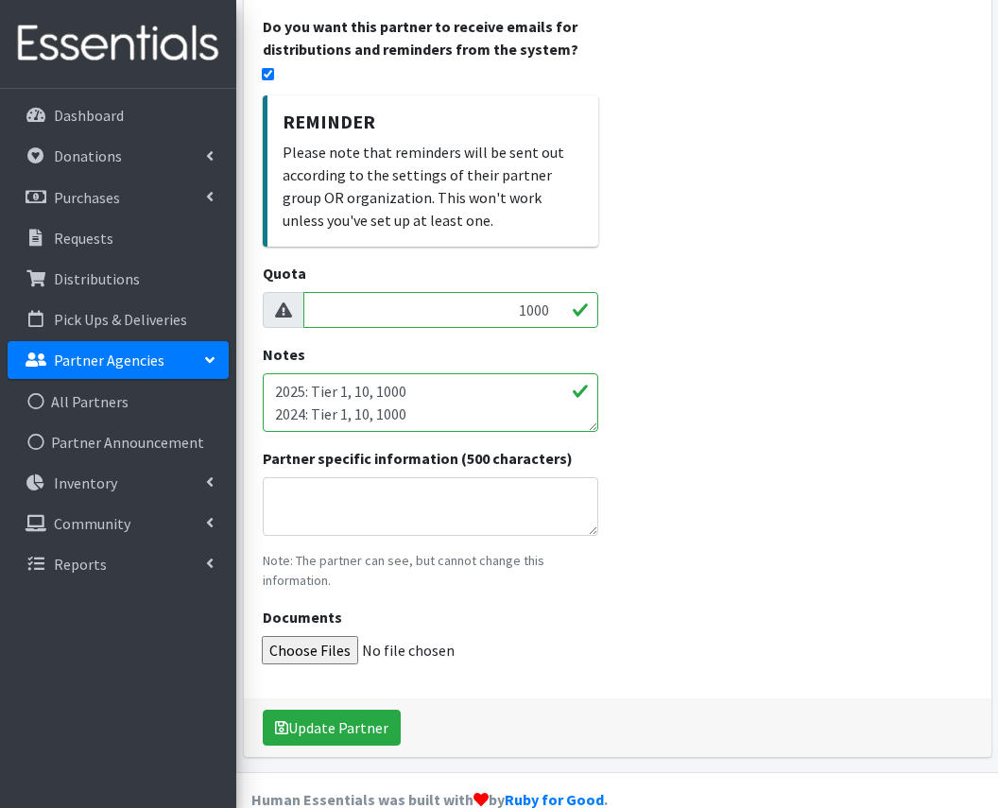
scroll to position [516, 0]
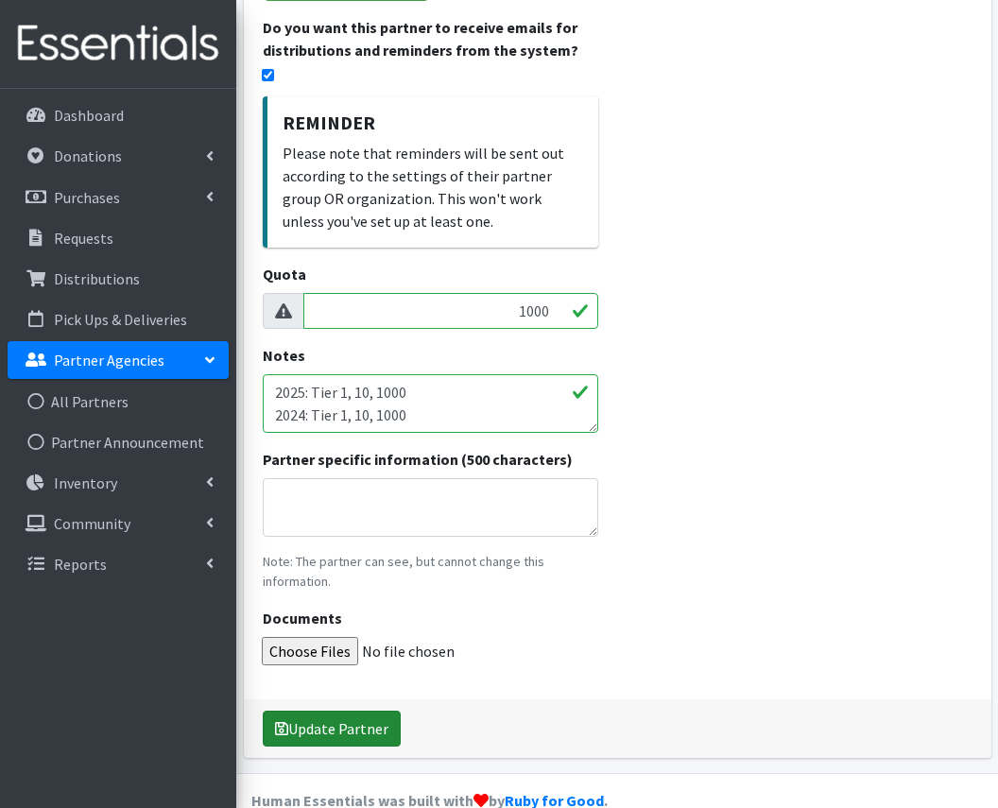
click at [321, 711] on button "Update Partner" at bounding box center [332, 729] width 138 height 36
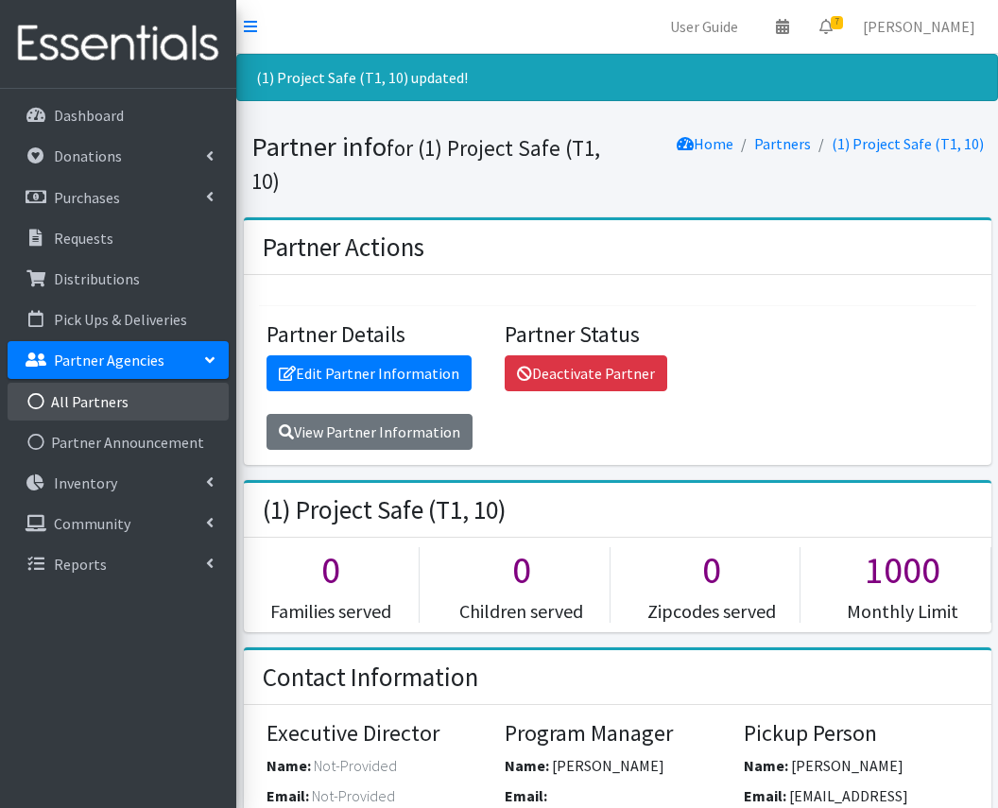
click at [113, 405] on link "All Partners" at bounding box center [118, 402] width 221 height 38
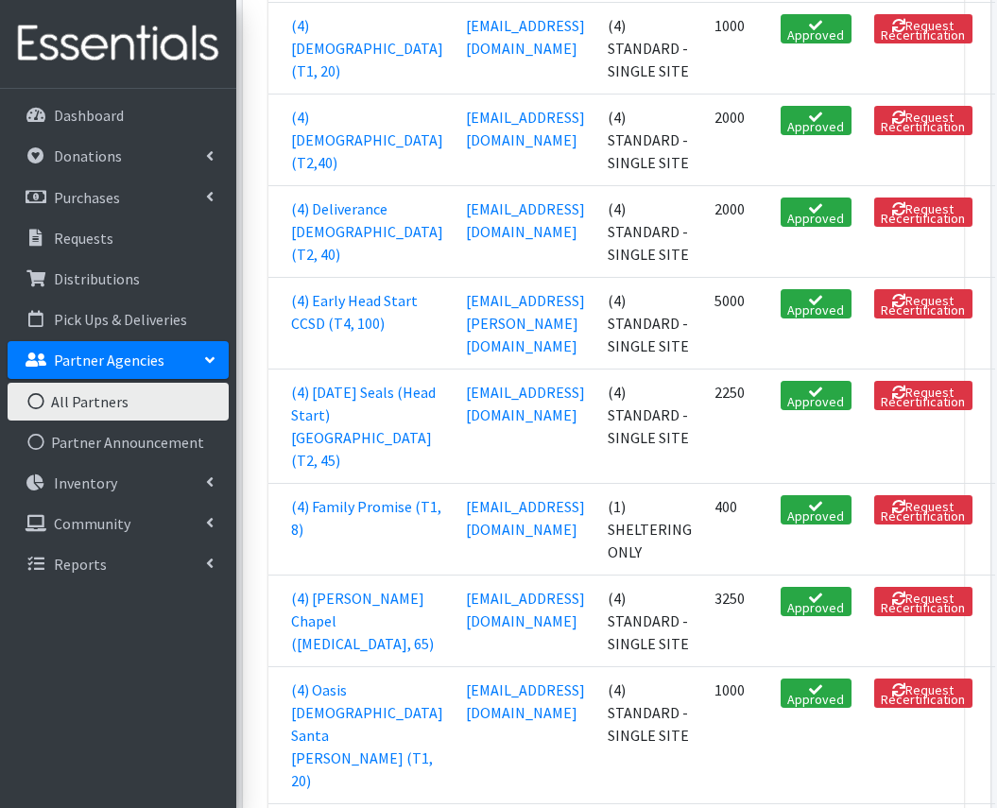
scroll to position [2870, 0]
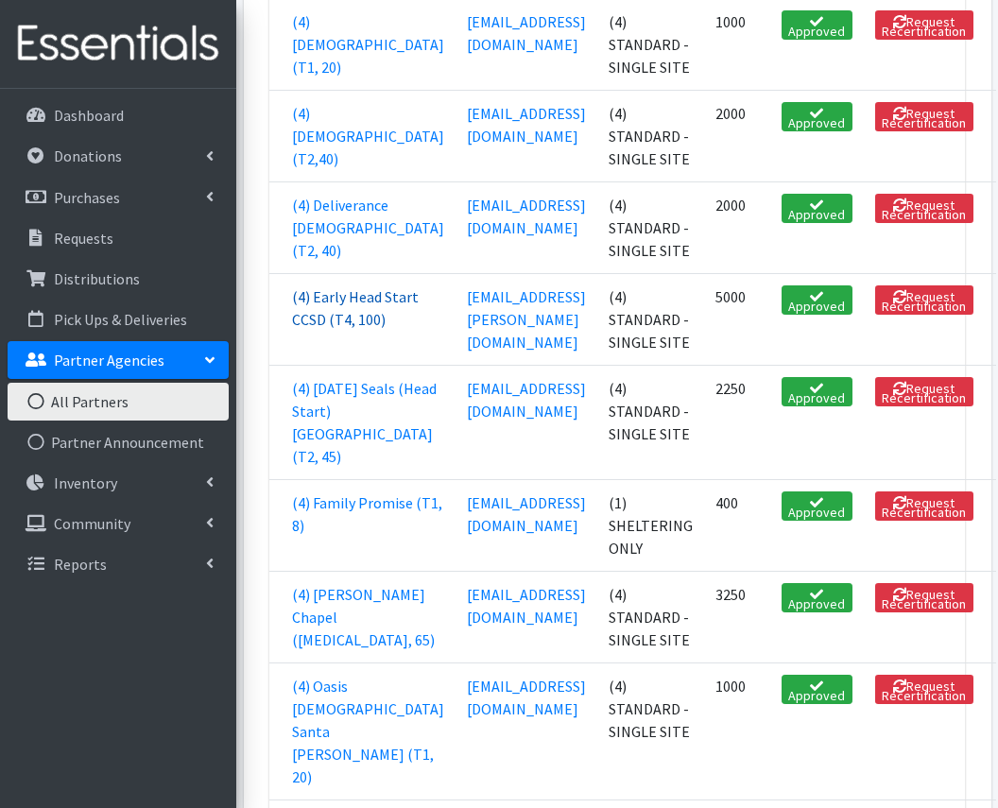
click at [339, 329] on link "(4) Early Head Start CCSD (T4, 100)" at bounding box center [355, 308] width 127 height 42
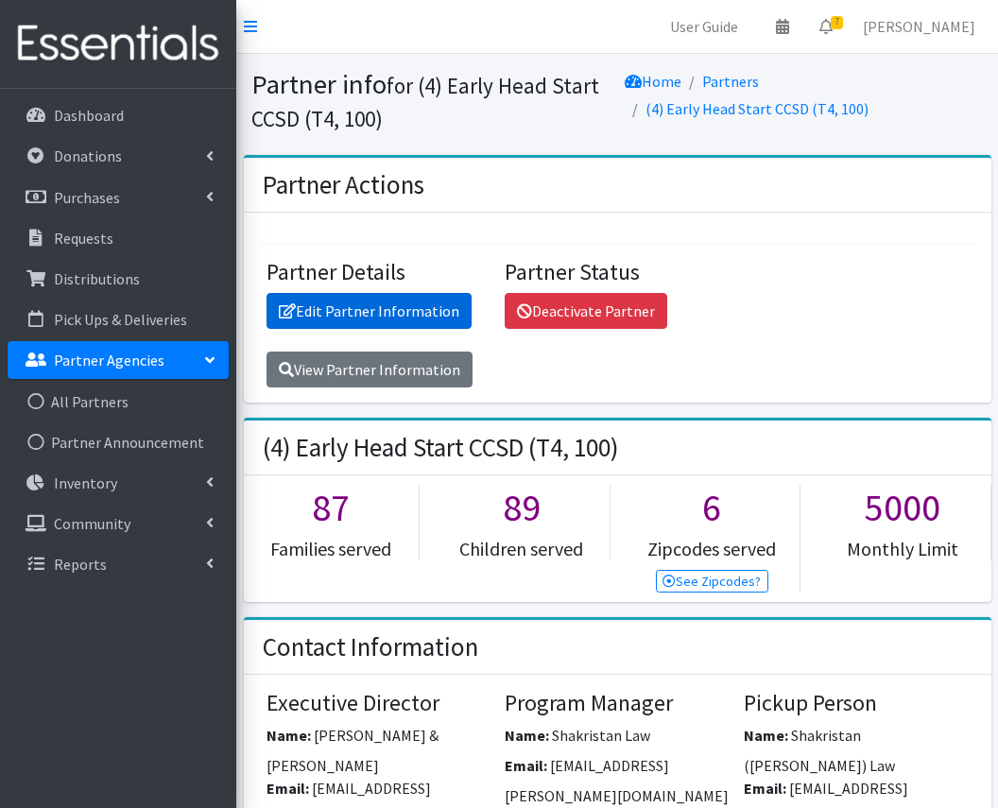
click at [432, 315] on link "Edit Partner Information" at bounding box center [369, 311] width 205 height 36
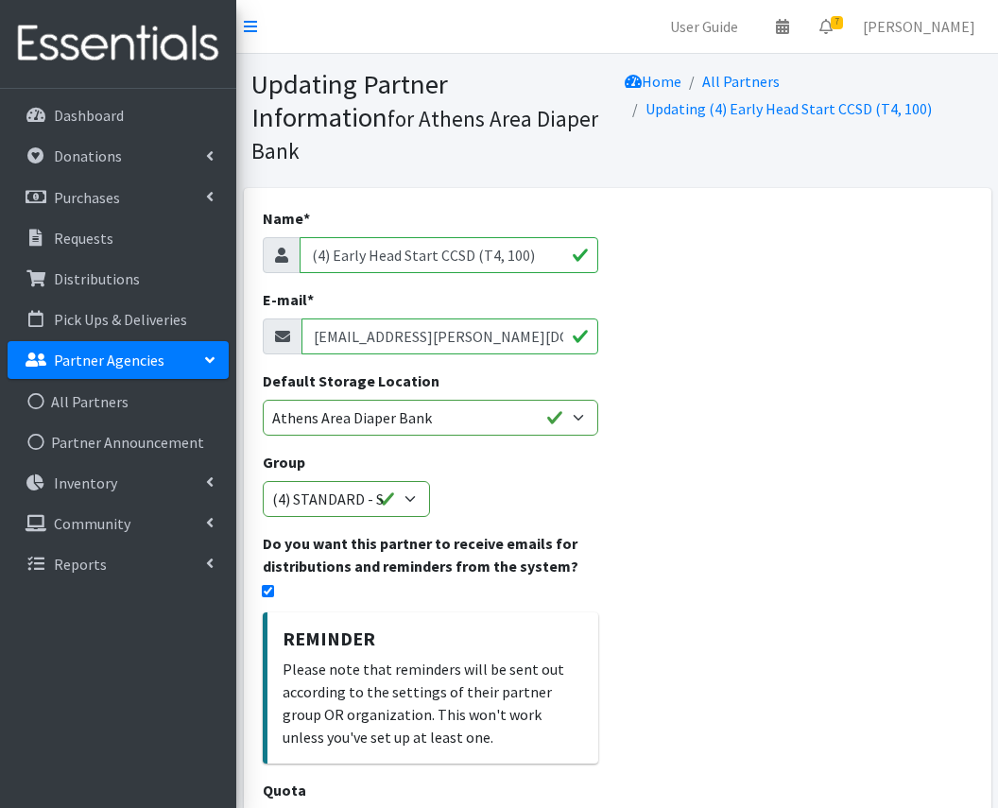
click at [432, 319] on input "[EMAIL_ADDRESS][PERSON_NAME][DOMAIN_NAME]" at bounding box center [451, 337] width 298 height 36
paste input "zapataj"
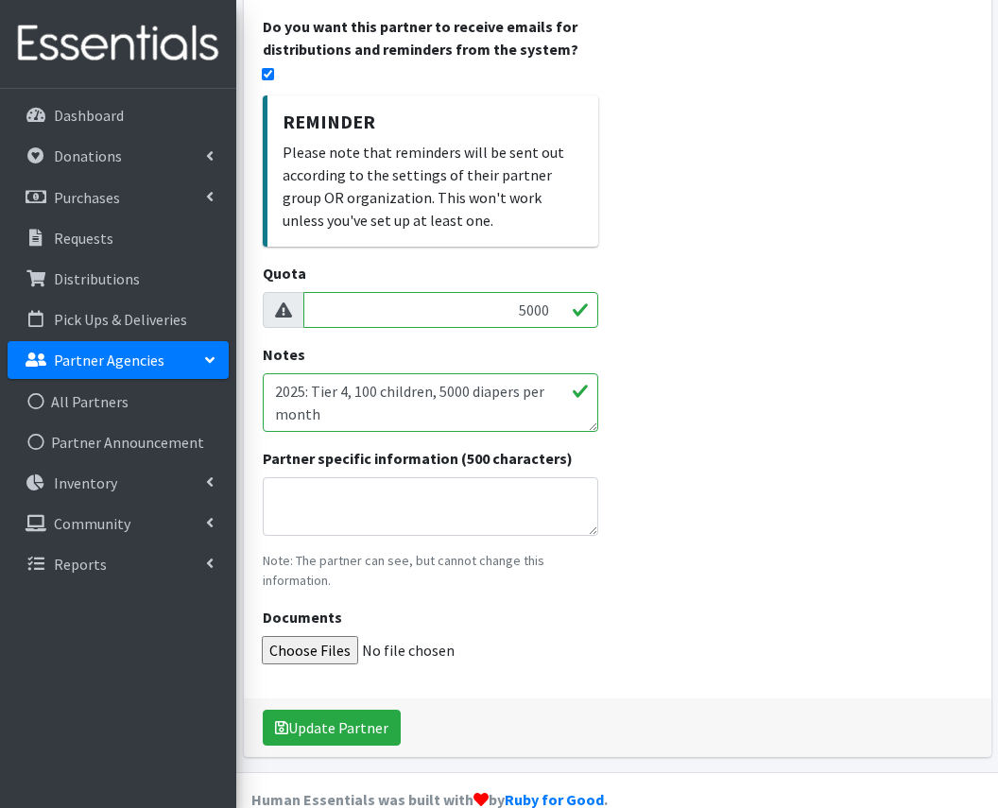
scroll to position [516, 0]
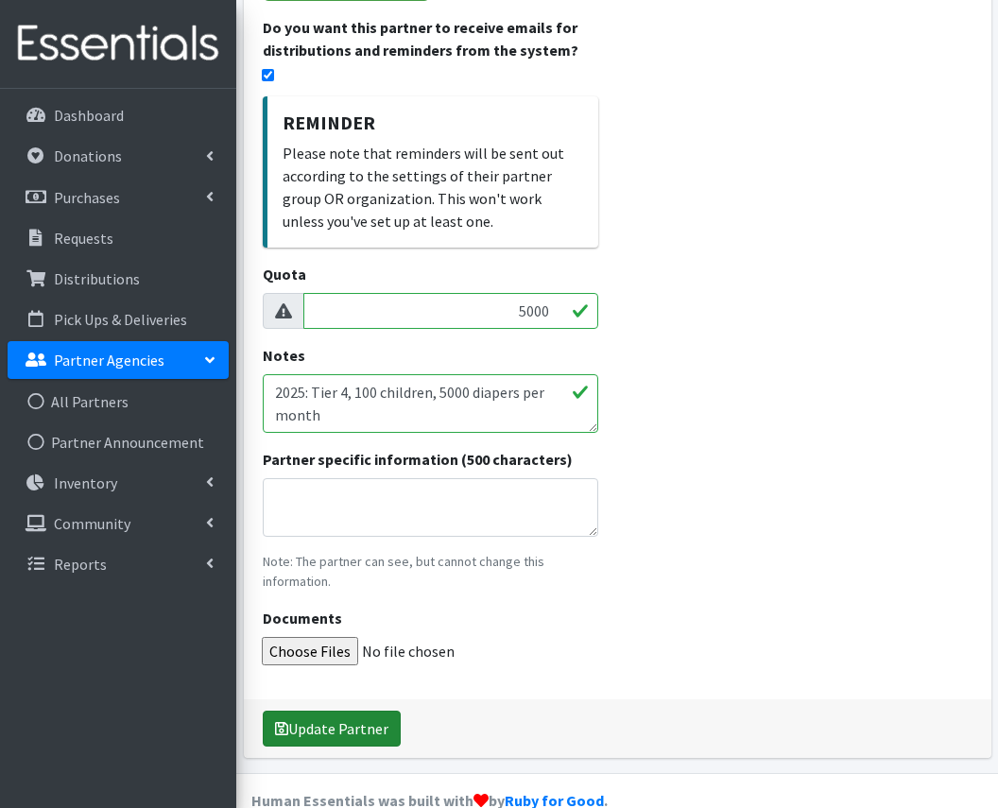
type input "[EMAIL_ADDRESS][PERSON_NAME][DOMAIN_NAME]"
click at [309, 711] on button "Update Partner" at bounding box center [332, 729] width 138 height 36
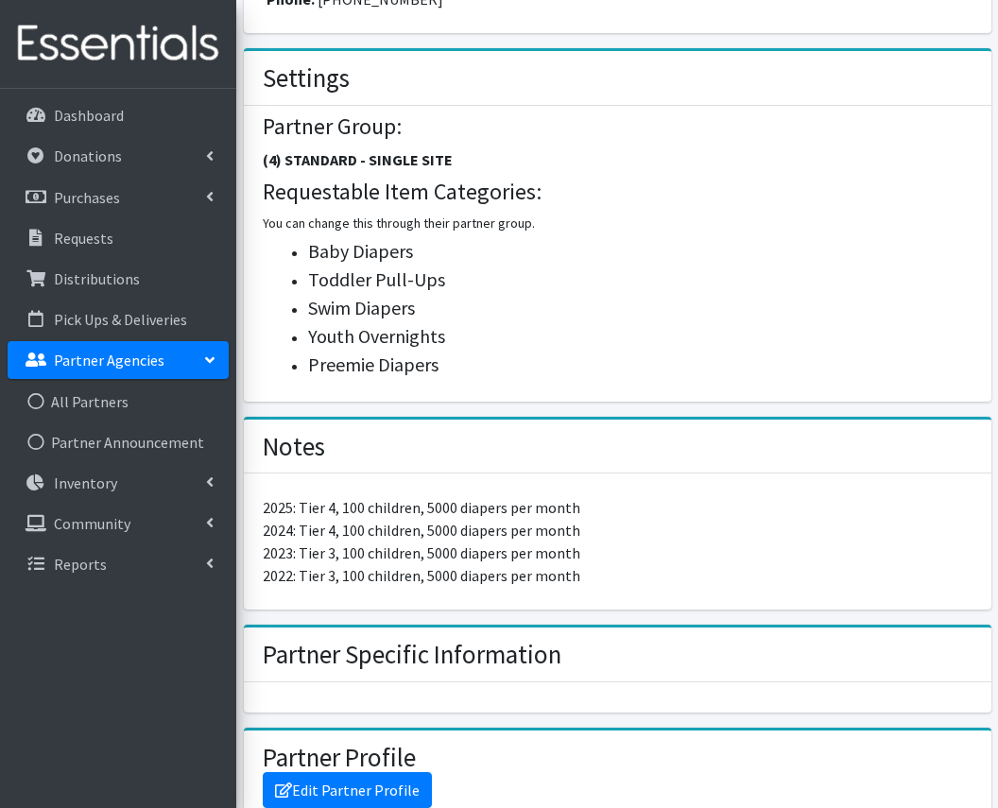
scroll to position [973, 0]
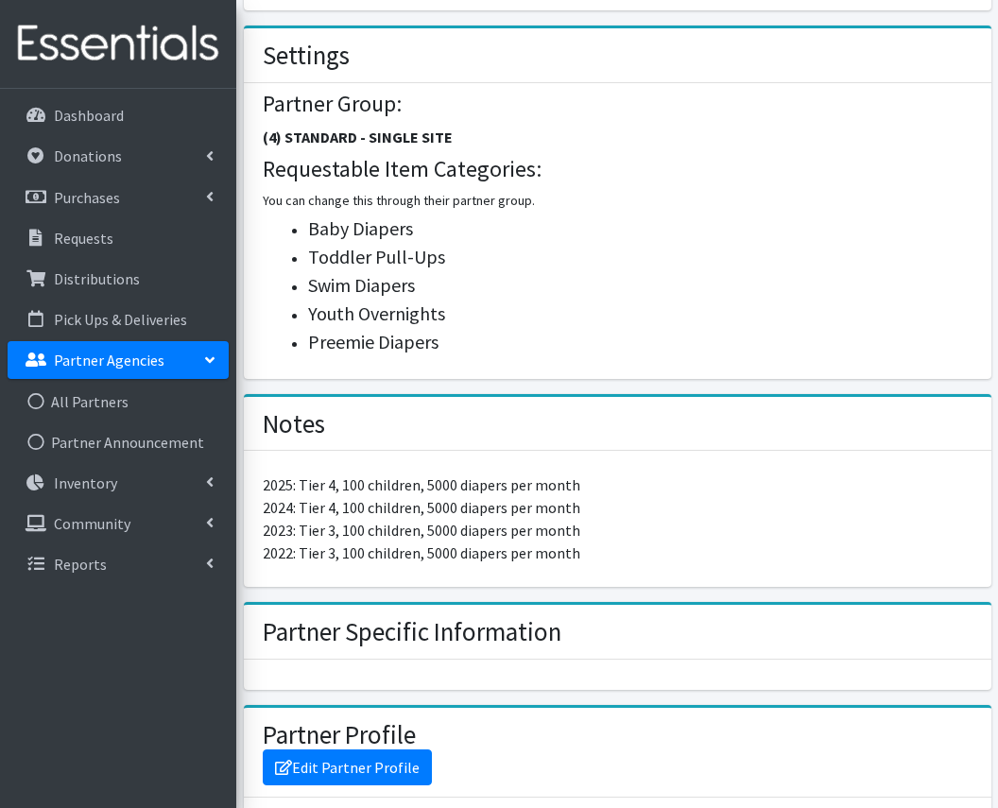
click at [184, 351] on link "Partner Agencies" at bounding box center [118, 360] width 221 height 38
click at [139, 363] on p "Partner Agencies" at bounding box center [109, 360] width 111 height 19
click at [48, 413] on link "All Partners" at bounding box center [118, 402] width 221 height 38
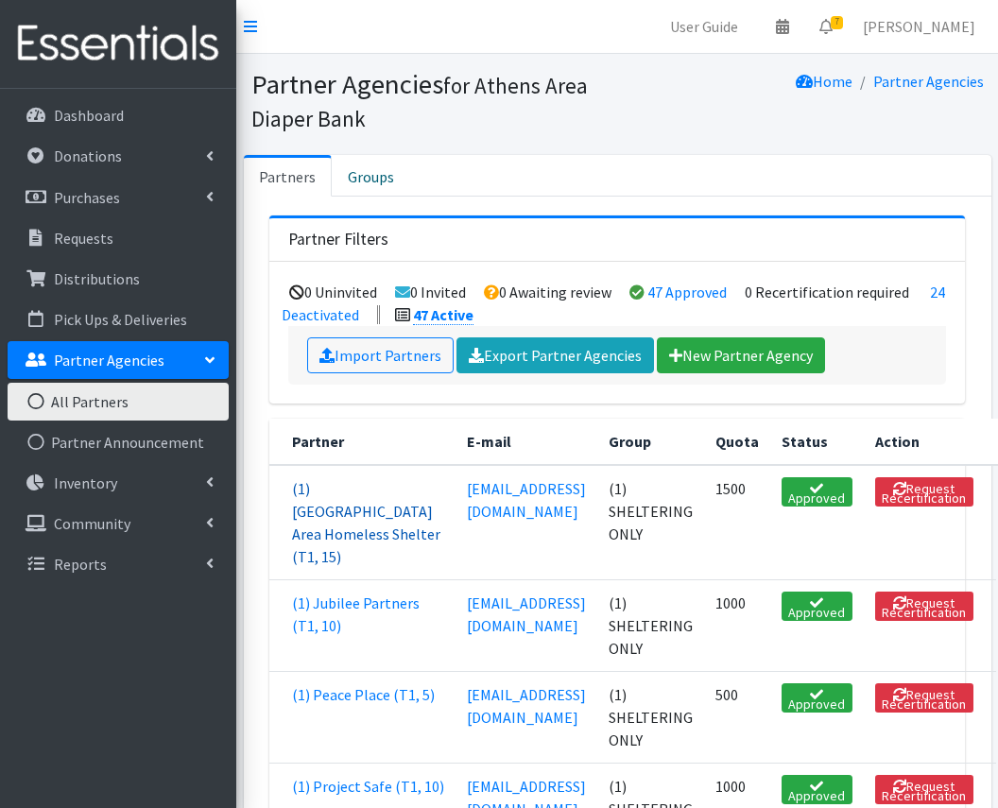
click at [321, 529] on link "(1) Athens Area Homeless Shelter (T1, 15)" at bounding box center [366, 522] width 148 height 87
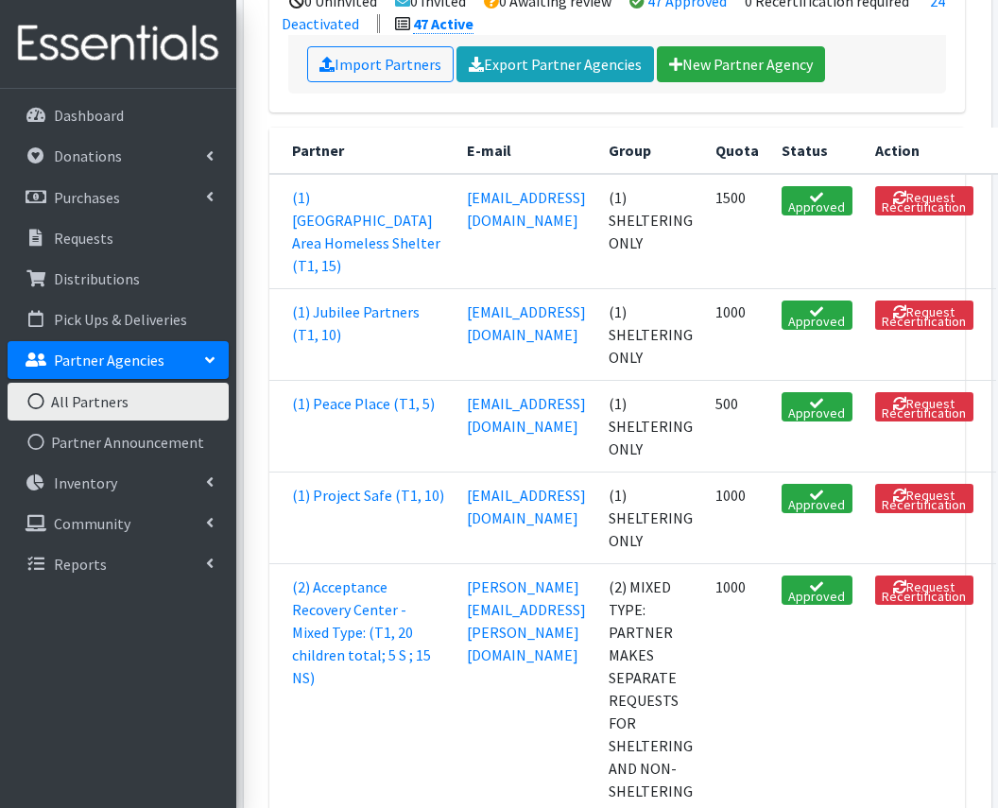
scroll to position [316, 0]
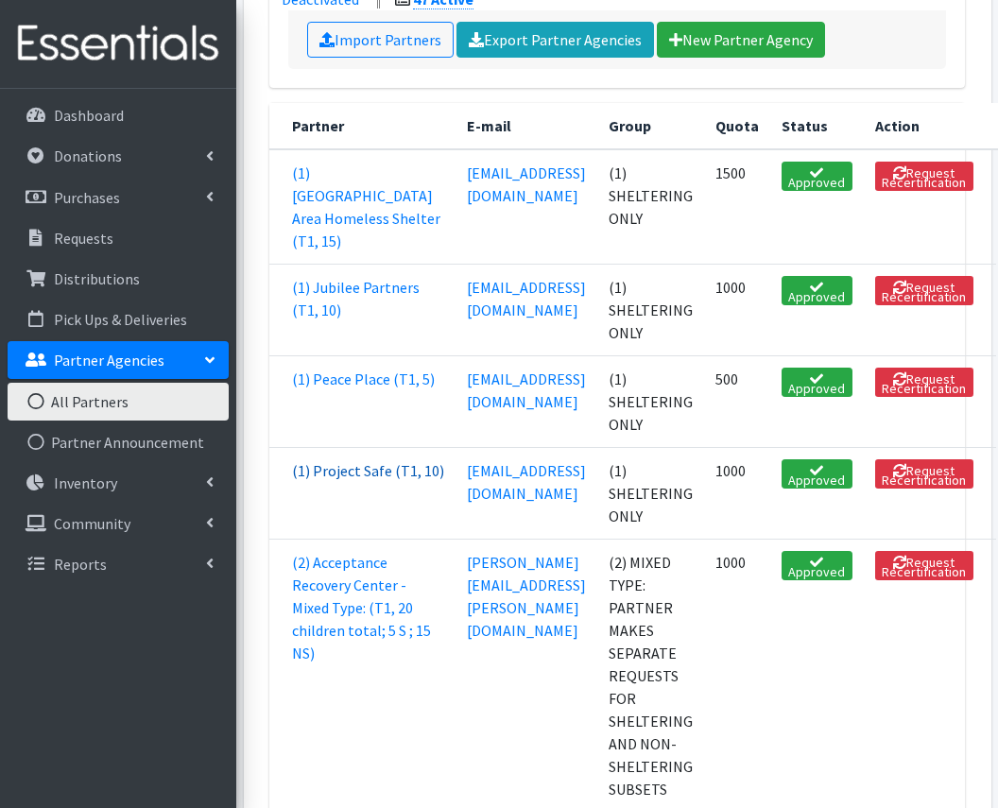
click at [325, 480] on link "(1) Project Safe (T1, 10)" at bounding box center [368, 470] width 152 height 19
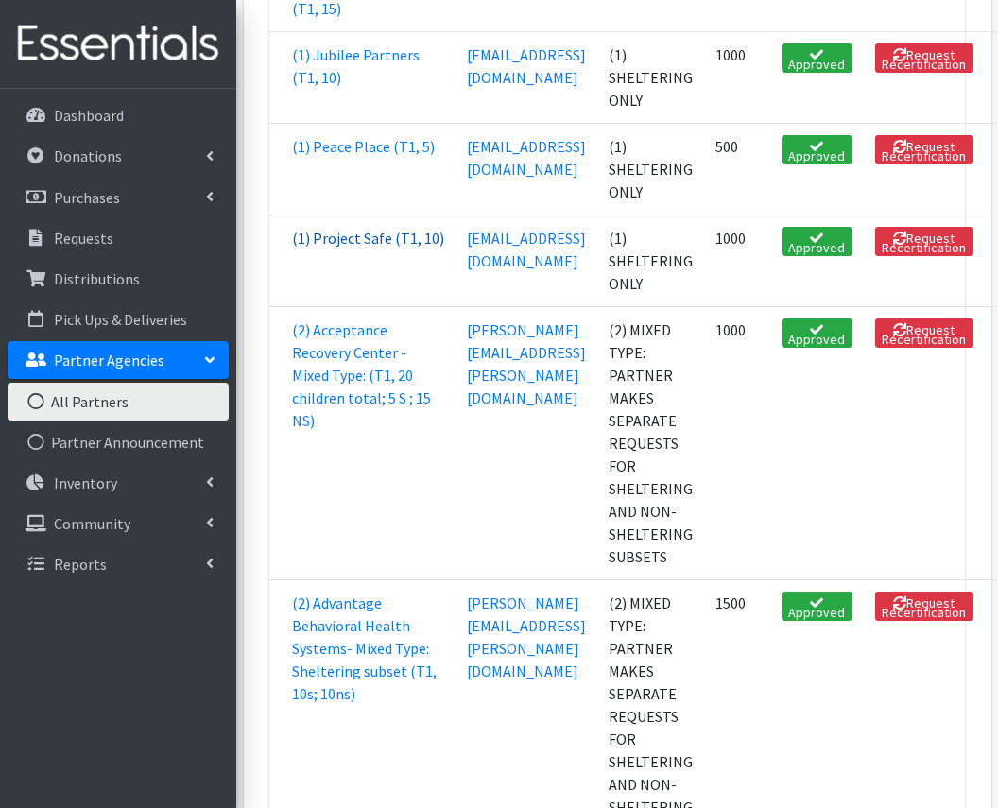
scroll to position [549, 0]
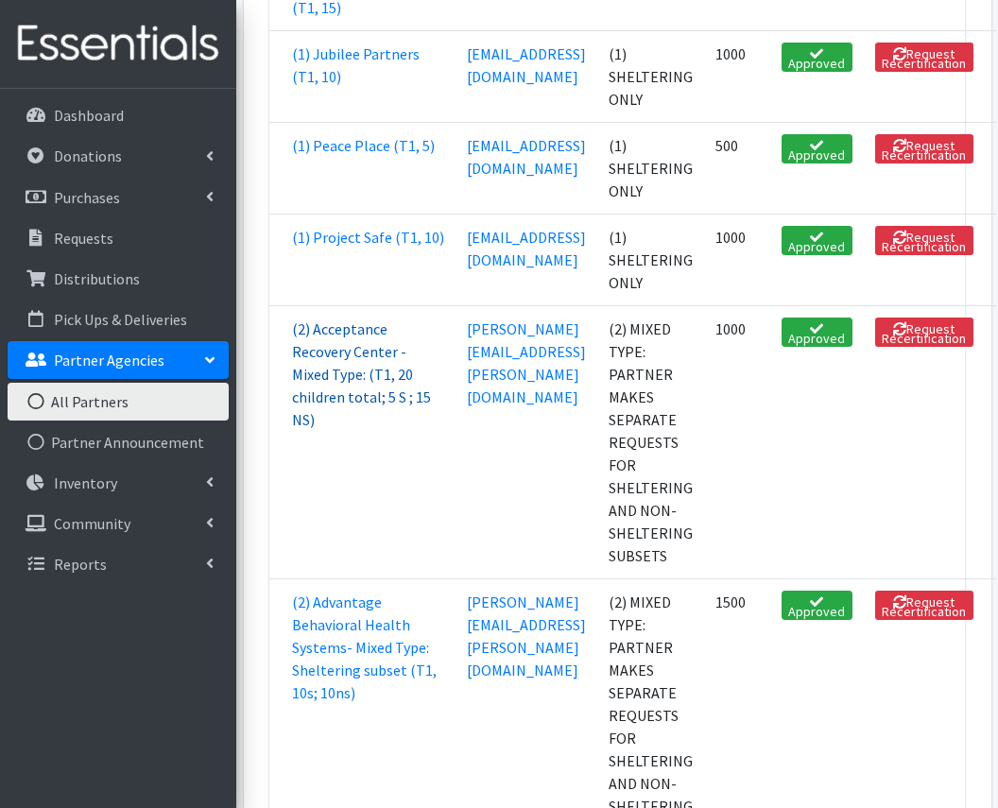
click at [318, 429] on link "(2) Acceptance Recovery Center - Mixed Type: (T1, 20 children total; 5 S ; 15 N…" at bounding box center [361, 375] width 139 height 110
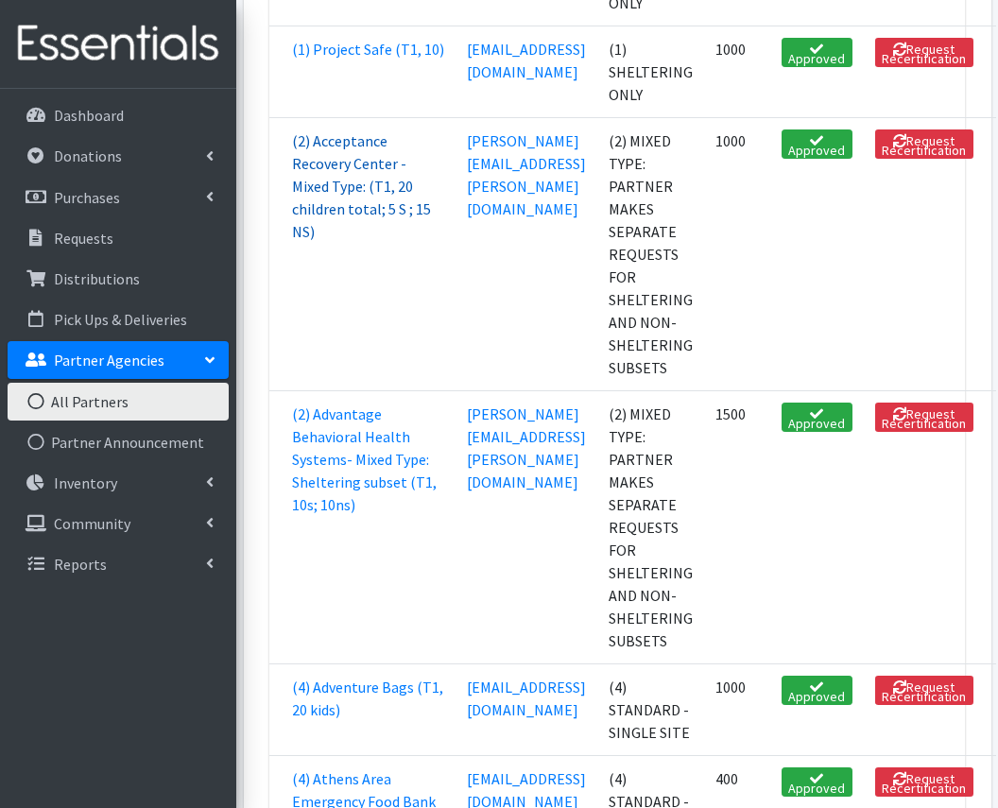
scroll to position [898, 0]
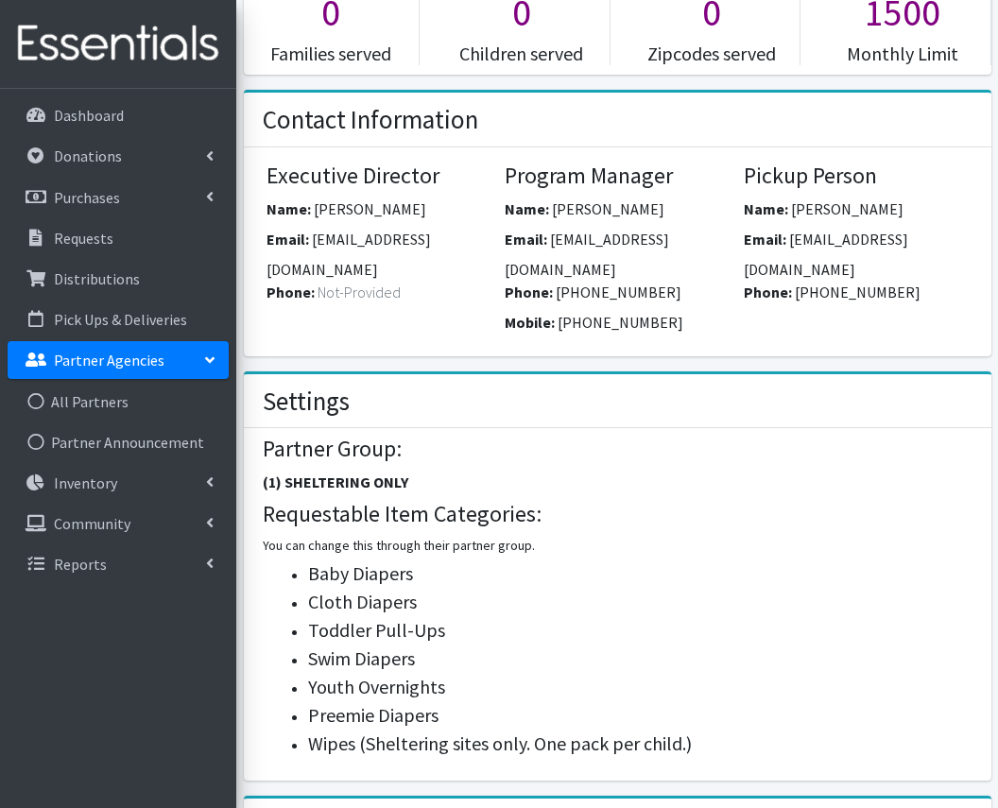
scroll to position [512, 0]
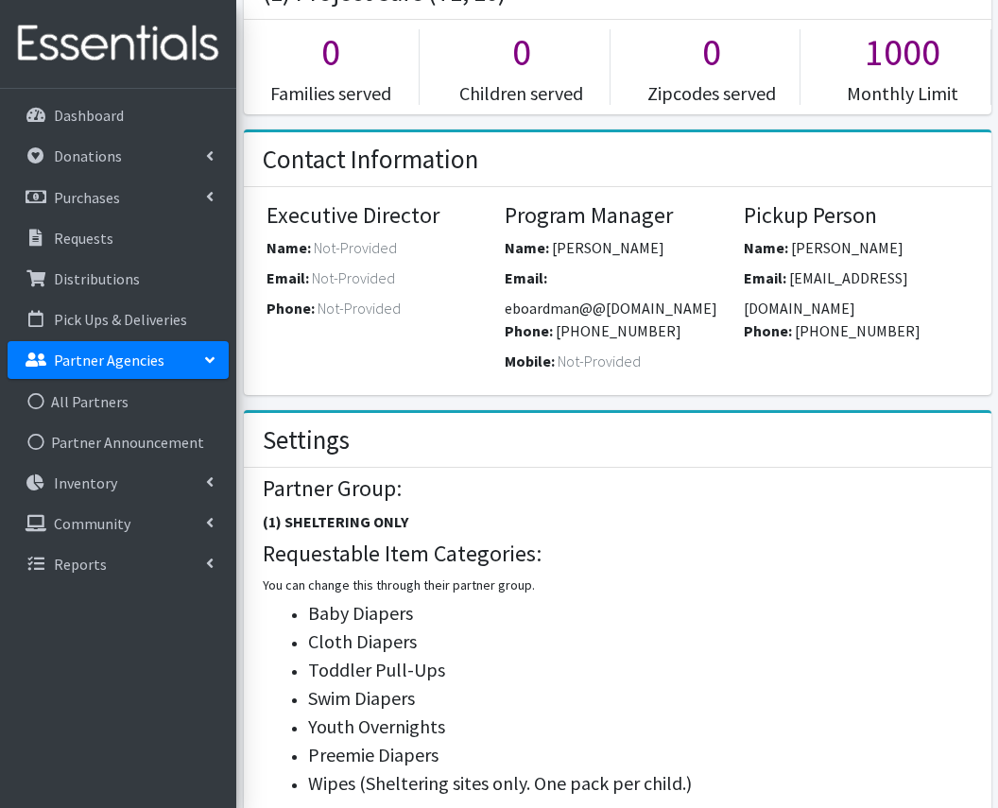
scroll to position [482, 0]
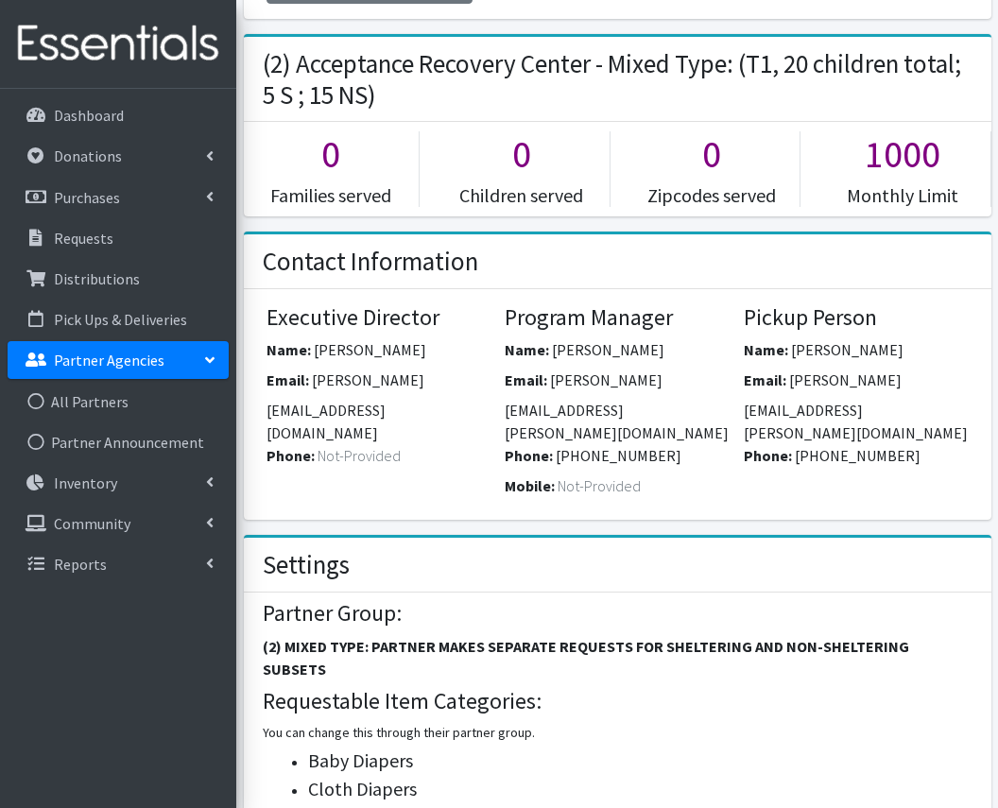
scroll to position [429, 0]
